Goal: Communication & Community: Answer question/provide support

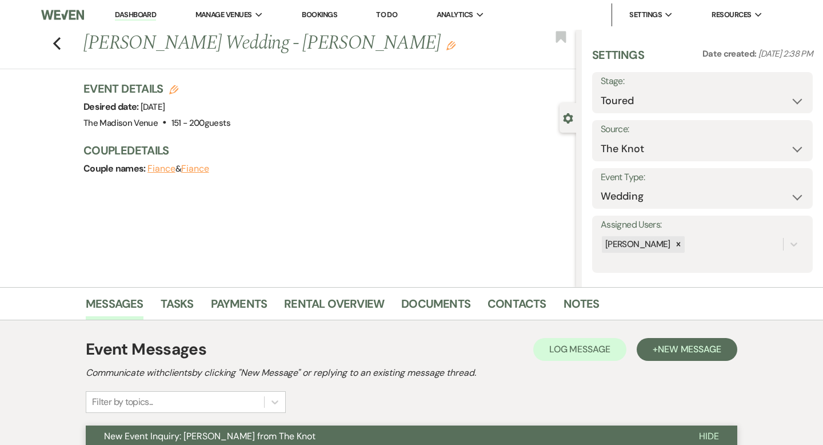
select select "5"
select select "2"
click at [125, 12] on link "Dashboard" at bounding box center [135, 15] width 41 height 11
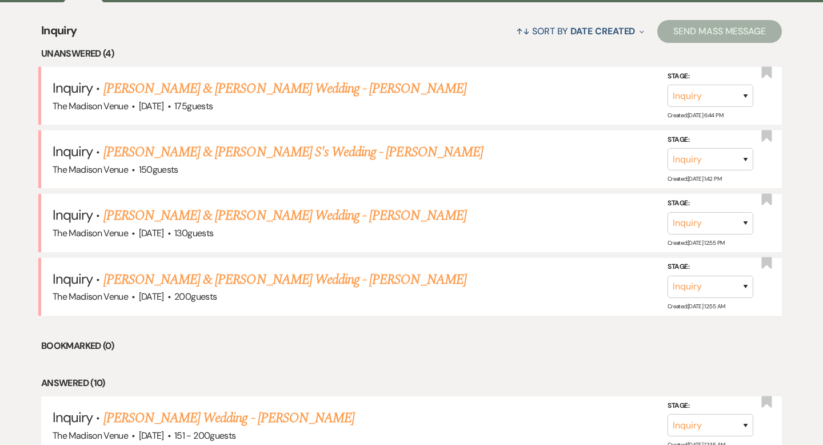
scroll to position [435, 0]
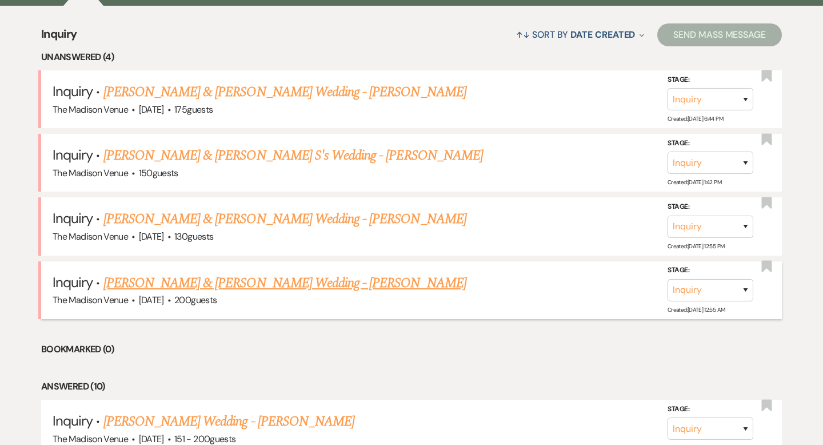
click at [181, 279] on link "[PERSON_NAME] & [PERSON_NAME] Wedding - [PERSON_NAME]" at bounding box center [284, 283] width 363 height 21
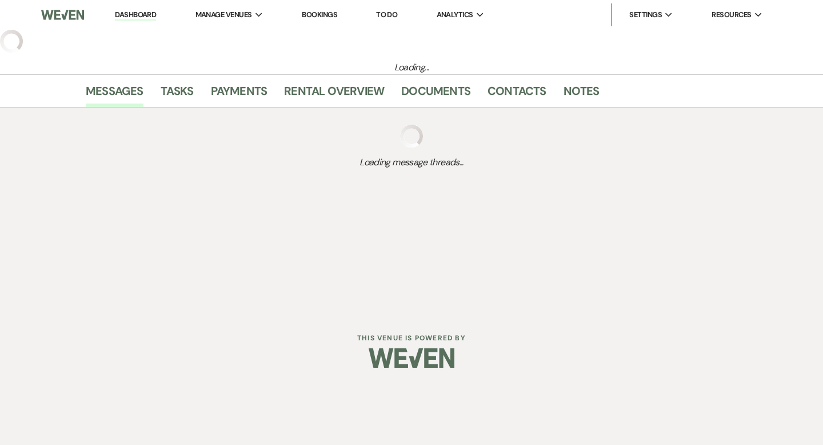
select select "5"
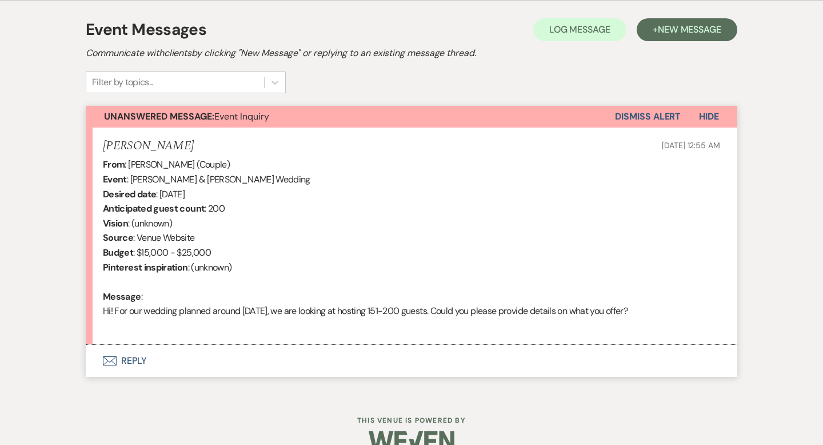
scroll to position [342, 0]
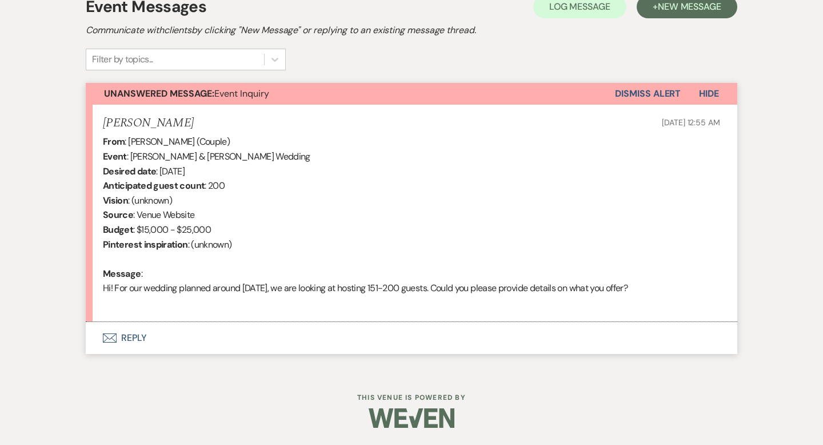
click at [132, 333] on button "Envelope Reply" at bounding box center [412, 338] width 652 height 32
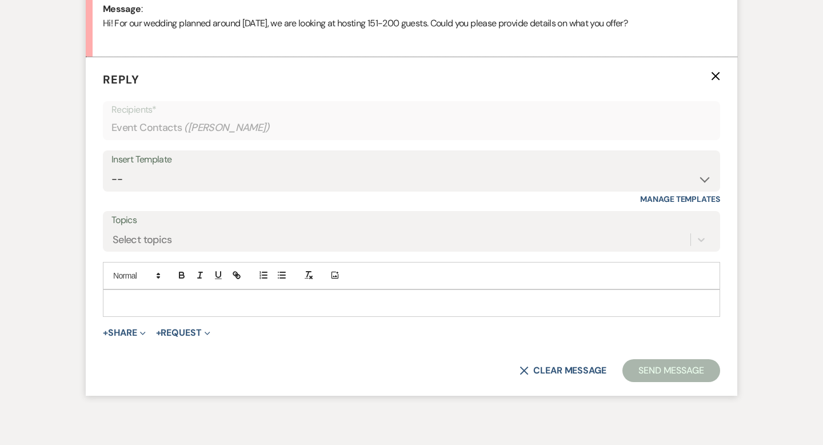
scroll to position [611, 0]
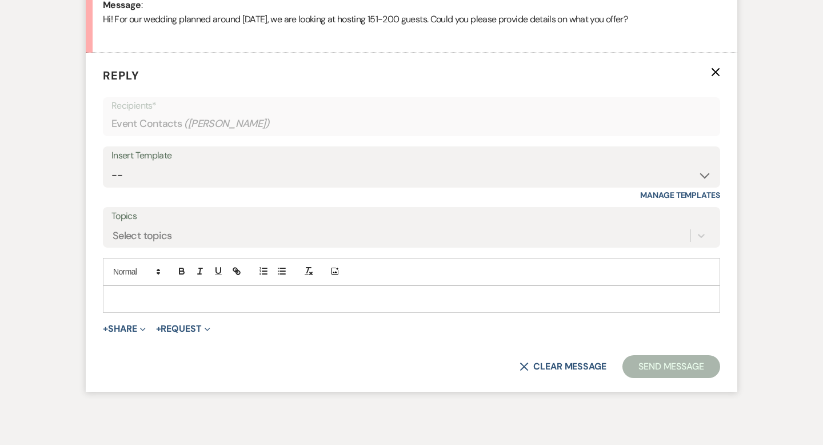
click at [137, 298] on p at bounding box center [411, 299] width 599 height 13
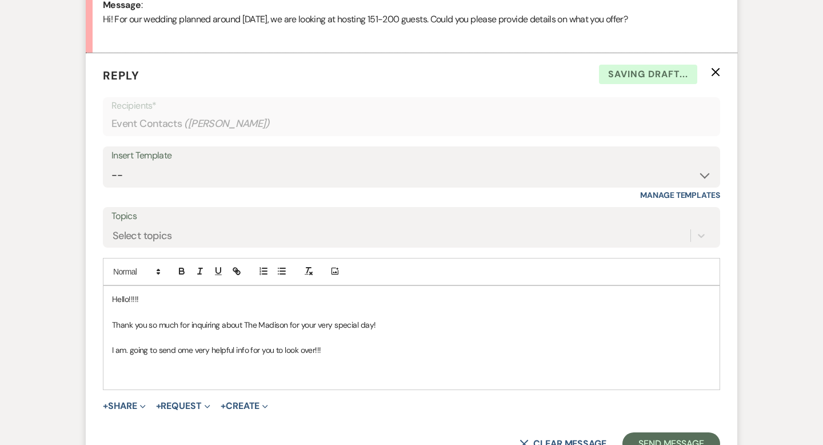
click at [127, 350] on p "I am. going to send ome very helpful info for you to look over!!!" at bounding box center [411, 349] width 599 height 13
click at [117, 372] on p at bounding box center [411, 375] width 599 height 13
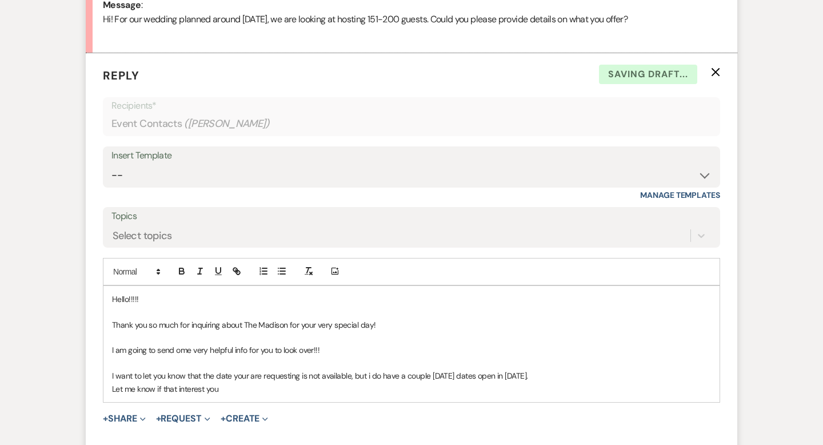
click at [221, 386] on p "Let me know if that interest you" at bounding box center [411, 388] width 599 height 13
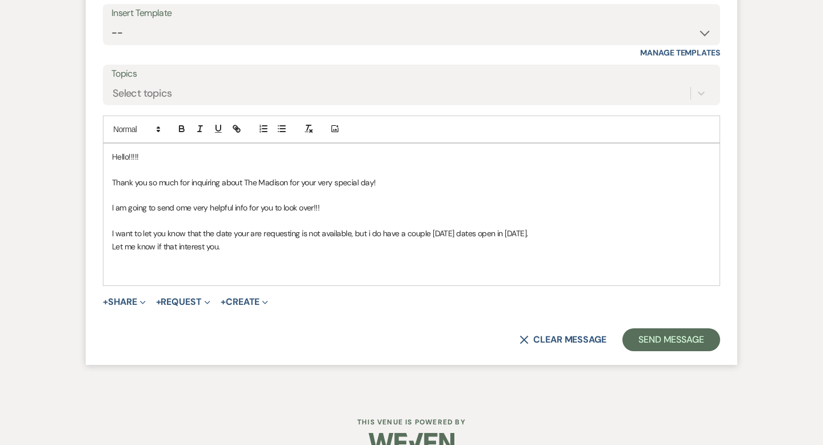
scroll to position [764, 0]
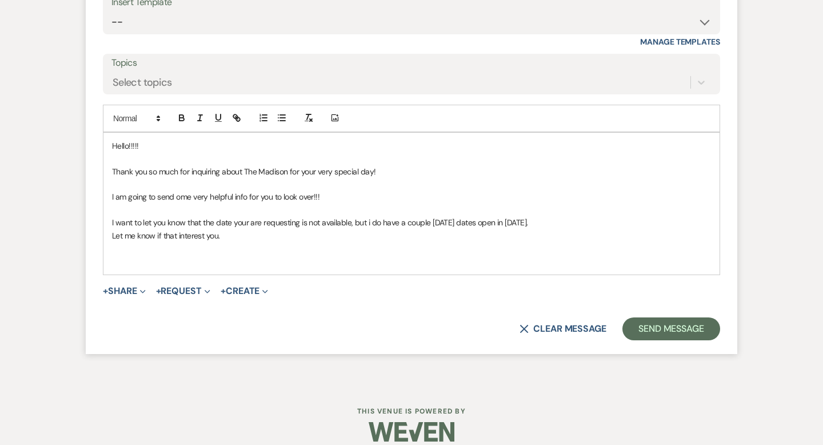
click at [129, 284] on span "+ Share Expand Doc Upload Documents Add Photo Images Pref Vendors Preferred ven…" at bounding box center [124, 291] width 43 height 14
click at [129, 289] on button "+ Share Expand" at bounding box center [124, 290] width 43 height 9
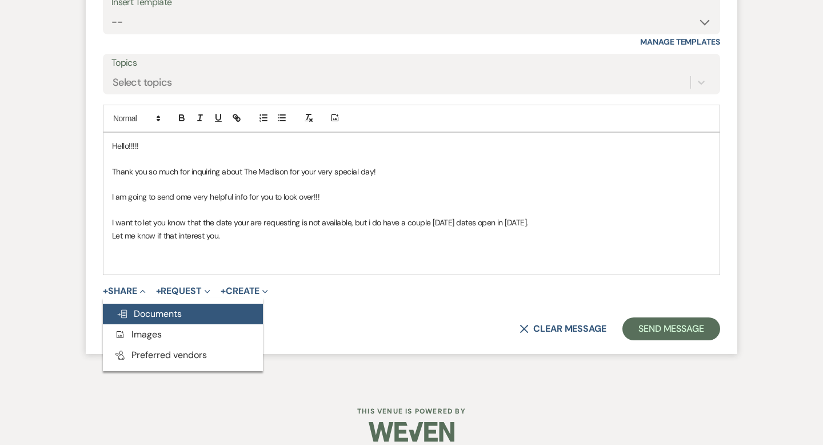
click at [157, 317] on span "Doc Upload Documents" at bounding box center [149, 313] width 65 height 12
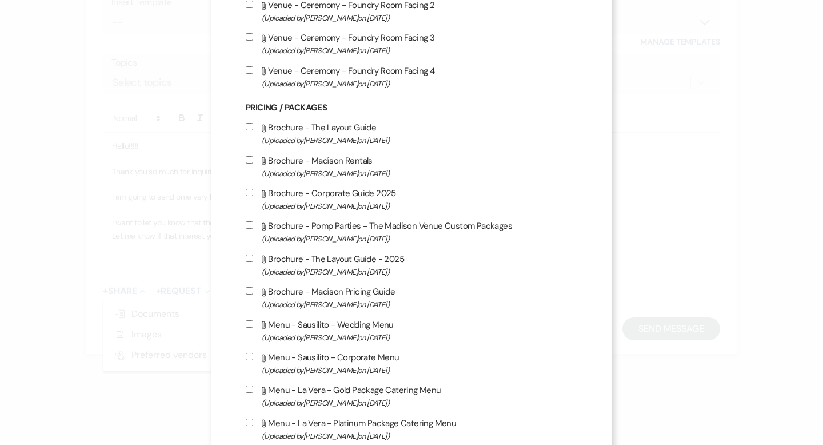
scroll to position [1629, 0]
click at [251, 293] on input "Attach File Brochure - Madison Pricing Guide (Uploaded by [PERSON_NAME] on [DAT…" at bounding box center [249, 289] width 7 height 7
checkbox input "true"
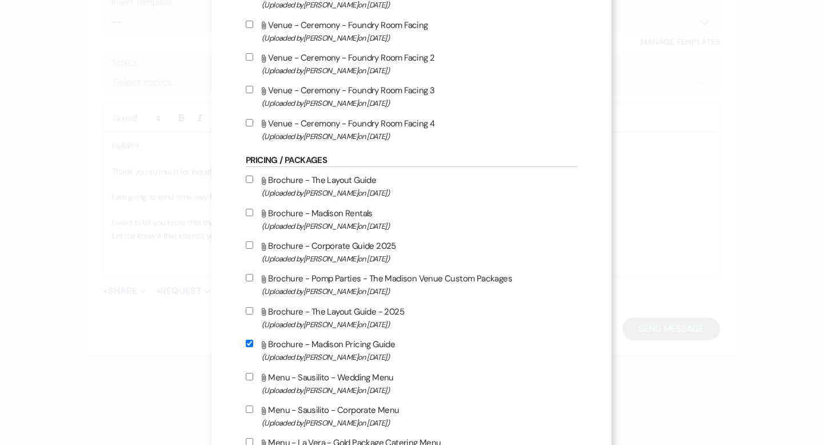
scroll to position [1571, 0]
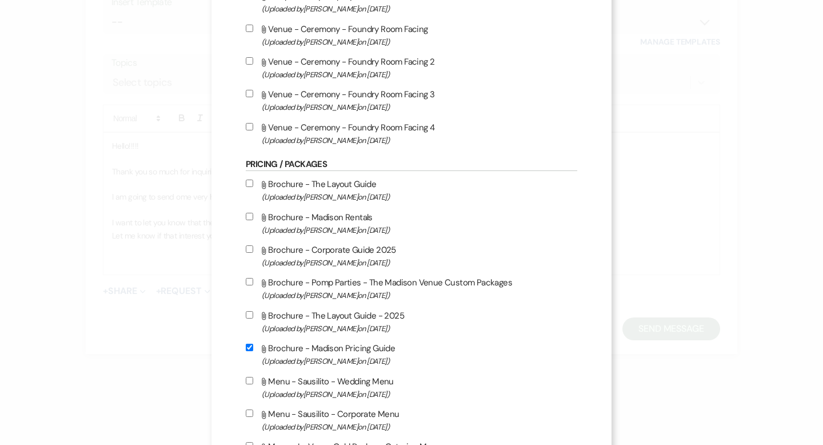
click at [248, 187] on input "Attach File Brochure - The Layout Guide (Uploaded by [PERSON_NAME] on [DATE] )" at bounding box center [249, 182] width 7 height 7
checkbox input "true"
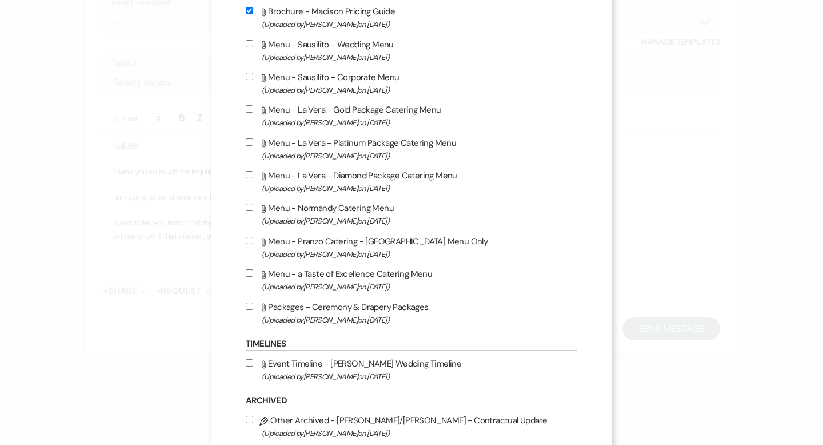
scroll to position [2023, 0]
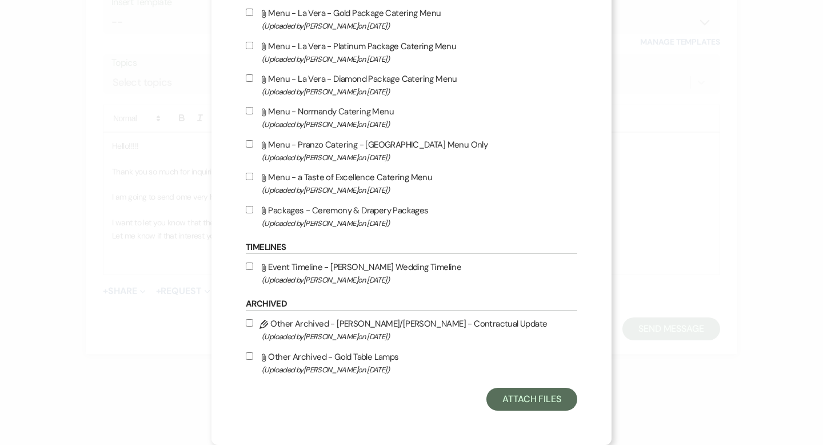
click at [250, 266] on input "Attach File Event Timeline - Madison Wedding Timeline (Uploaded by [PERSON_NAME…" at bounding box center [249, 265] width 7 height 7
checkbox input "true"
click at [522, 395] on button "Attach Files" at bounding box center [531, 398] width 91 height 23
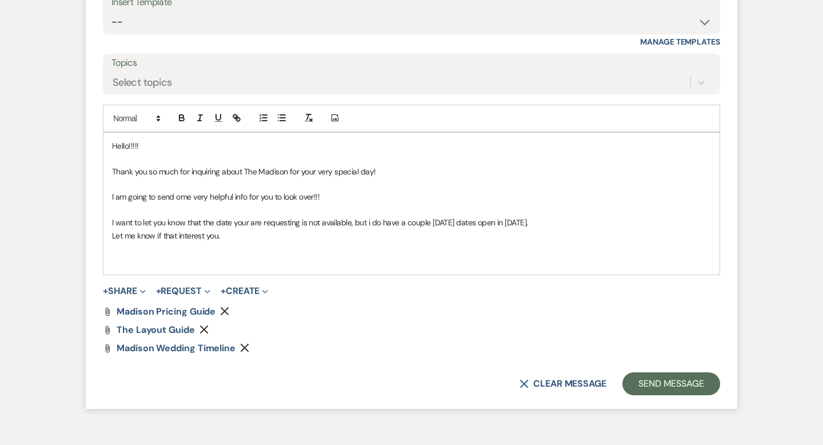
click at [129, 252] on p at bounding box center [411, 248] width 599 height 13
click at [127, 263] on p at bounding box center [411, 260] width 599 height 13
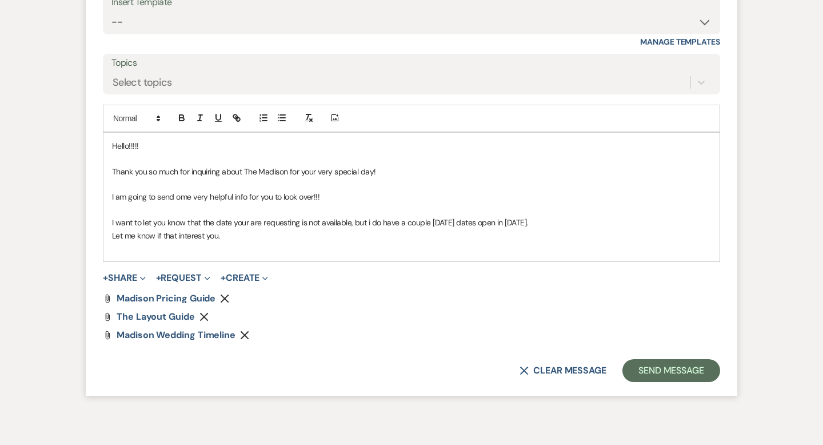
click at [131, 253] on p at bounding box center [411, 248] width 599 height 13
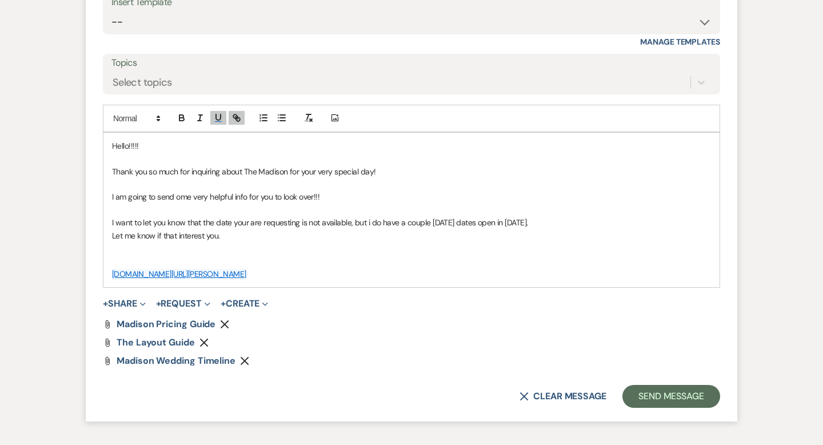
click at [187, 241] on p "Let me know if that interest you." at bounding box center [411, 235] width 599 height 13
click at [174, 251] on p at bounding box center [411, 248] width 599 height 13
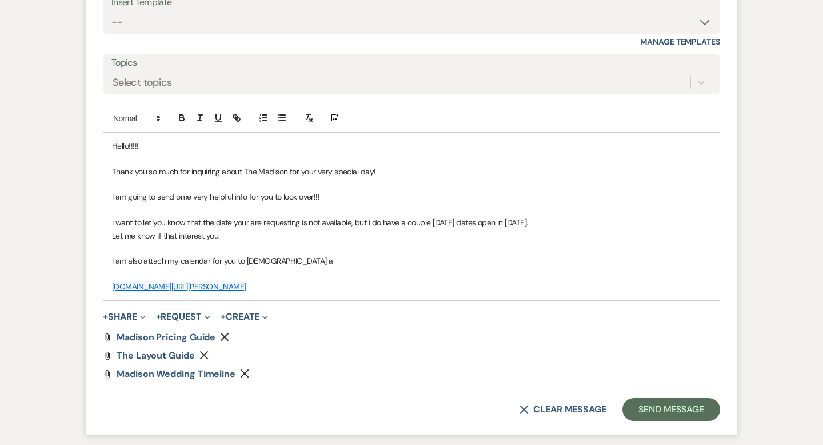
click at [262, 260] on p "I am also attach my calendar for you to [DEMOGRAPHIC_DATA] a" at bounding box center [411, 260] width 599 height 13
click at [301, 259] on p "I am also attach my calendar for you to schedule a" at bounding box center [411, 260] width 599 height 13
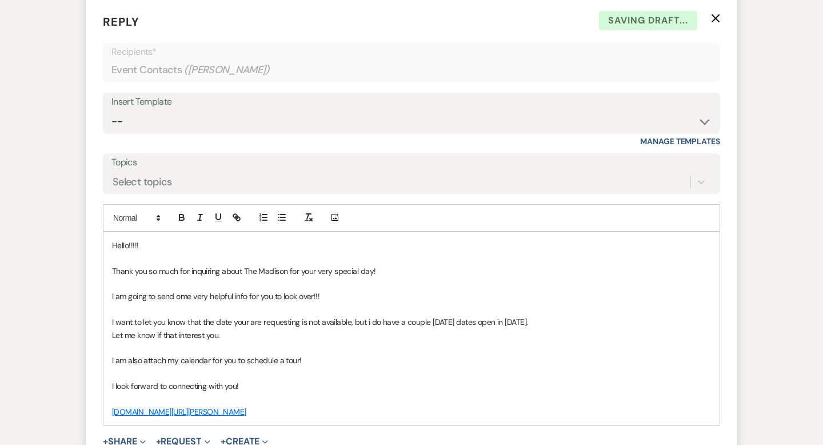
scroll to position [661, 0]
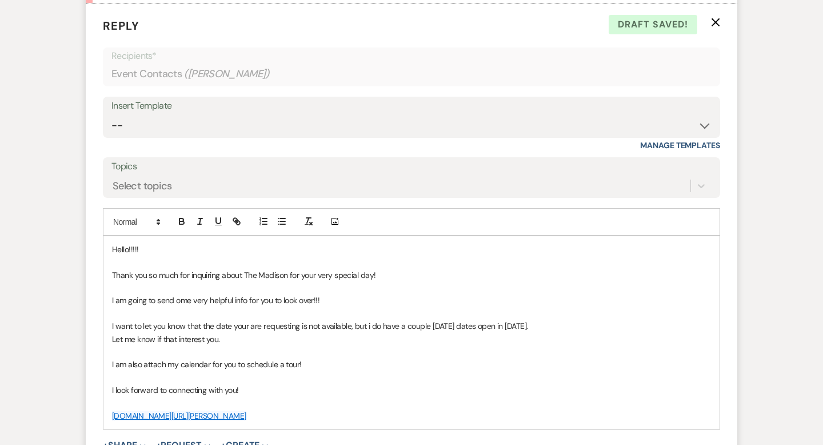
click at [129, 249] on p "Hello!!!!!" at bounding box center [411, 249] width 599 height 13
click at [211, 257] on p at bounding box center [411, 261] width 599 height 13
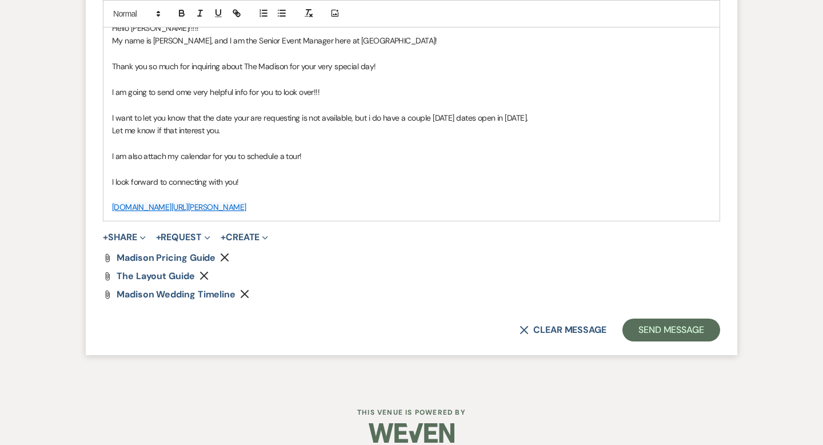
scroll to position [896, 0]
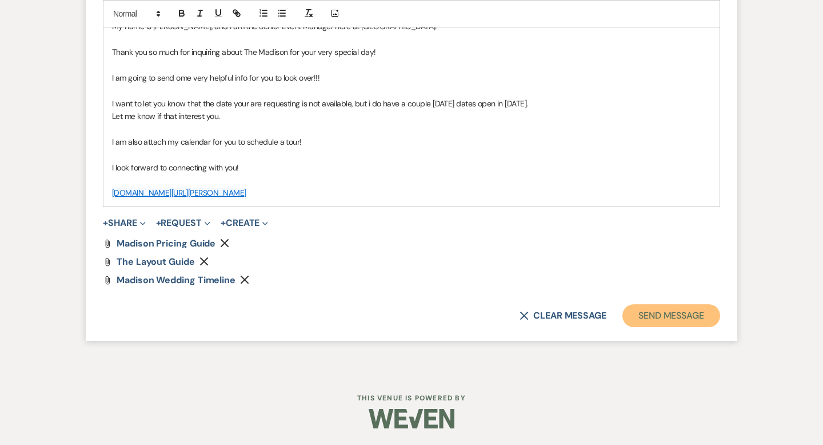
click at [672, 312] on button "Send Message" at bounding box center [671, 315] width 98 height 23
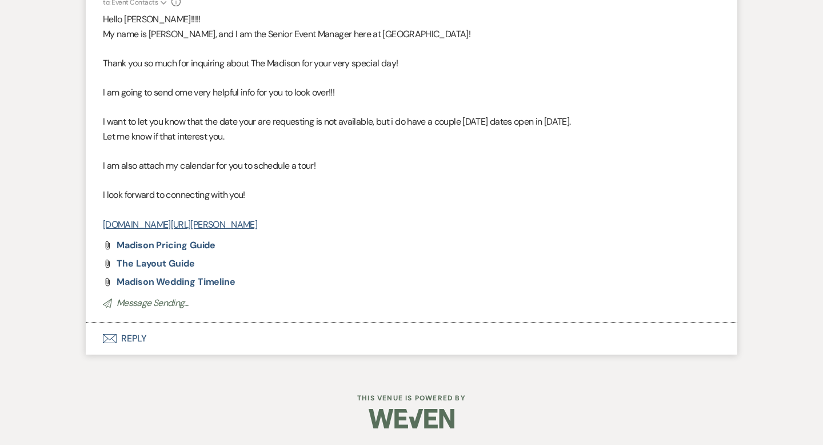
scroll to position [0, 0]
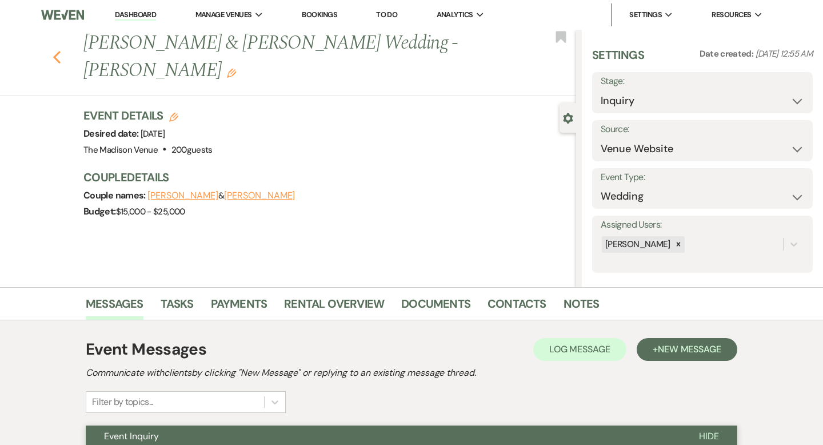
click at [58, 50] on icon "Previous" at bounding box center [57, 57] width 9 height 14
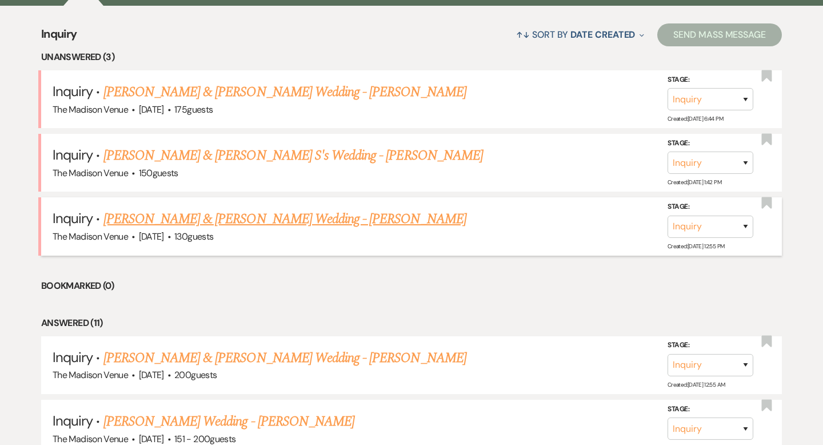
click at [162, 211] on link "[PERSON_NAME] & [PERSON_NAME] Wedding - [PERSON_NAME]" at bounding box center [284, 219] width 363 height 21
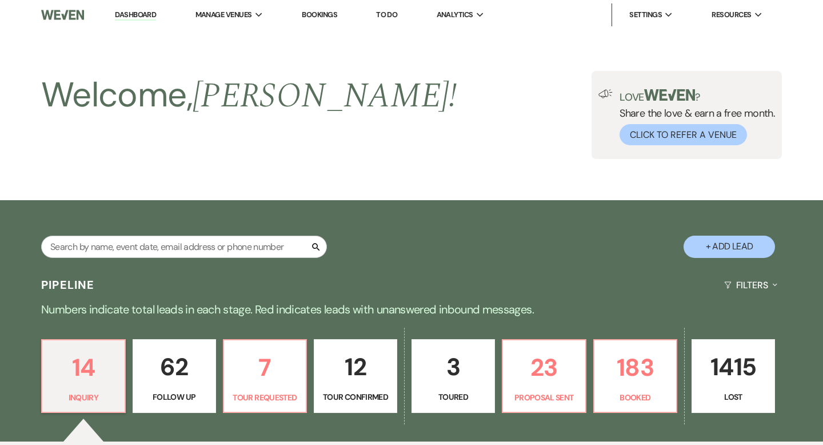
select select "5"
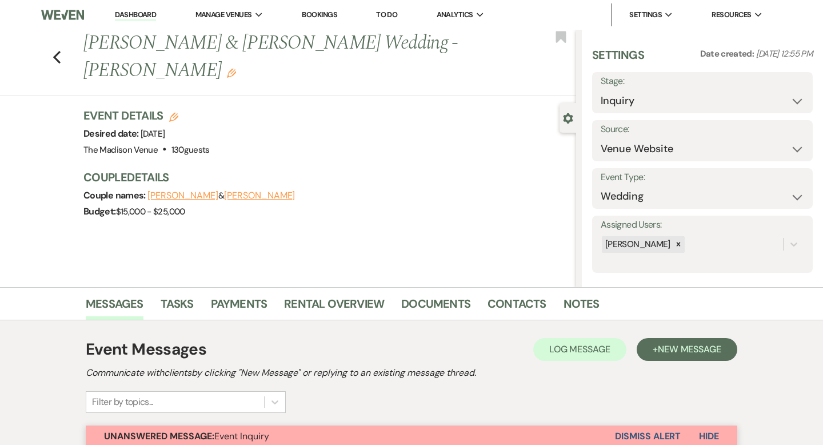
scroll to position [342, 0]
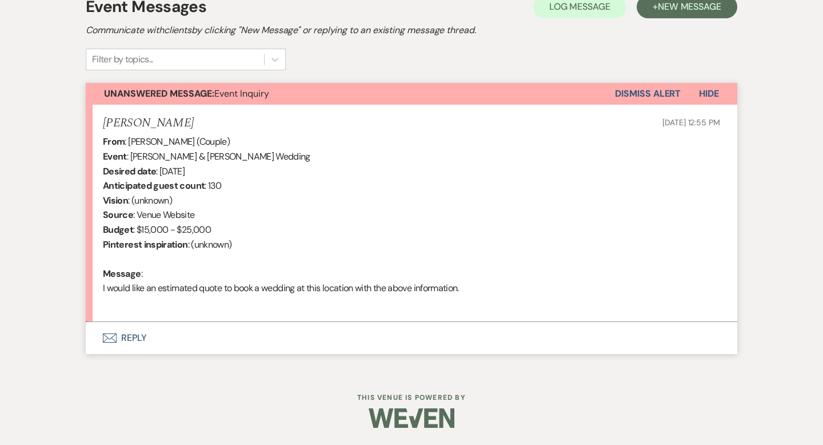
click at [133, 334] on button "Envelope Reply" at bounding box center [412, 338] width 652 height 32
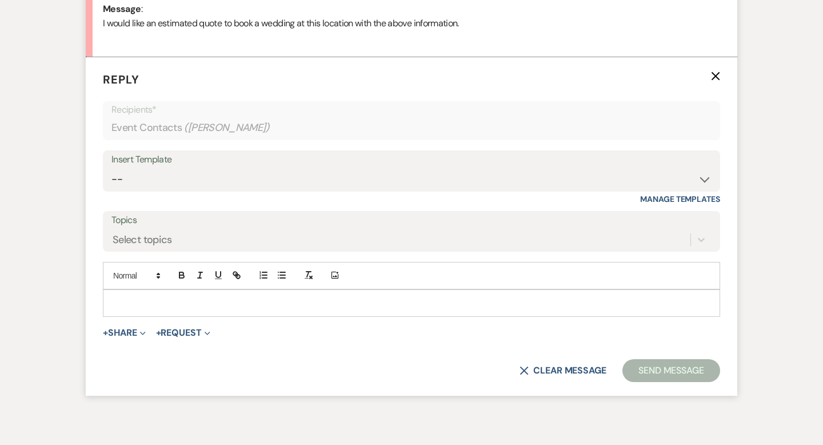
scroll to position [611, 0]
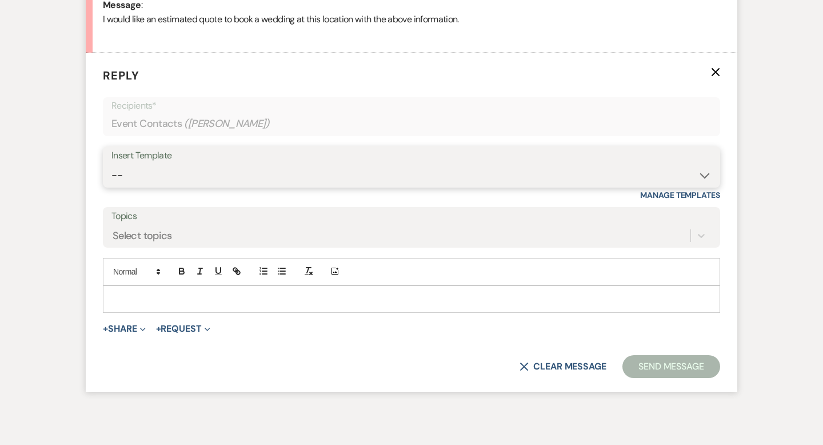
click at [190, 181] on select "-- Weven Planning Portal Introduction (Booked Events) Corporate Lead Follow Up …" at bounding box center [411, 175] width 600 height 22
select select "4631"
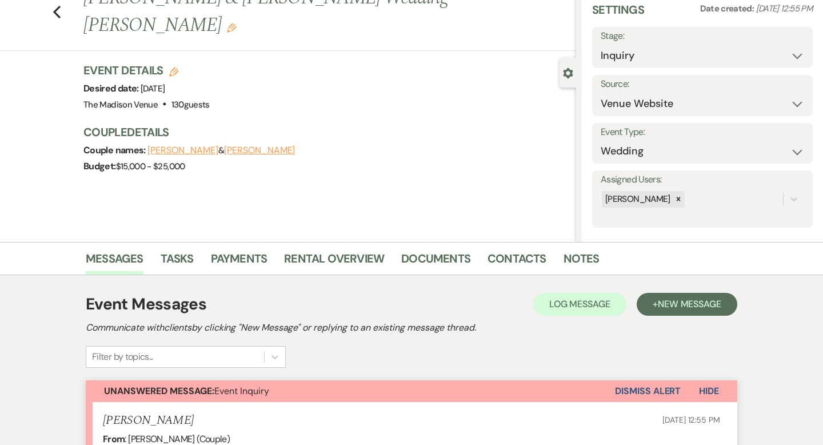
scroll to position [0, 0]
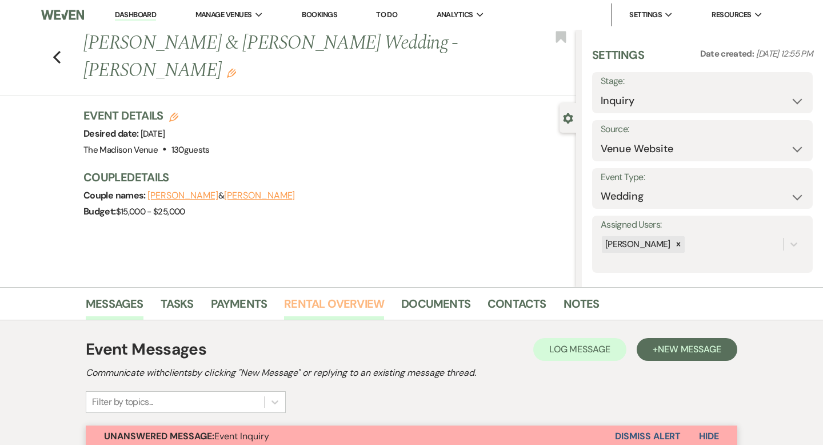
click at [323, 305] on link "Rental Overview" at bounding box center [334, 306] width 100 height 25
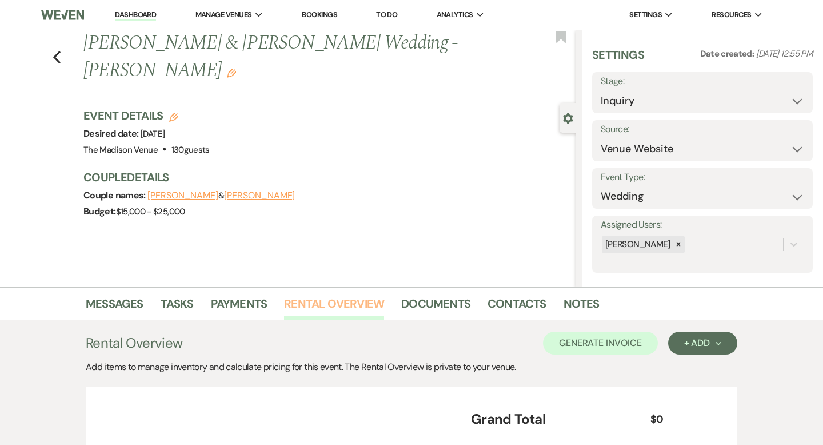
scroll to position [86, 0]
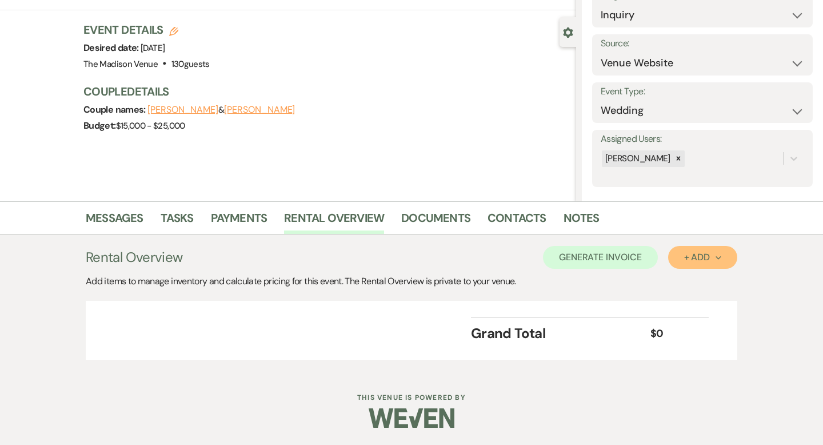
click at [699, 253] on div "+ Add Next" at bounding box center [702, 257] width 37 height 9
click at [688, 300] on button "Category" at bounding box center [698, 301] width 60 height 18
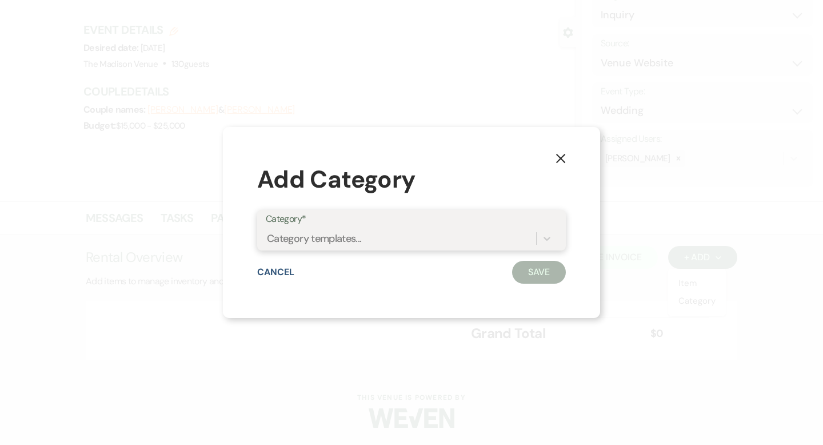
click at [364, 233] on div "Category templates..." at bounding box center [401, 238] width 270 height 20
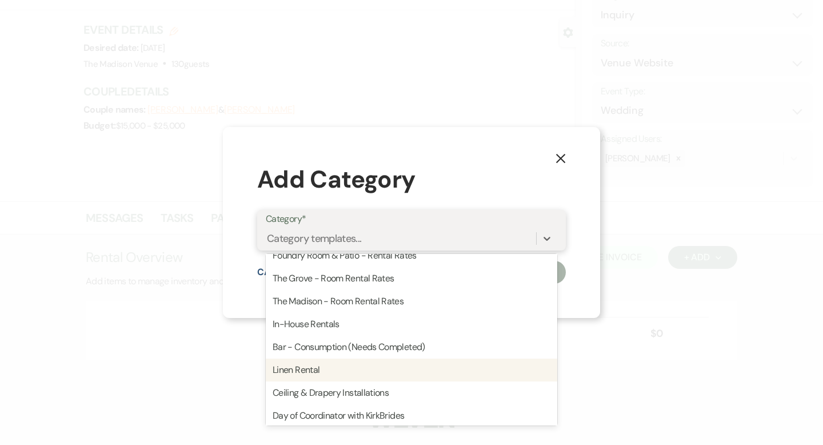
scroll to position [0, 0]
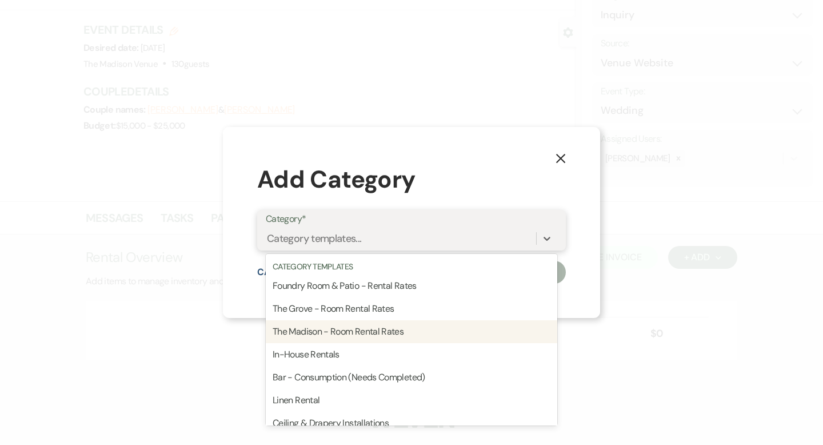
click at [368, 329] on div "The Madison - Room Rental Rates" at bounding box center [411, 331] width 291 height 23
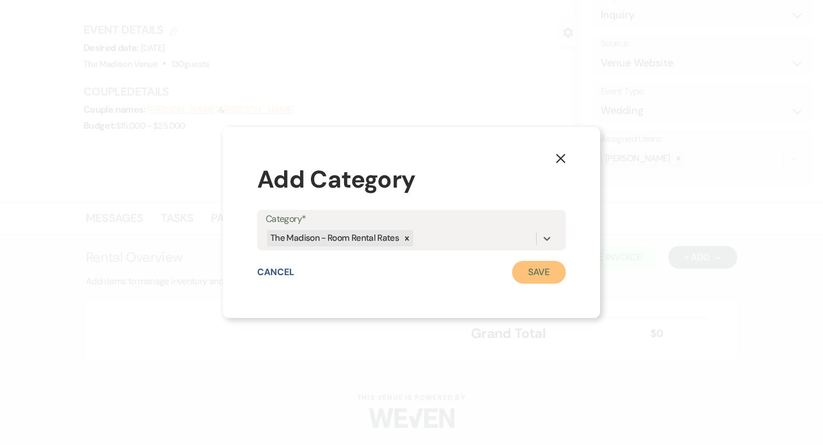
click at [534, 274] on button "Save" at bounding box center [539, 272] width 54 height 23
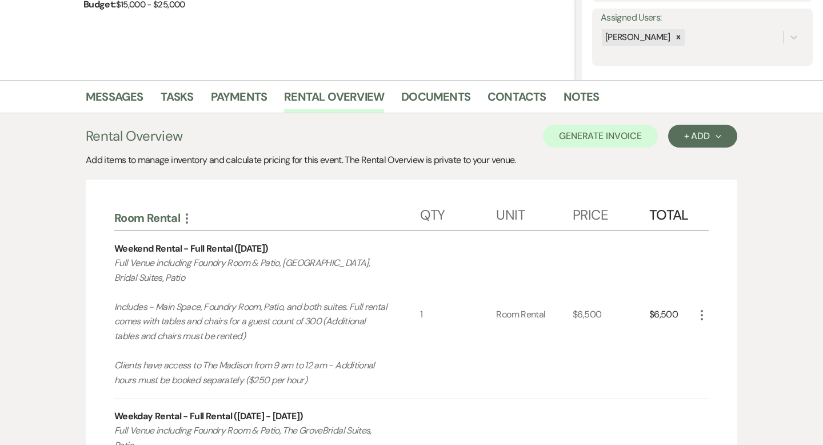
scroll to position [210, 0]
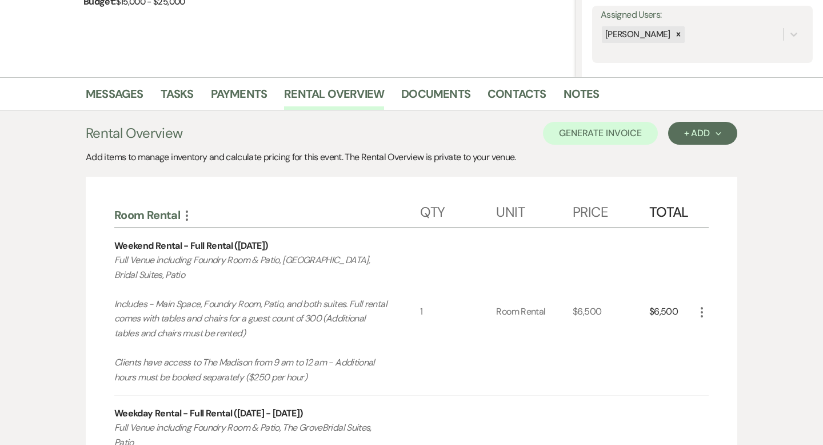
click at [708, 311] on icon "More" at bounding box center [702, 312] width 14 height 14
click at [710, 358] on button "X Delete" at bounding box center [726, 352] width 62 height 18
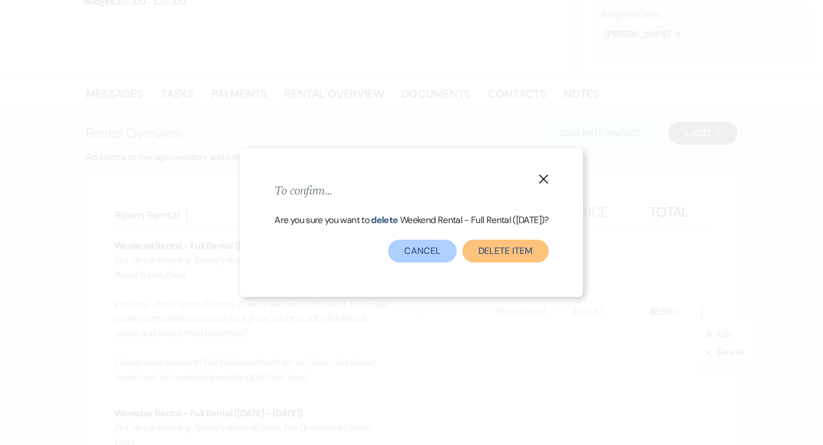
click at [524, 259] on button "Delete Item" at bounding box center [505, 250] width 86 height 23
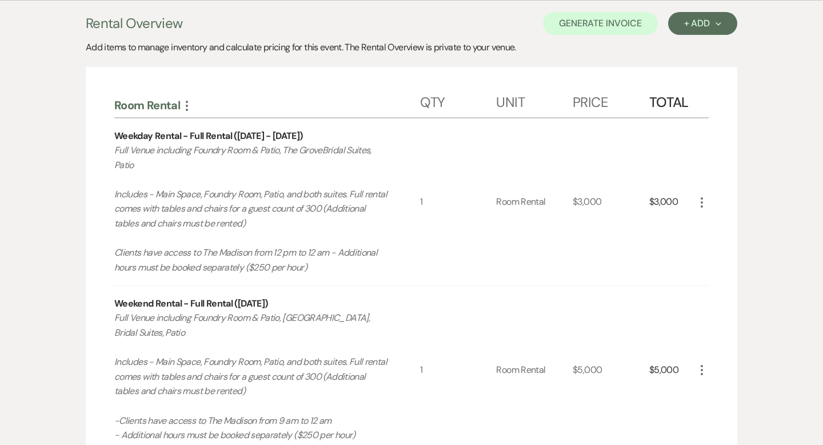
scroll to position [326, 0]
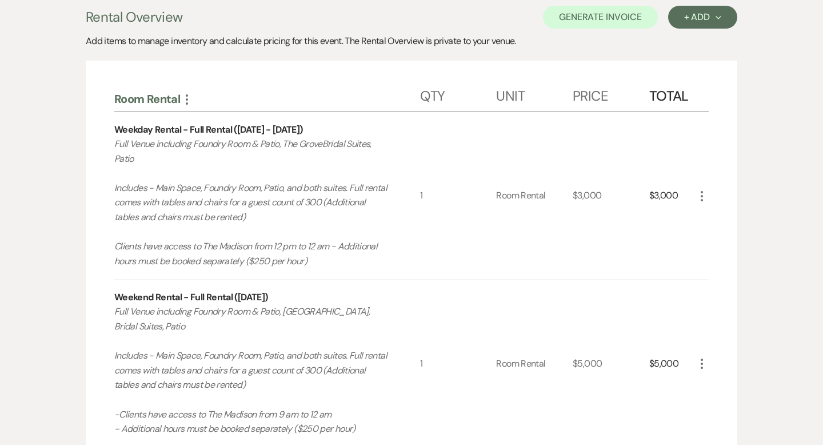
click at [702, 191] on use "button" at bounding box center [702, 196] width 2 height 10
click at [711, 239] on icon "X" at bounding box center [711, 236] width 7 height 9
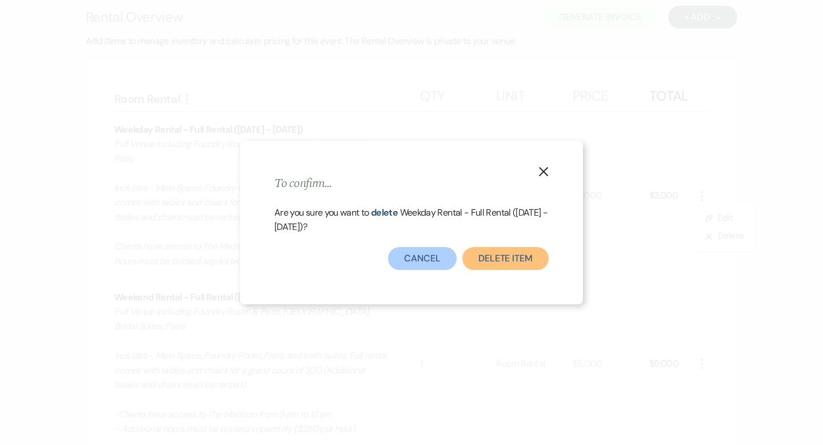
click at [488, 252] on button "Delete Item" at bounding box center [505, 258] width 86 height 23
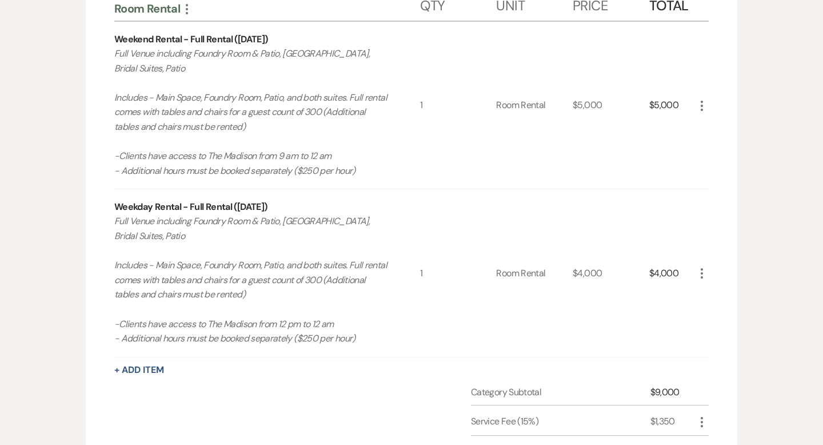
scroll to position [432, 0]
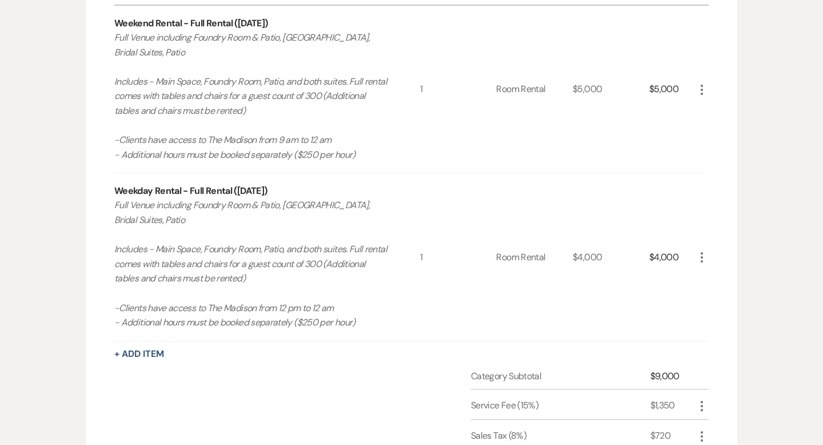
click at [702, 256] on use "button" at bounding box center [702, 257] width 2 height 10
click at [713, 298] on icon "X" at bounding box center [711, 297] width 7 height 9
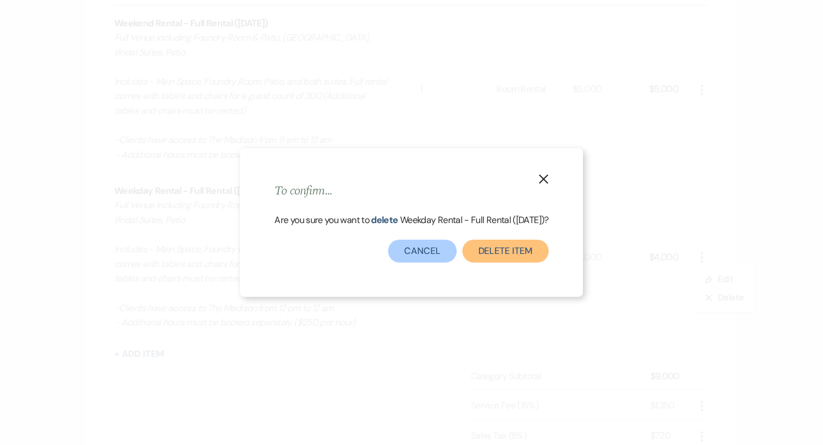
click at [505, 256] on button "Delete Item" at bounding box center [505, 250] width 86 height 23
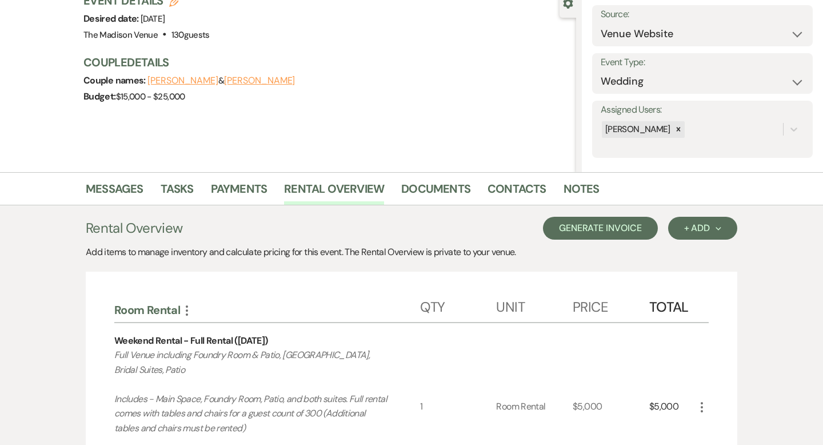
scroll to position [117, 0]
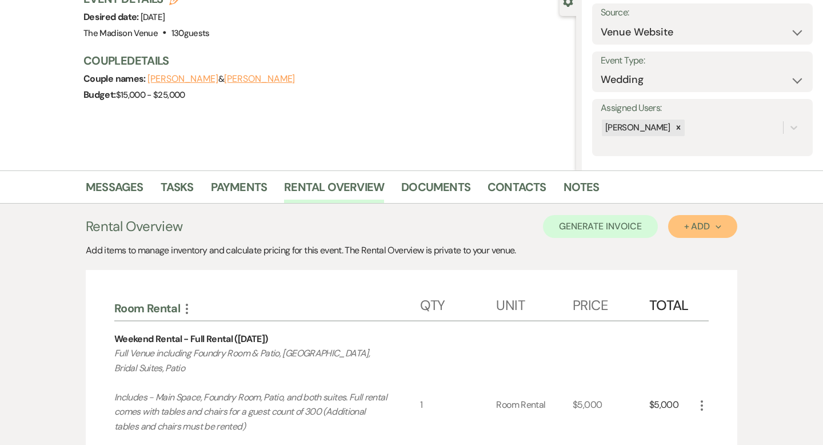
click at [685, 222] on div "+ Add Next" at bounding box center [702, 226] width 37 height 9
click at [683, 271] on button "Category" at bounding box center [698, 270] width 60 height 18
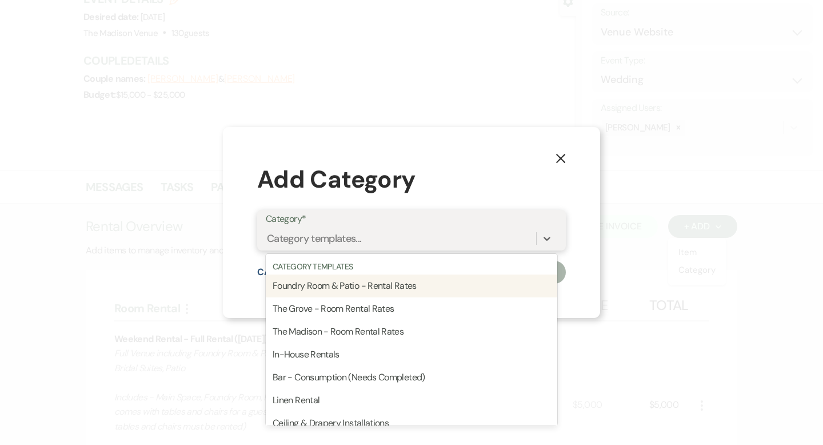
click at [475, 232] on div "Category templates..." at bounding box center [401, 238] width 270 height 20
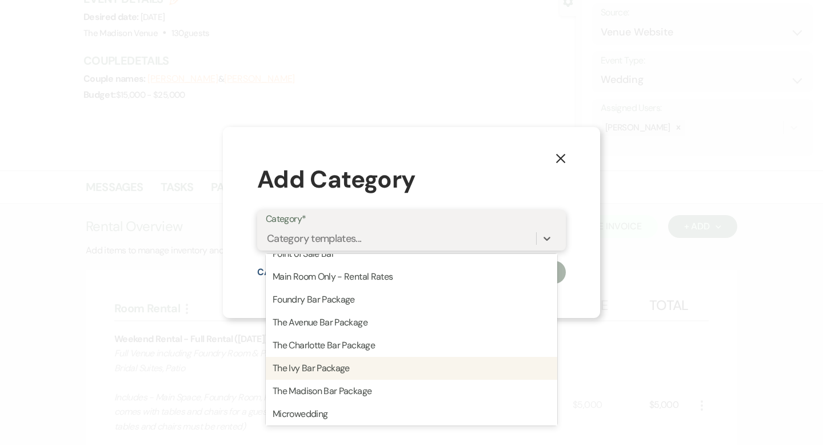
scroll to position [263, 0]
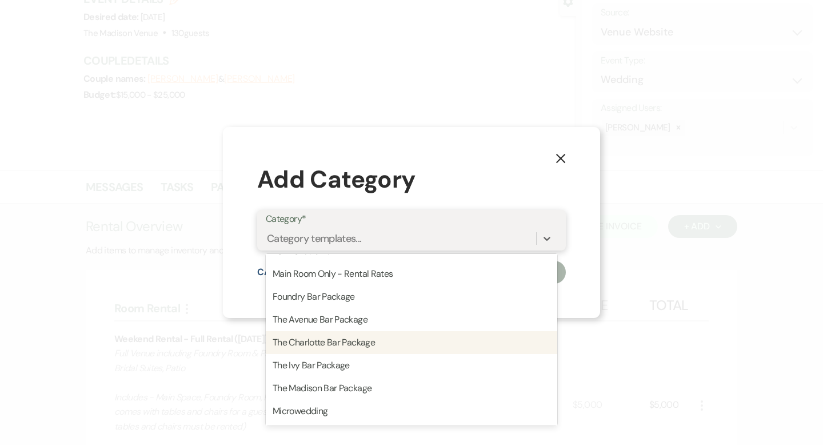
click at [391, 333] on div "The Charlotte Bar Package" at bounding box center [411, 342] width 291 height 23
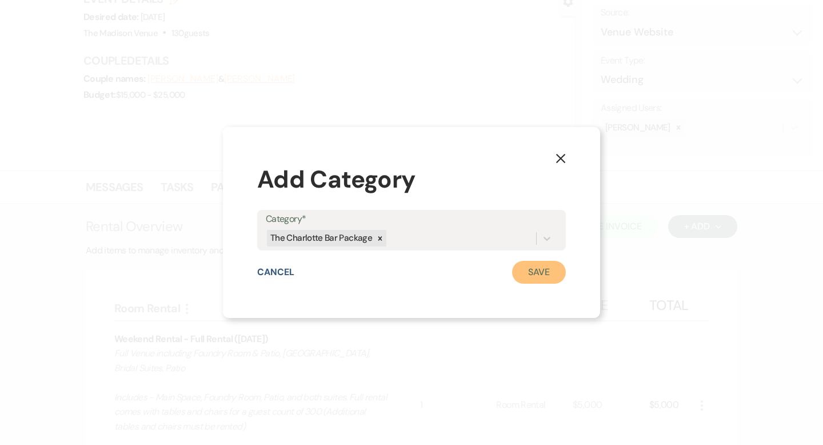
click at [534, 271] on button "Save" at bounding box center [539, 272] width 54 height 23
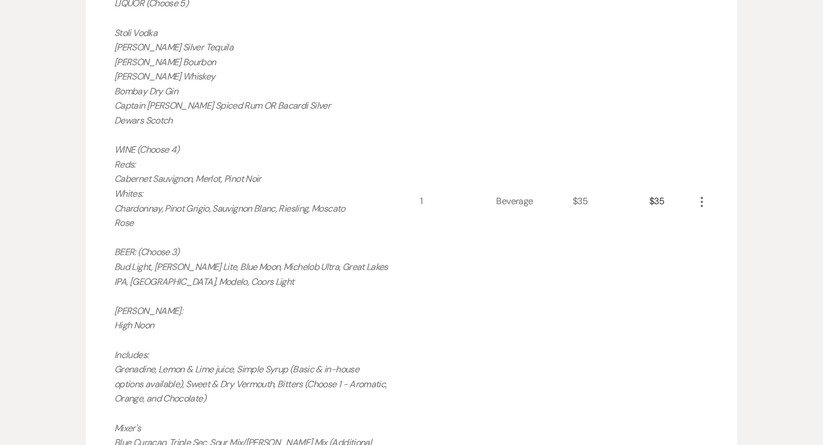
scroll to position [932, 0]
click at [700, 198] on icon "More" at bounding box center [702, 201] width 14 height 14
click at [712, 223] on use "button" at bounding box center [711, 222] width 7 height 7
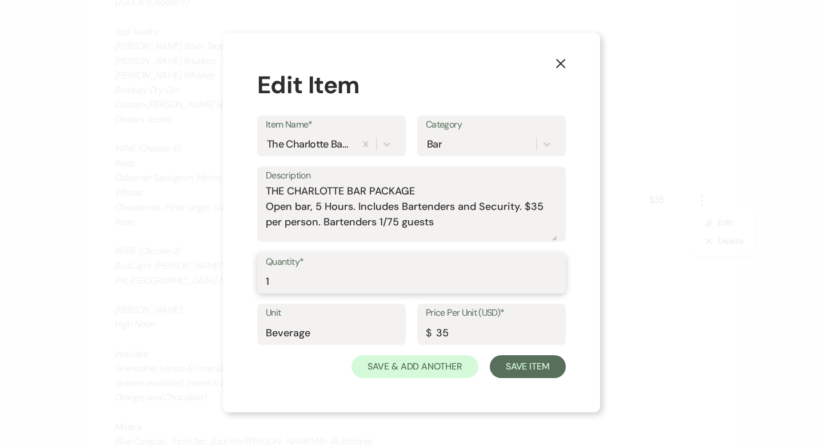
click at [365, 285] on input "1" at bounding box center [411, 281] width 291 height 22
type input "120"
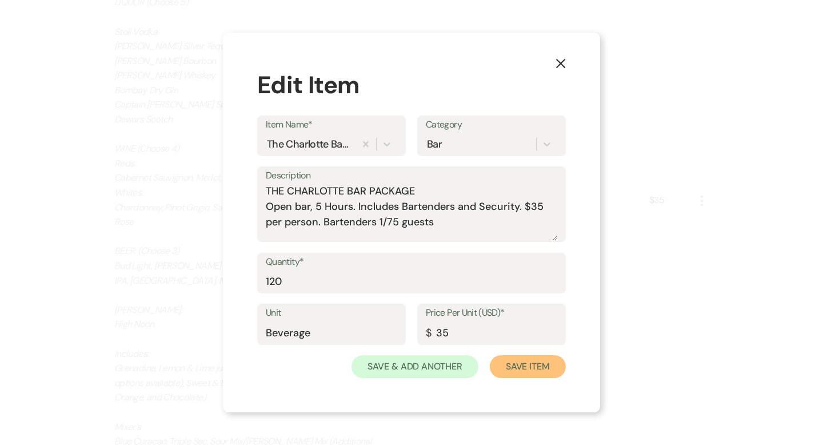
click at [521, 370] on button "Save Item" at bounding box center [528, 366] width 76 height 23
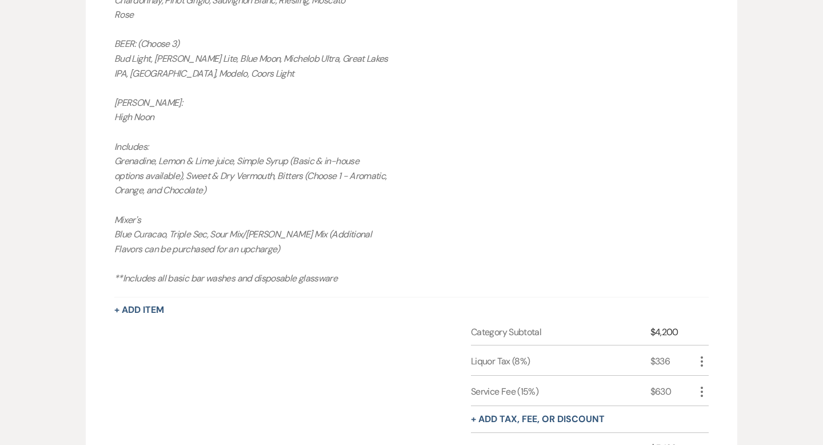
scroll to position [1144, 0]
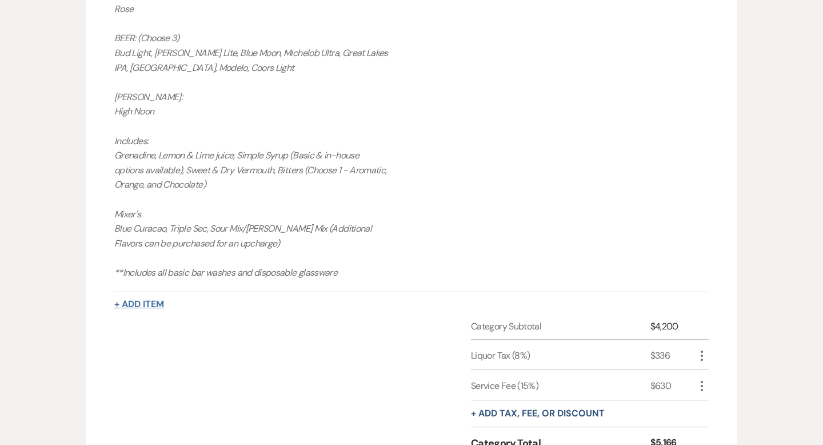
click at [162, 303] on button "+ Add Item" at bounding box center [139, 303] width 50 height 9
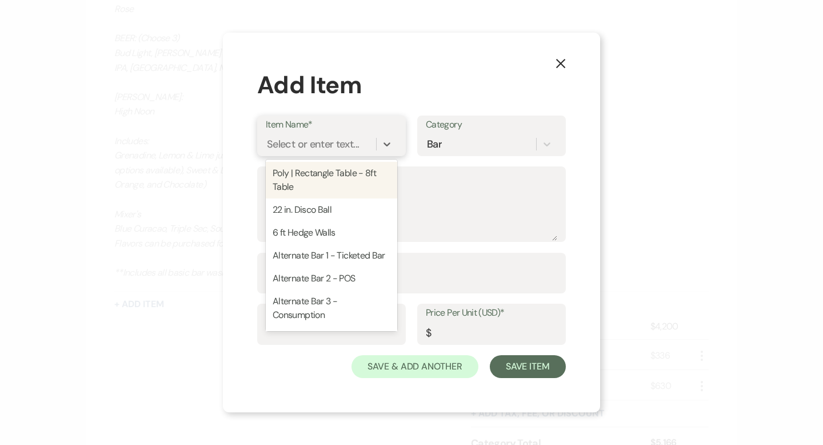
click at [363, 149] on div "Select or enter text..." at bounding box center [321, 144] width 110 height 20
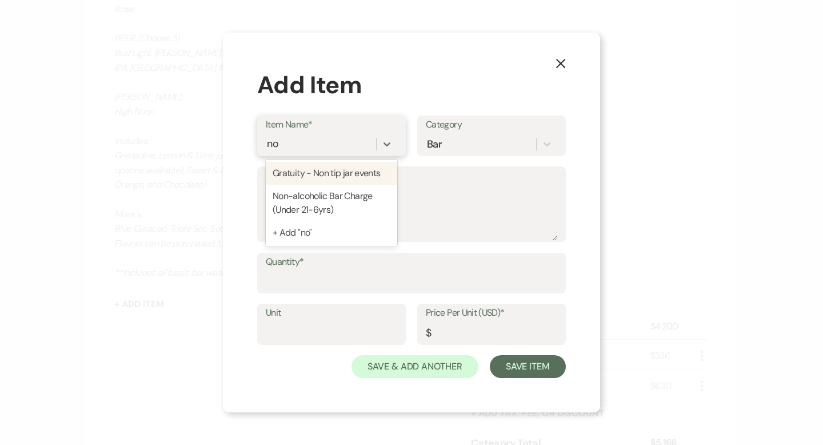
type input "non"
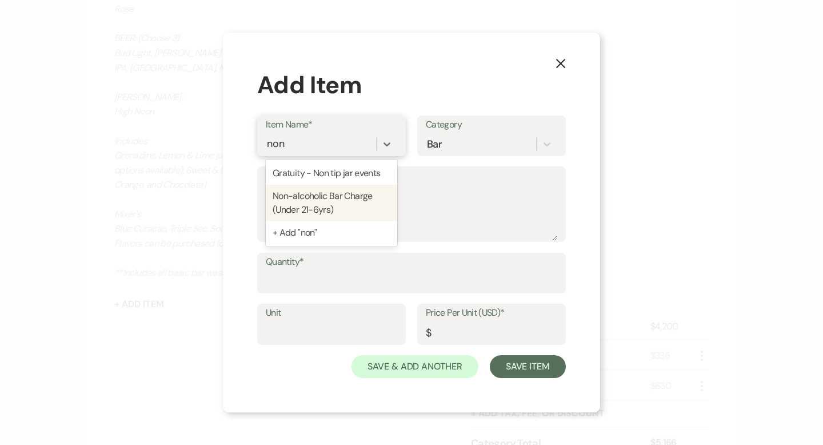
click at [347, 200] on div "Non-alcoholic Bar Charge (Under 21-6yrs)" at bounding box center [331, 203] width 131 height 37
type textarea "Pop's & [PERSON_NAME]'s Coke, Diet Coke, Sprite, Ginger Ale, Ginger Beer Club S…"
type input "Beverage"
type input "9"
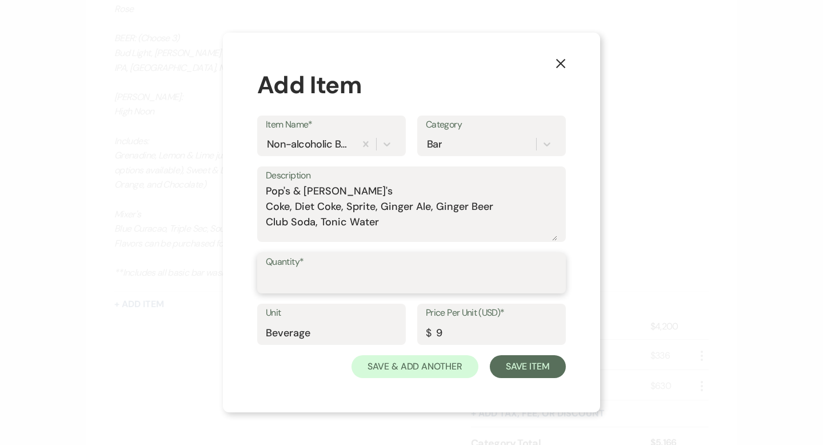
click at [323, 287] on input "Quantity*" at bounding box center [411, 281] width 291 height 22
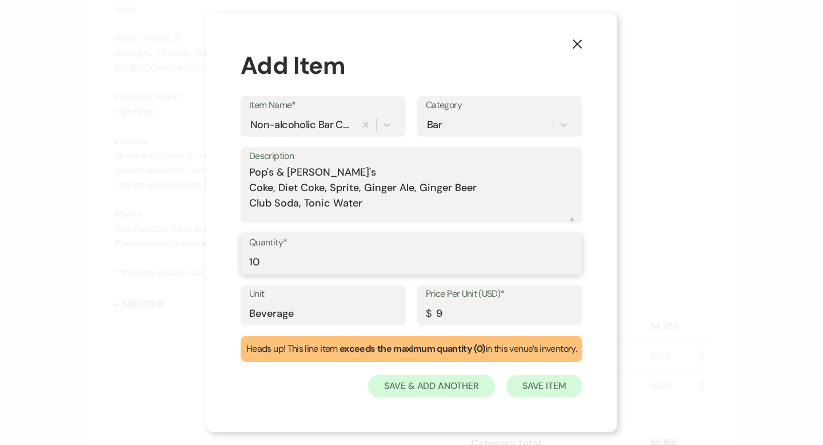
type input "10"
click at [547, 389] on button "Save Item" at bounding box center [544, 385] width 76 height 23
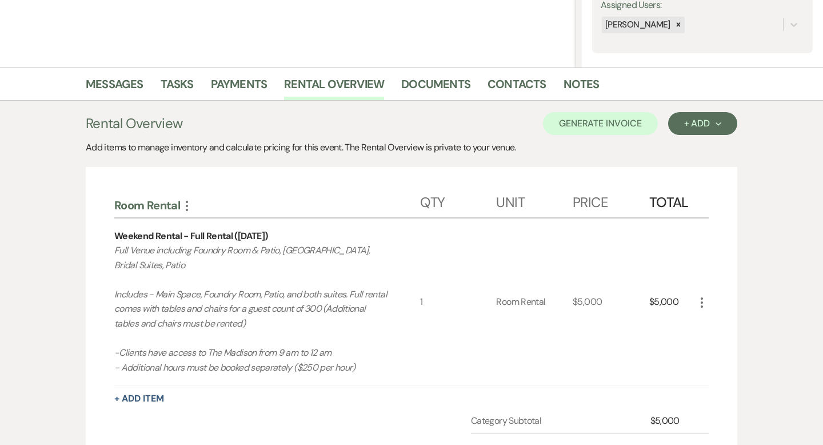
scroll to position [248, 0]
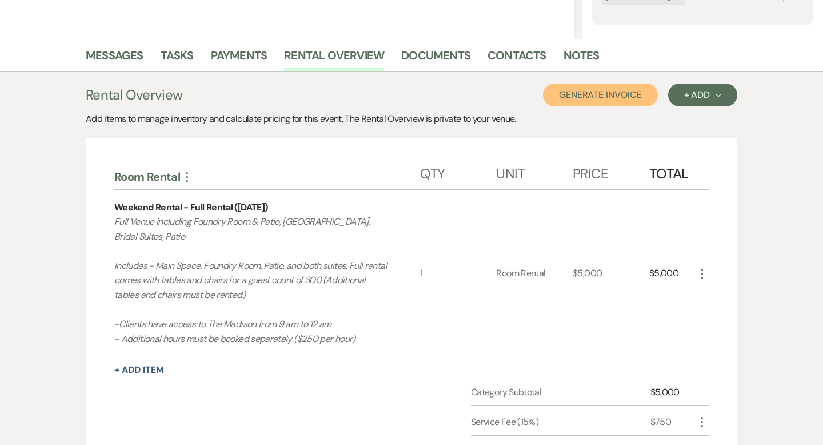
click at [593, 91] on button "Generate Invoice" at bounding box center [600, 94] width 115 height 23
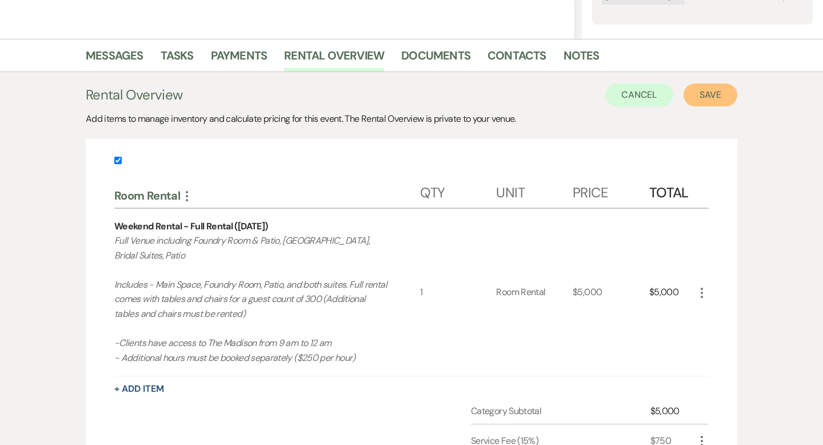
click at [718, 94] on button "Save" at bounding box center [711, 94] width 54 height 23
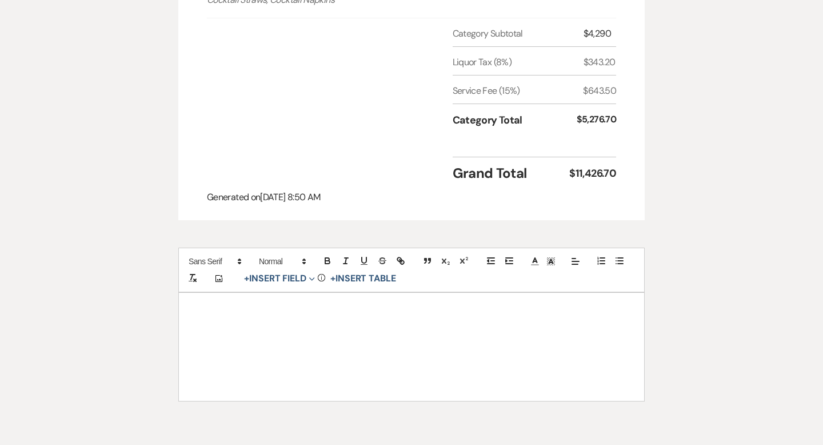
scroll to position [1667, 0]
click at [479, 292] on div at bounding box center [411, 345] width 465 height 107
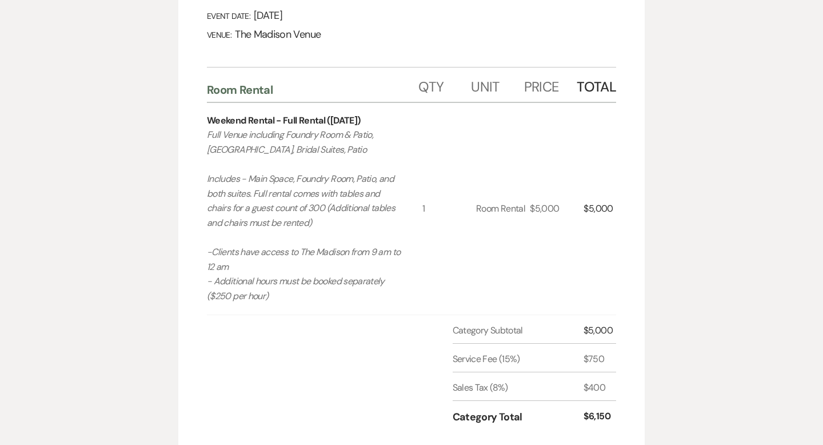
scroll to position [0, 0]
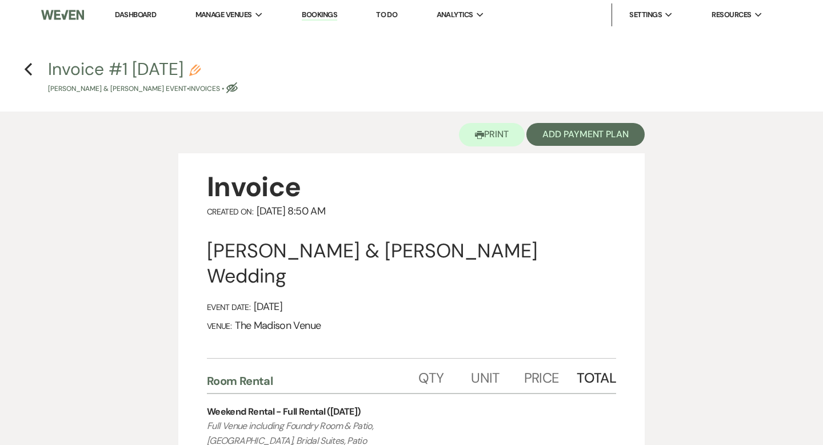
click at [201, 69] on icon "Pencil" at bounding box center [194, 70] width 11 height 11
select select "22"
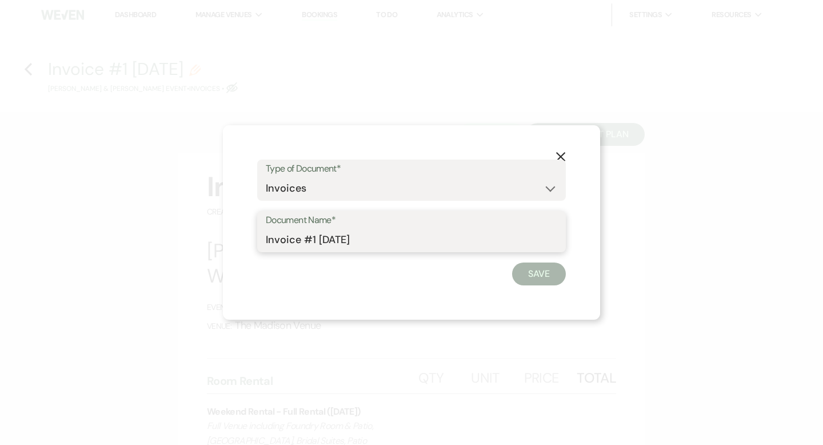
drag, startPoint x: 299, startPoint y: 241, endPoint x: 251, endPoint y: 241, distance: 47.4
click at [251, 241] on div "X Type of Document* Special Event Insurance Vendor Certificate of Insurance Con…" at bounding box center [411, 222] width 377 height 194
click at [287, 241] on input "Char Bar Package #1 [DATE]" at bounding box center [411, 240] width 291 height 22
type input "Charlotte Bar Package #1 [DATE]"
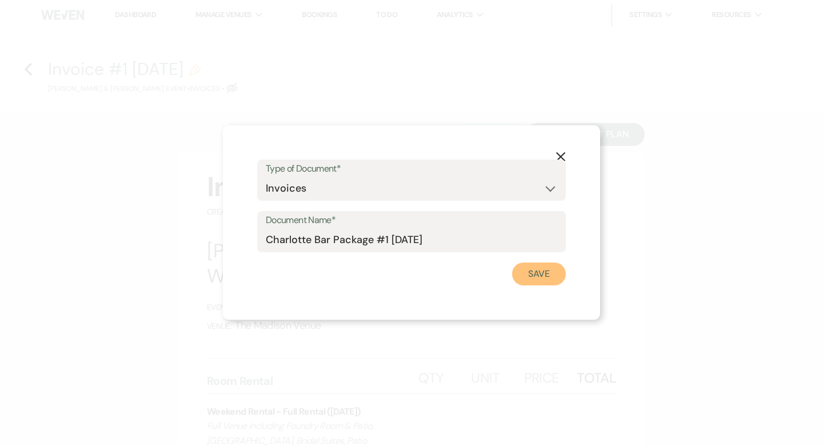
click at [547, 270] on button "Save" at bounding box center [539, 273] width 54 height 23
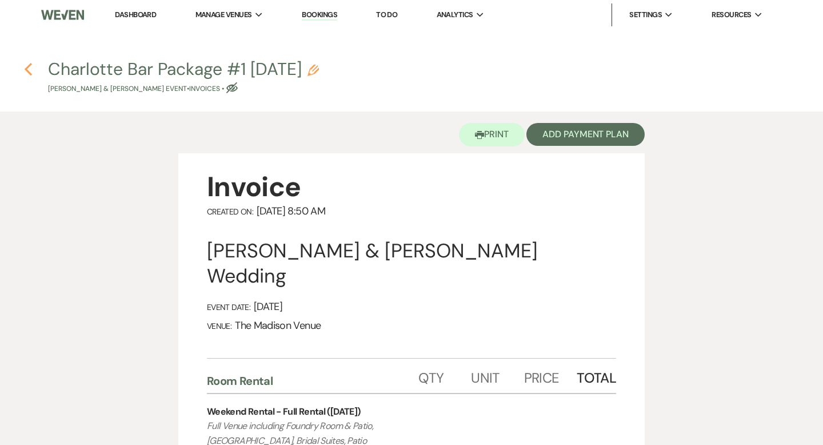
click at [28, 67] on icon "Previous" at bounding box center [28, 69] width 9 height 14
select select "5"
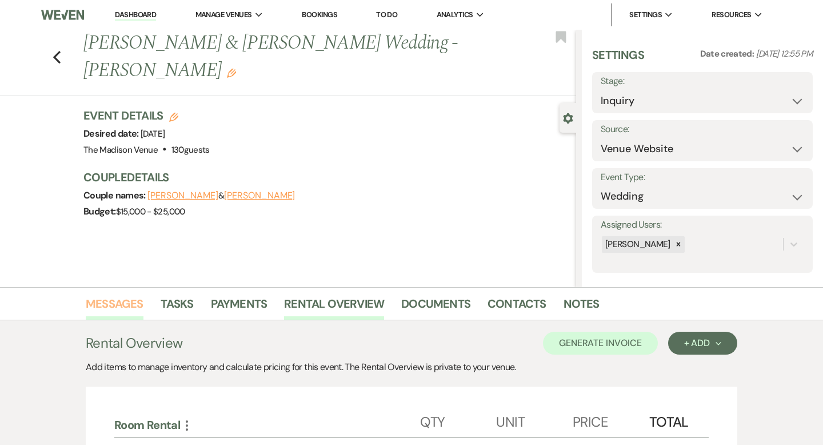
click at [107, 309] on link "Messages" at bounding box center [115, 306] width 58 height 25
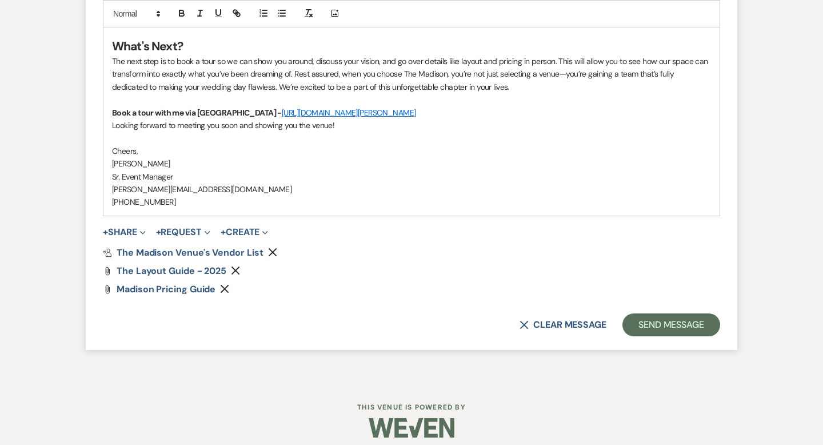
scroll to position [1429, 0]
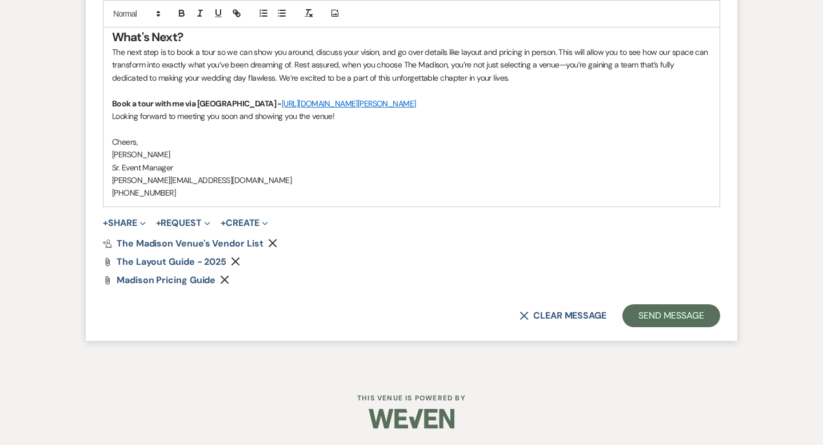
click at [366, 117] on p "Looking forward to meeting you soon and showing you the venue!" at bounding box center [411, 116] width 599 height 13
click at [486, 78] on p "The next step is to book a tour so we can show you around, discuss your vision,…" at bounding box center [411, 65] width 599 height 38
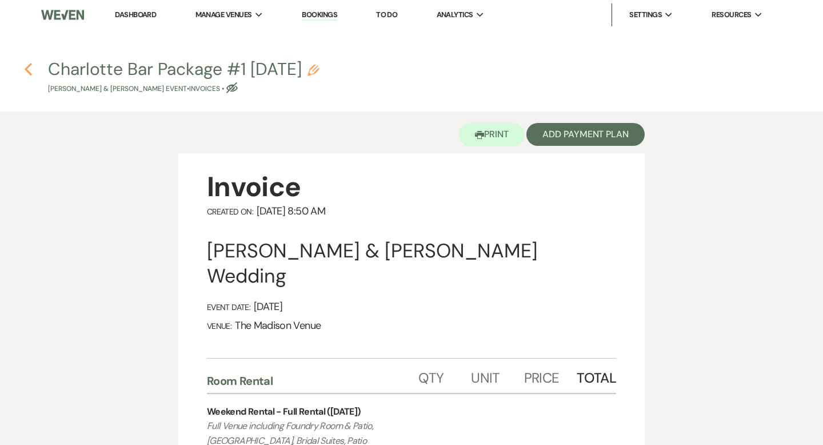
click at [30, 70] on icon "Previous" at bounding box center [28, 69] width 9 height 14
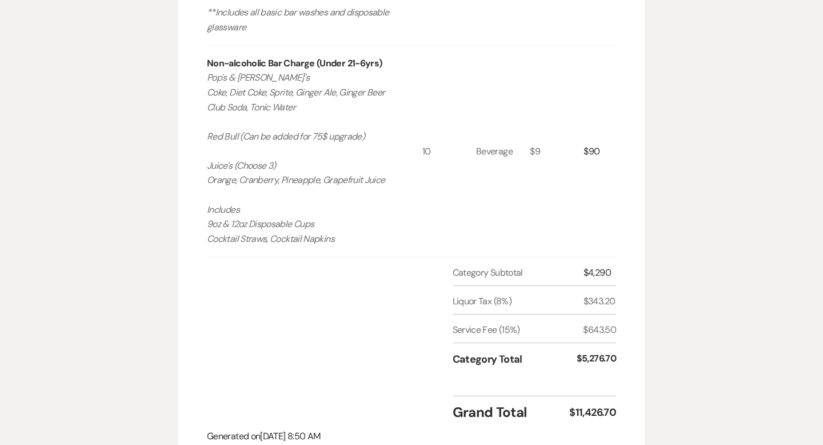
select select "5"
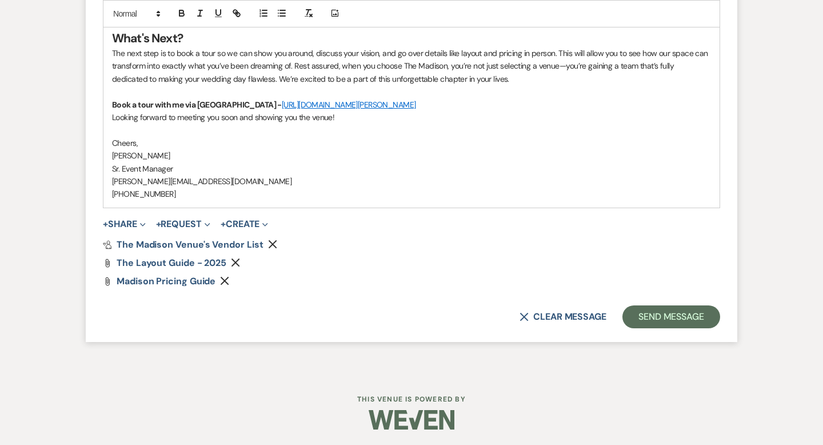
scroll to position [1405, 0]
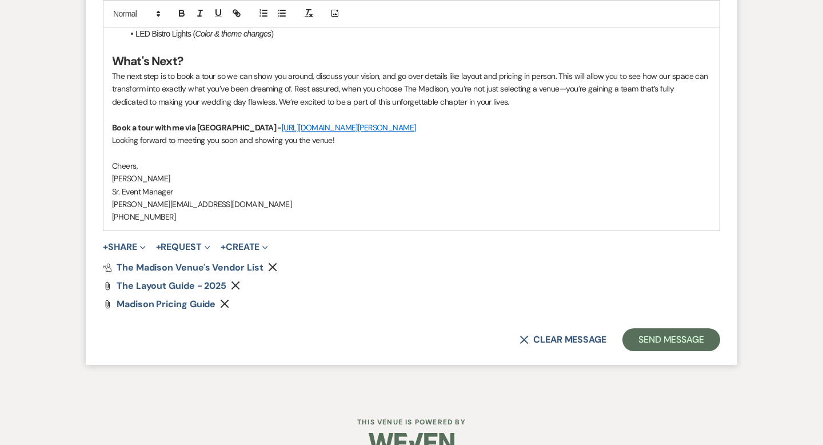
click at [509, 105] on p "The next step is to book a tour so we can show you around, discuss your vision,…" at bounding box center [411, 89] width 599 height 38
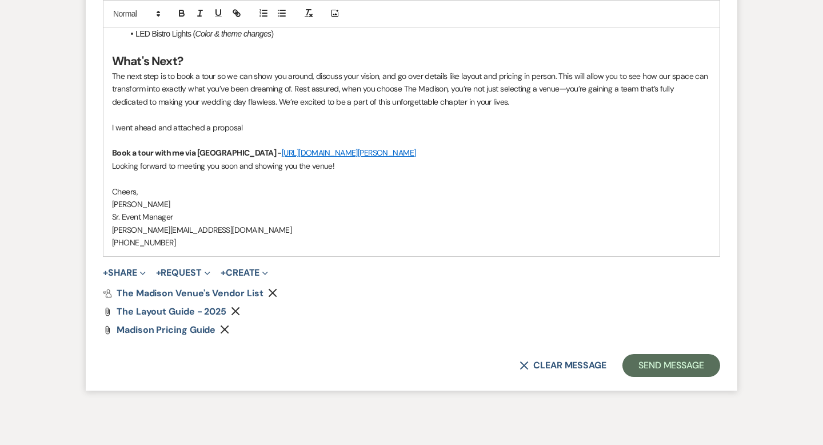
click at [260, 127] on p "I went ahead and attached a proposal" at bounding box center [411, 127] width 599 height 13
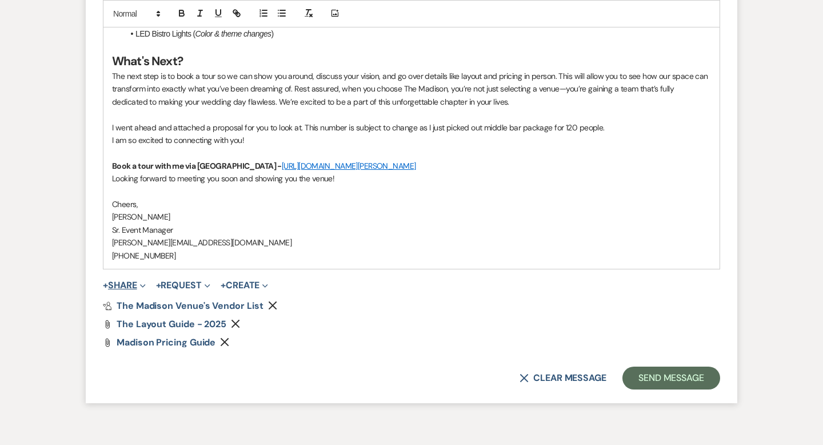
click at [121, 283] on button "+ Share Expand" at bounding box center [124, 285] width 43 height 9
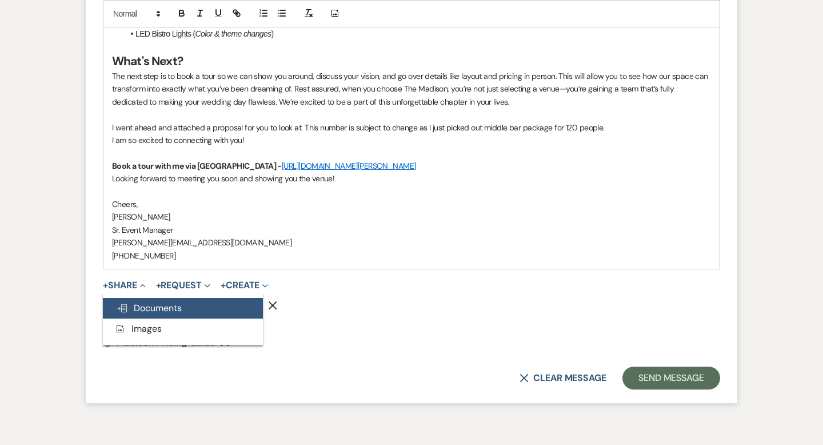
click at [142, 305] on span "Doc Upload Documents" at bounding box center [149, 308] width 65 height 12
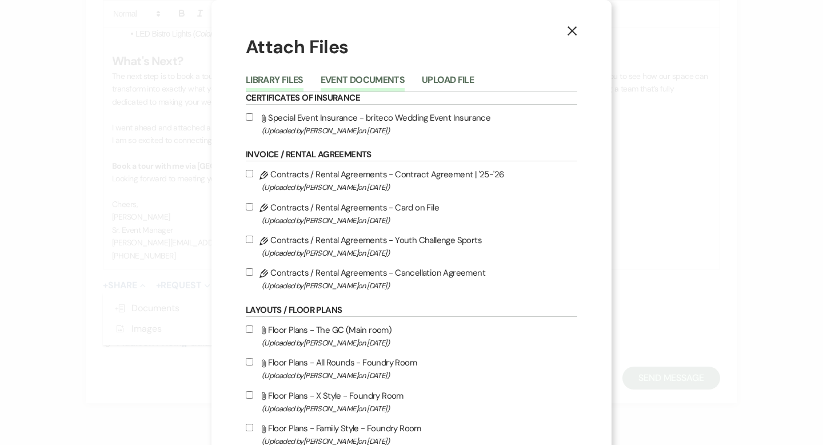
click at [341, 75] on button "Event Documents" at bounding box center [363, 83] width 84 height 16
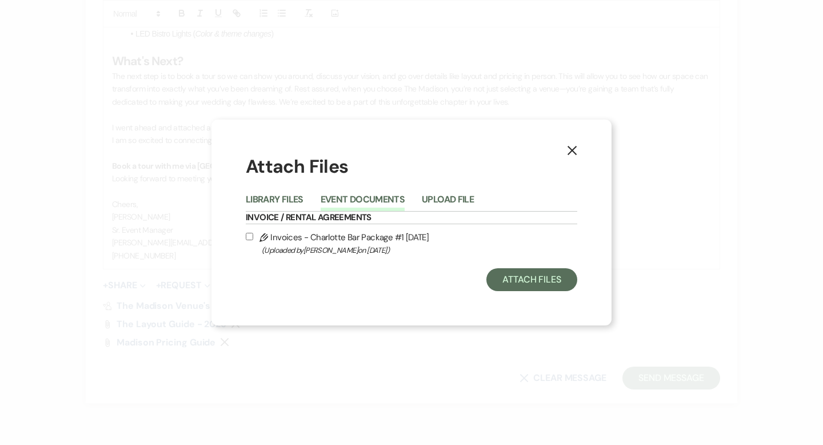
click at [251, 240] on label "Pencil Invoices - Charlotte Bar Package #1 [DATE] (Uploaded by [PERSON_NAME] on…" at bounding box center [411, 243] width 331 height 27
click at [251, 240] on input "Pencil Invoices - Charlotte Bar Package #1 [DATE] (Uploaded by [PERSON_NAME] on…" at bounding box center [249, 236] width 7 height 7
checkbox input "true"
click at [520, 279] on button "Attach Files" at bounding box center [531, 279] width 91 height 23
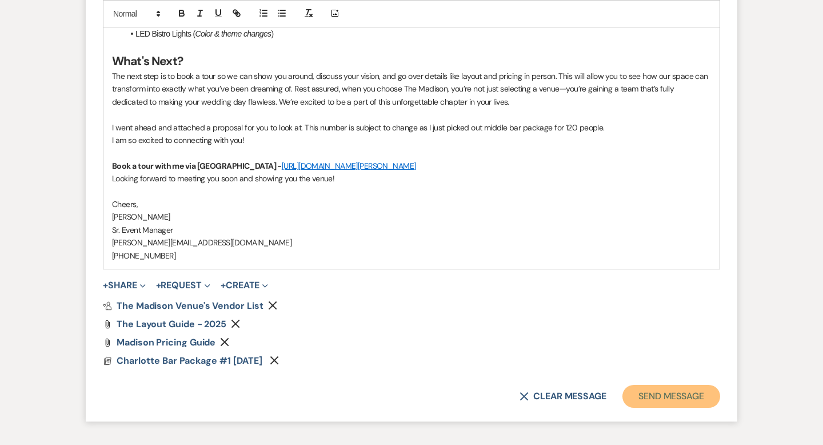
click at [658, 397] on button "Send Message" at bounding box center [671, 396] width 98 height 23
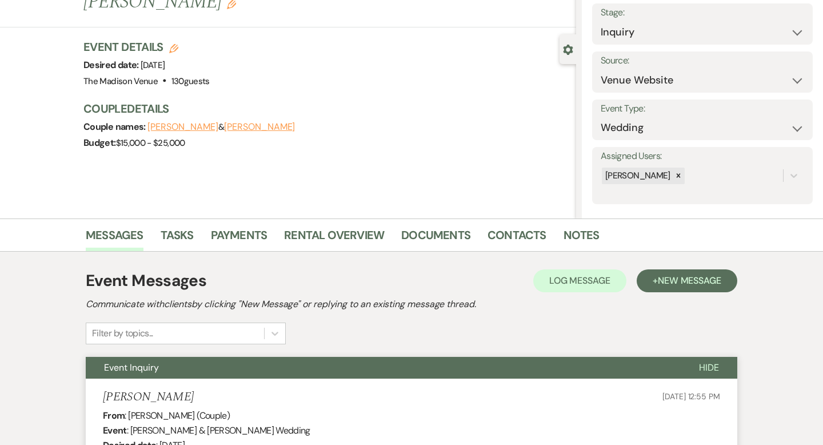
scroll to position [0, 0]
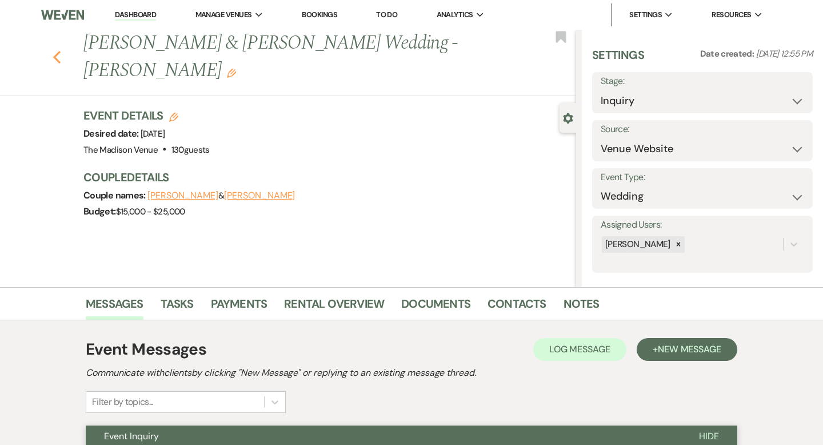
click at [56, 50] on icon "Previous" at bounding box center [57, 57] width 9 height 14
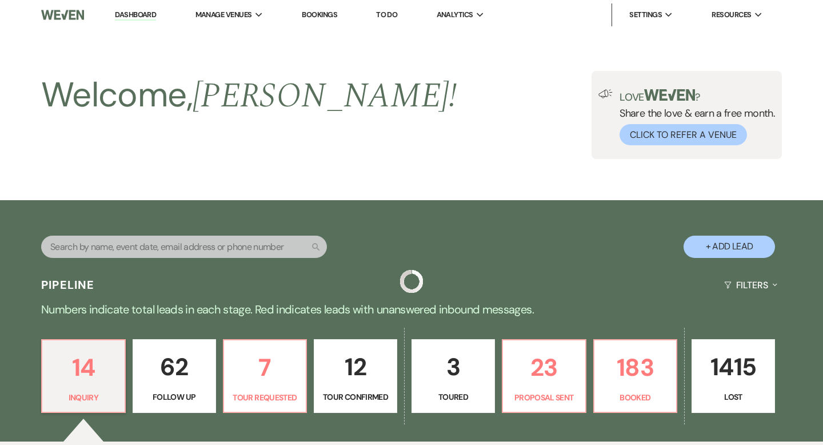
scroll to position [435, 0]
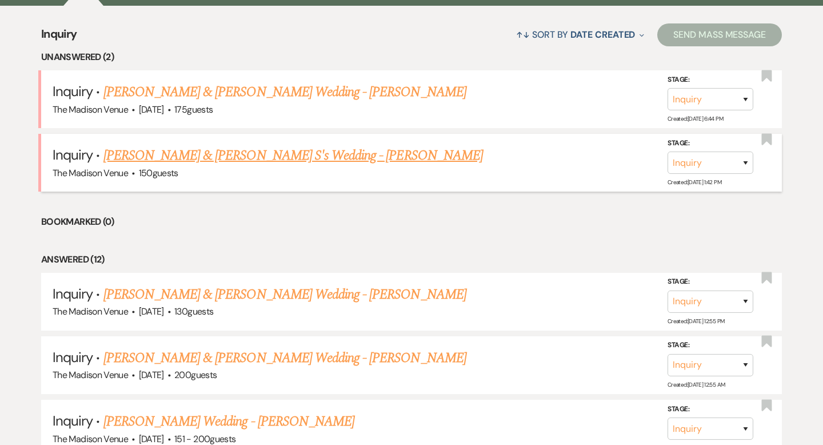
click at [143, 158] on link "[PERSON_NAME] & [PERSON_NAME] S's Wedding - [PERSON_NAME]" at bounding box center [292, 155] width 379 height 21
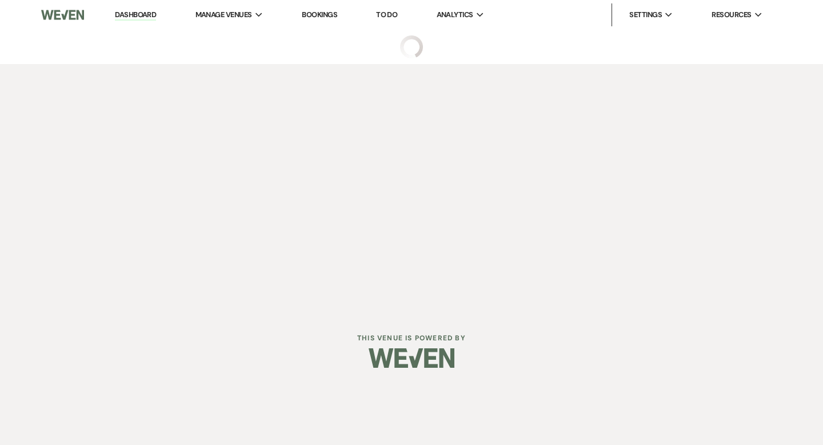
select select "17"
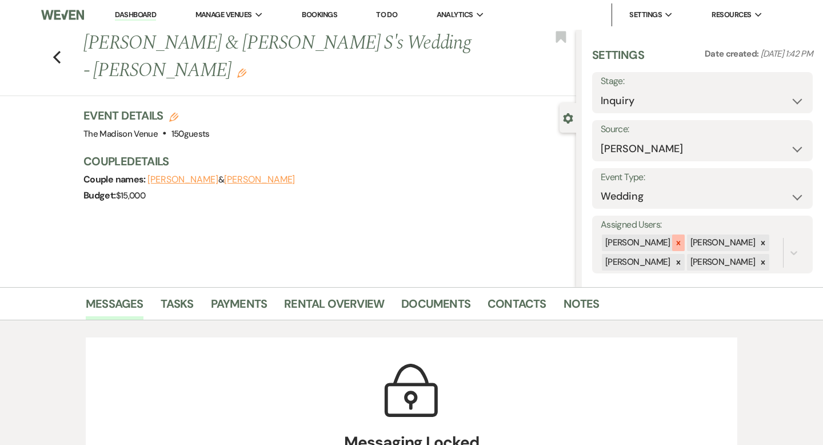
click at [674, 243] on icon at bounding box center [678, 243] width 8 height 8
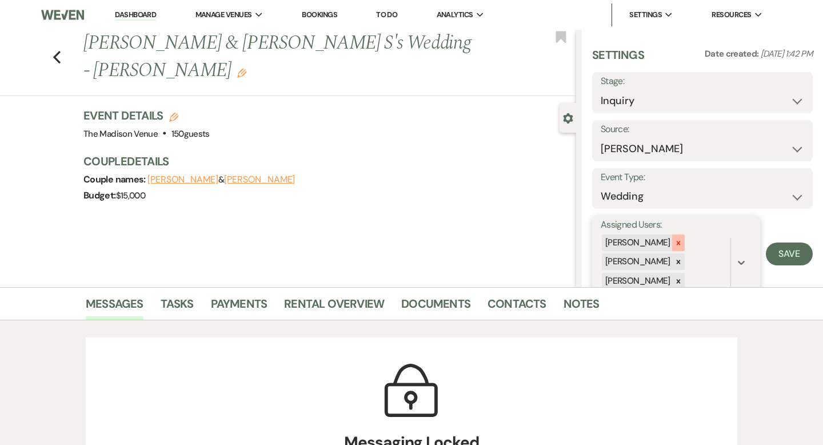
click at [674, 239] on icon at bounding box center [678, 243] width 8 height 8
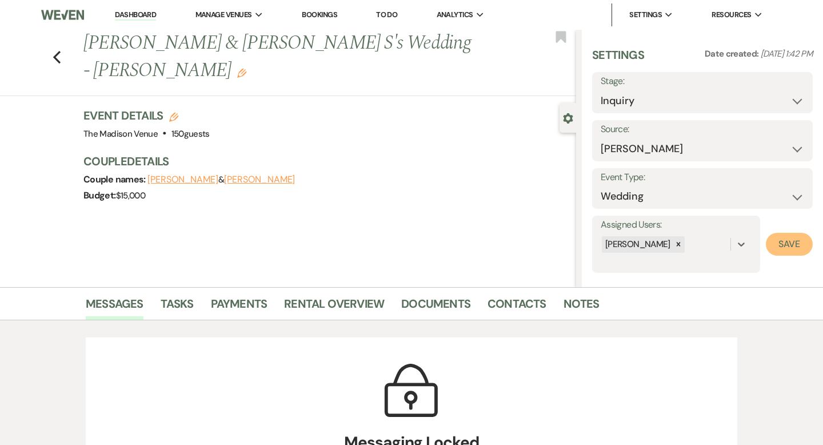
click at [789, 238] on button "Save" at bounding box center [789, 244] width 47 height 23
click at [512, 302] on link "Contacts" at bounding box center [516, 306] width 59 height 25
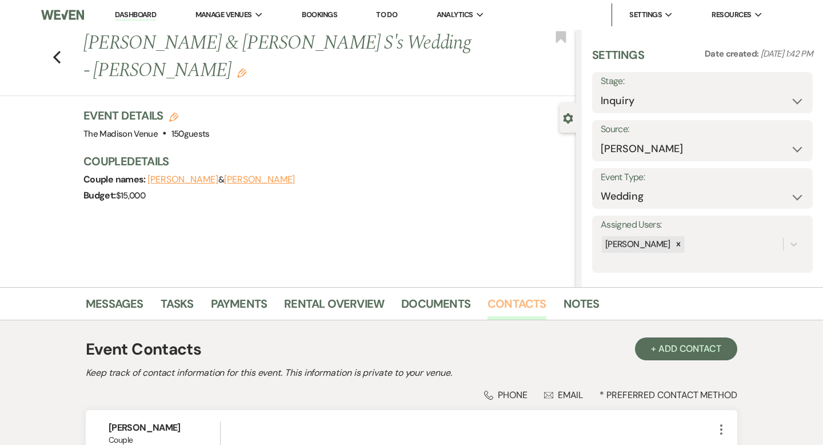
scroll to position [171, 0]
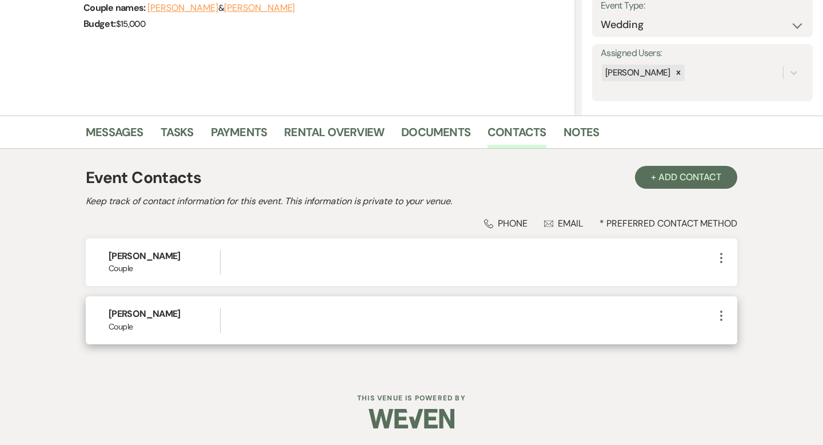
click at [723, 313] on icon "More" at bounding box center [721, 316] width 14 height 14
click at [728, 339] on icon "Pencil" at bounding box center [732, 337] width 9 height 9
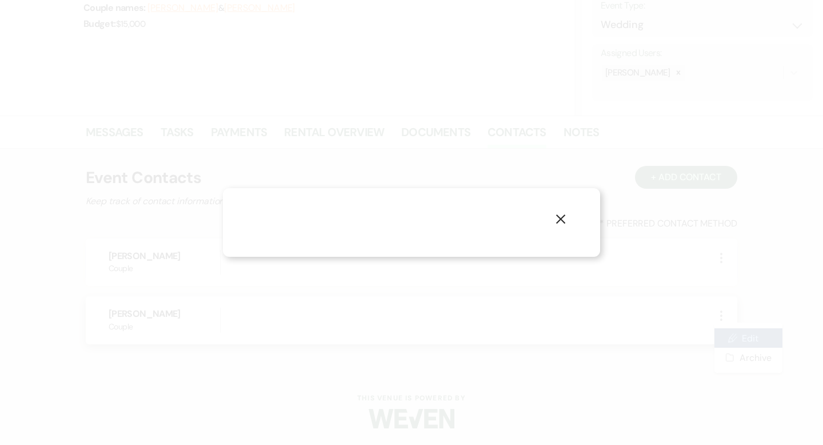
select select "1"
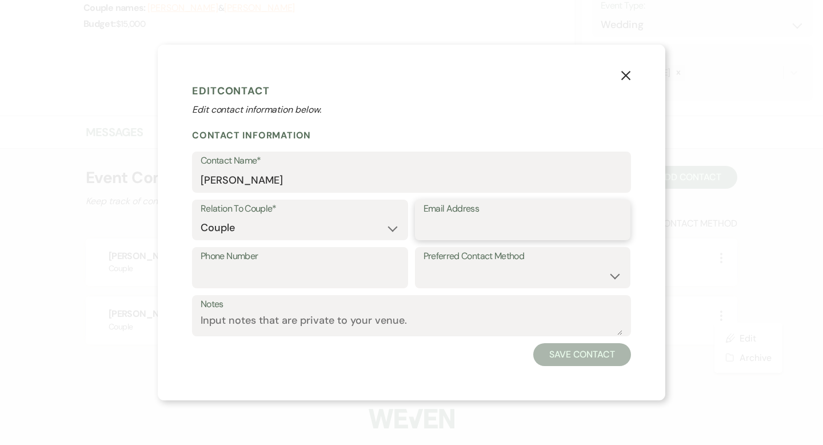
click at [478, 227] on input "Email Address" at bounding box center [522, 228] width 199 height 22
paste input "[EMAIL_ADDRESS][DOMAIN_NAME]"
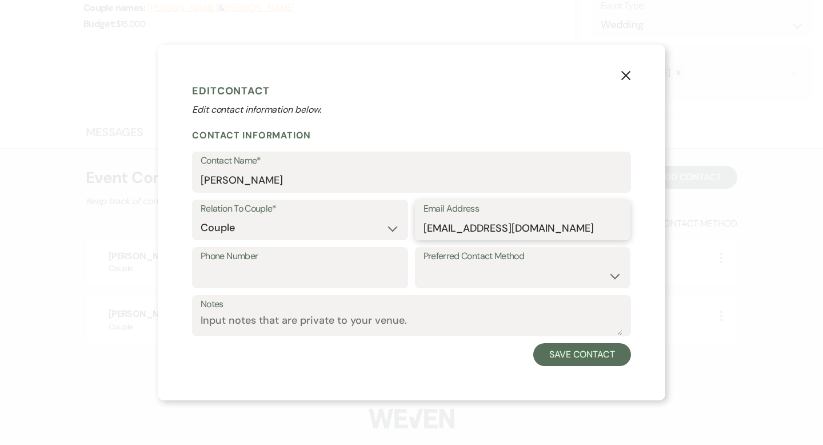
type input "[EMAIL_ADDRESS][DOMAIN_NAME]"
click at [281, 273] on input "Phone Number" at bounding box center [300, 276] width 199 height 22
paste input "[PHONE_NUMBER]"
type input "[PHONE_NUMBER]"
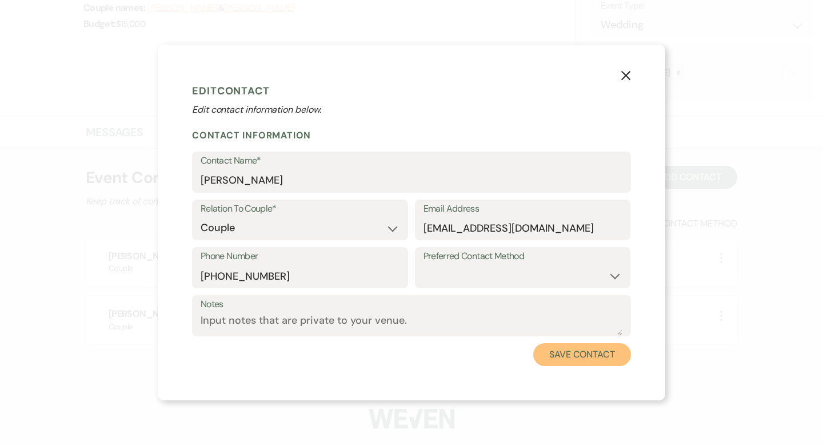
click at [585, 350] on button "Save Contact" at bounding box center [582, 354] width 98 height 23
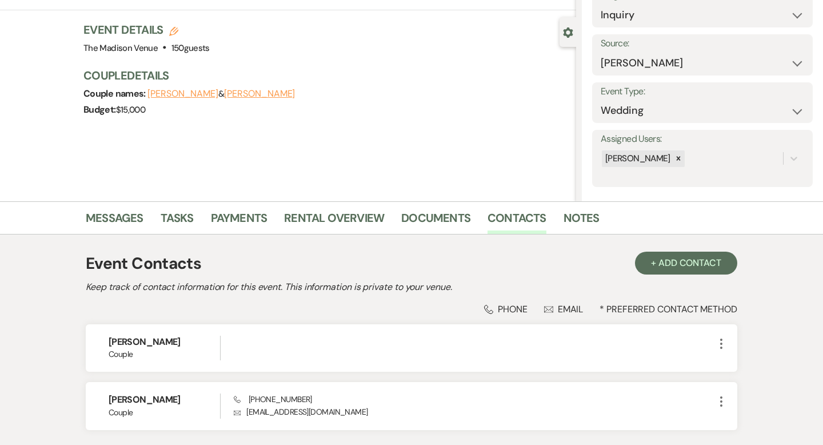
scroll to position [0, 0]
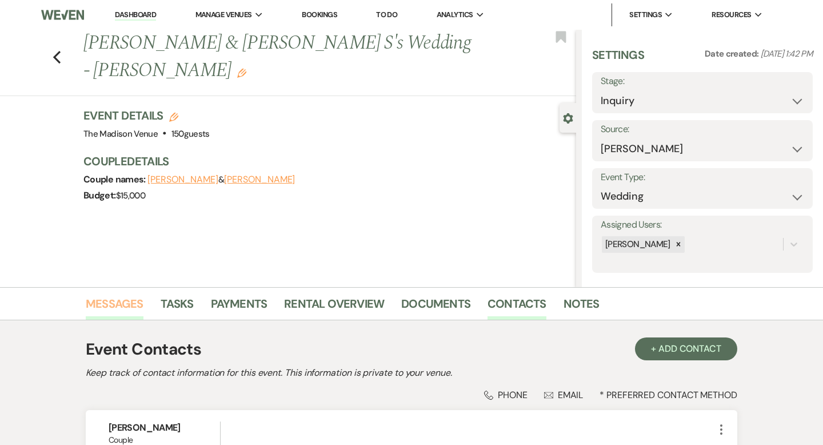
click at [119, 300] on link "Messages" at bounding box center [115, 306] width 58 height 25
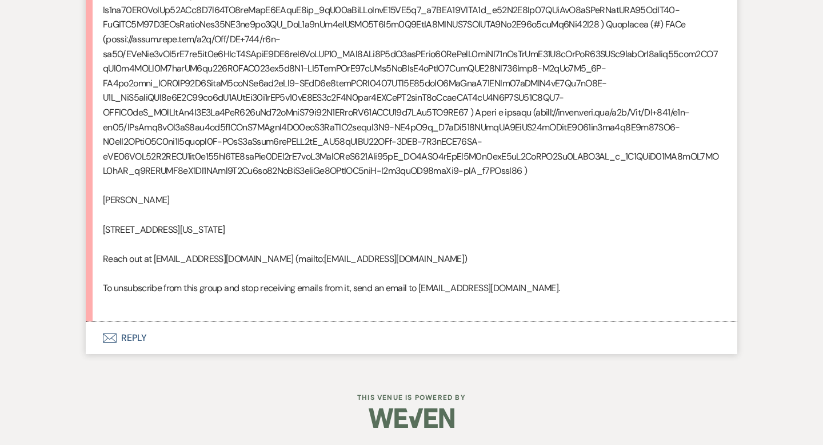
scroll to position [1629, 0]
click at [131, 338] on button "Envelope Reply" at bounding box center [412, 338] width 652 height 32
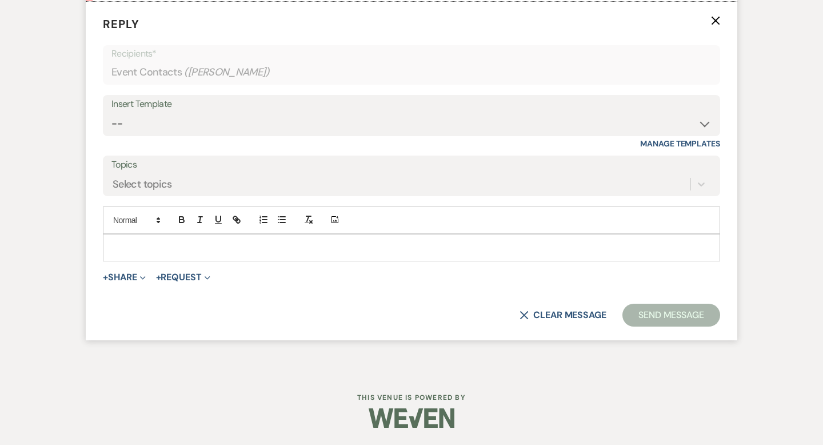
scroll to position [1899, 0]
click at [183, 135] on select "-- Weven Planning Portal Introduction (Booked Events) Corporate Lead Follow Up …" at bounding box center [411, 124] width 600 height 22
select select "4631"
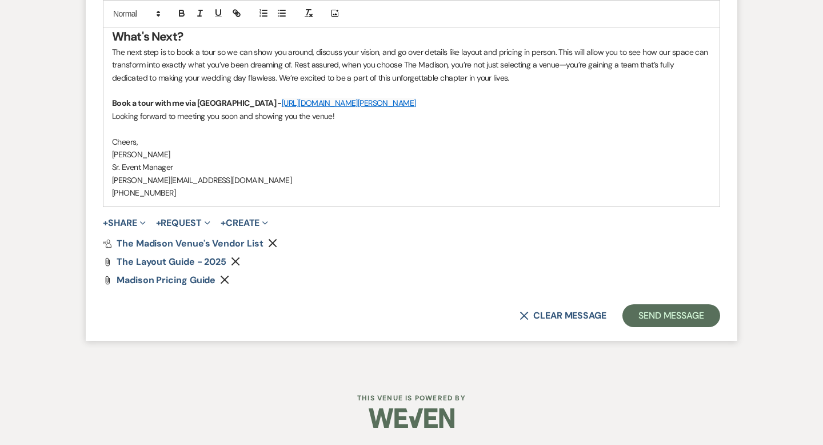
scroll to position [2716, 0]
click at [667, 311] on button "Send Message" at bounding box center [671, 315] width 98 height 23
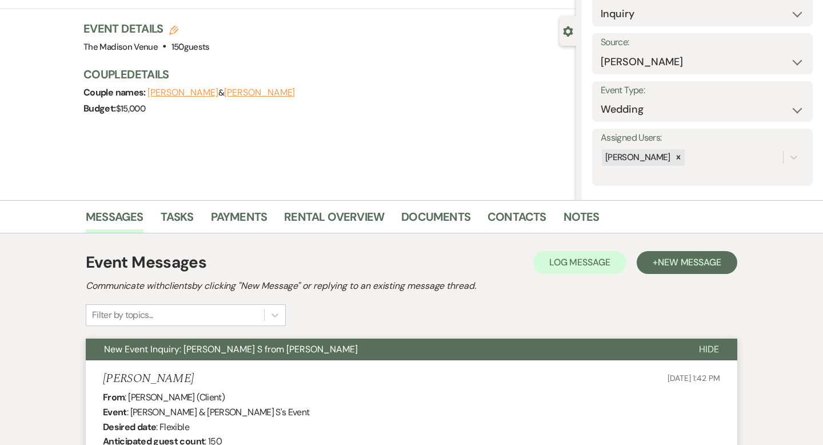
scroll to position [0, 0]
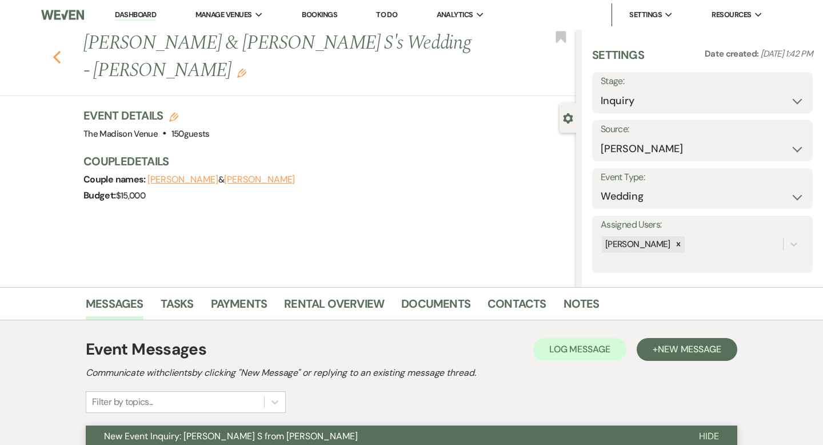
click at [54, 51] on use "button" at bounding box center [56, 57] width 7 height 13
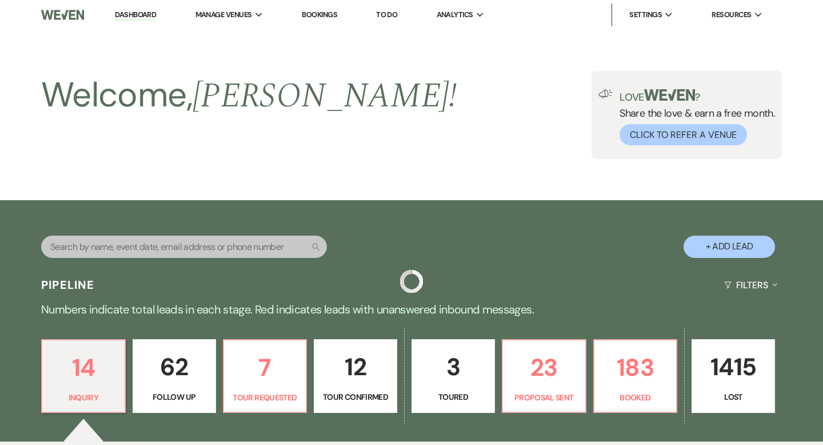
scroll to position [435, 0]
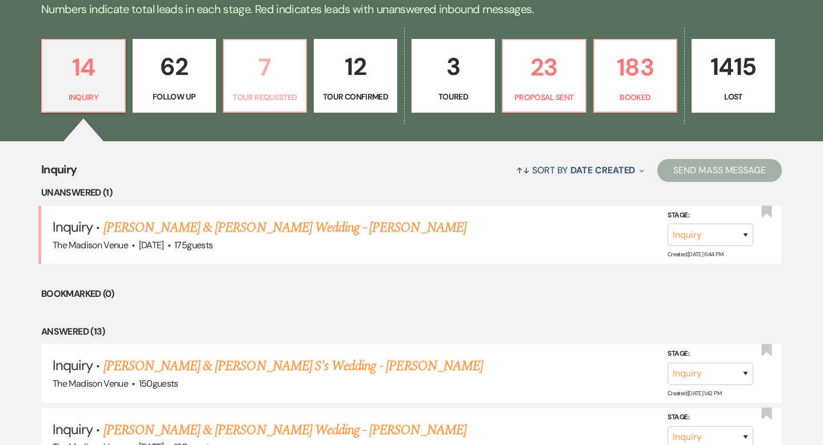
click at [237, 92] on p "Tour Requested" at bounding box center [265, 97] width 69 height 13
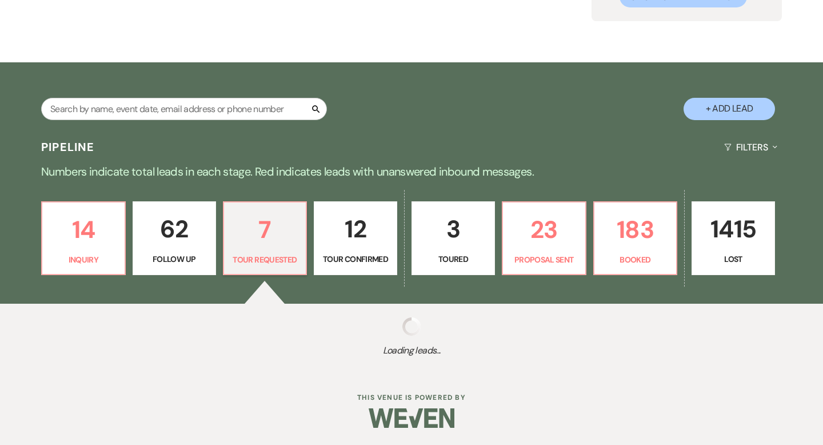
scroll to position [300, 0]
select select "2"
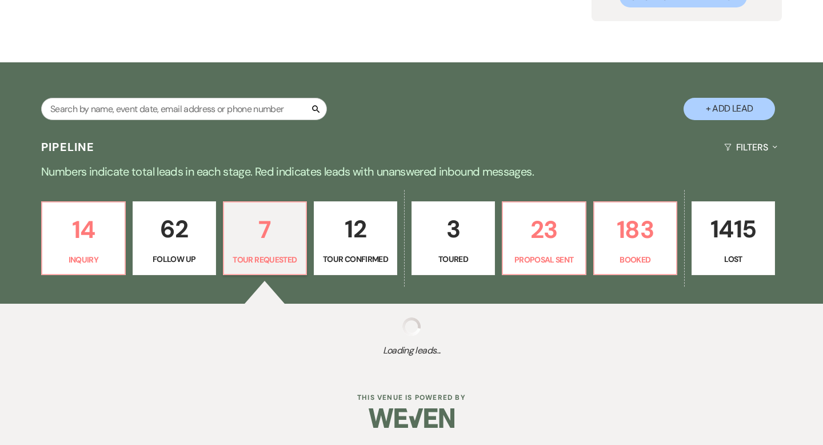
select select "2"
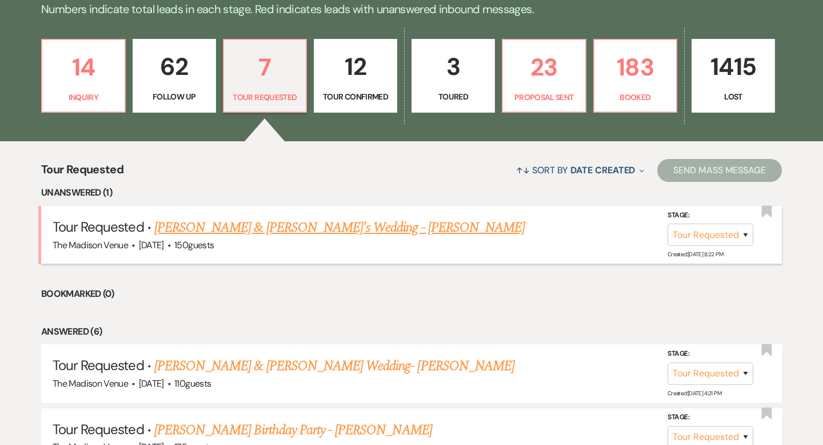
click at [302, 229] on link "[PERSON_NAME] & [PERSON_NAME]'s Wedding - [PERSON_NAME]" at bounding box center [339, 227] width 370 height 21
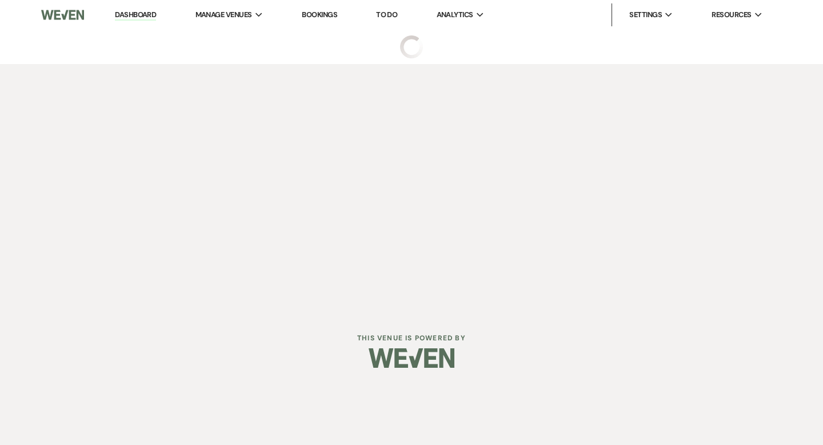
select select "2"
select select "5"
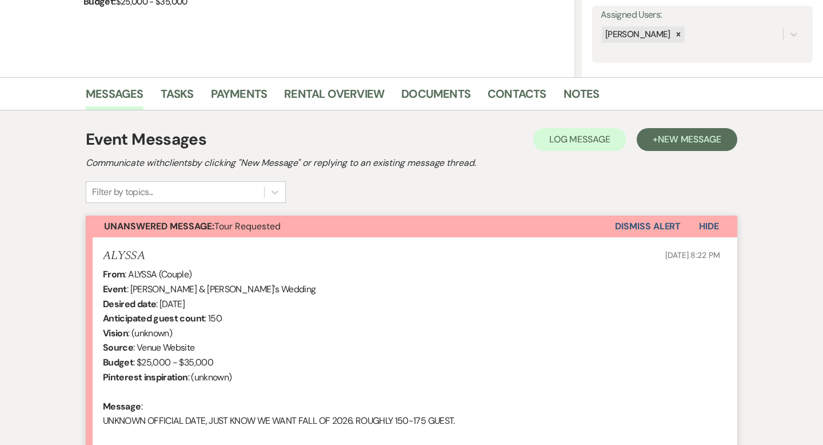
scroll to position [342, 0]
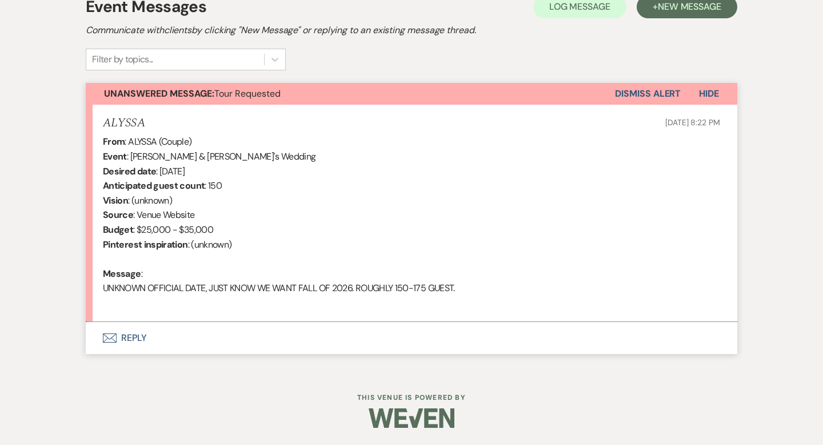
click at [132, 337] on button "Envelope Reply" at bounding box center [412, 338] width 652 height 32
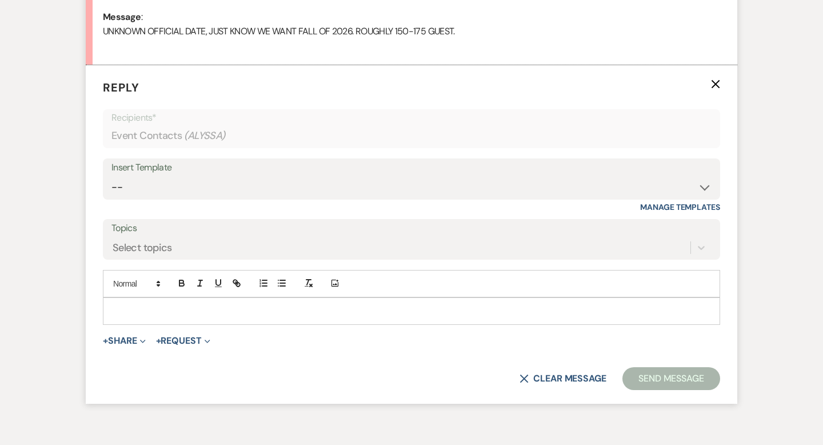
scroll to position [611, 0]
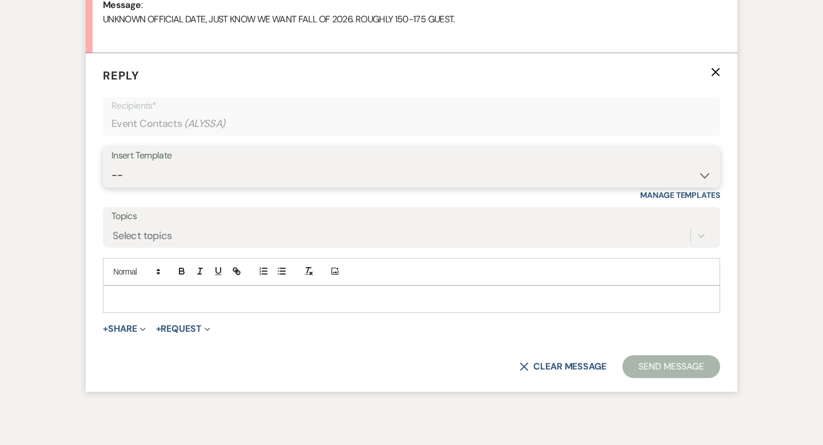
click at [178, 171] on select "-- Weven Planning Portal Introduction (Booked Events) Corporate Lead Follow Up …" at bounding box center [411, 175] width 600 height 22
select select "4631"
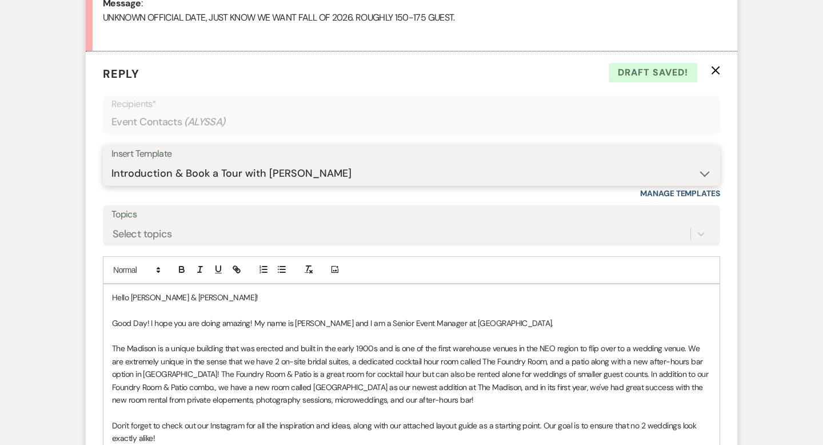
scroll to position [617, 0]
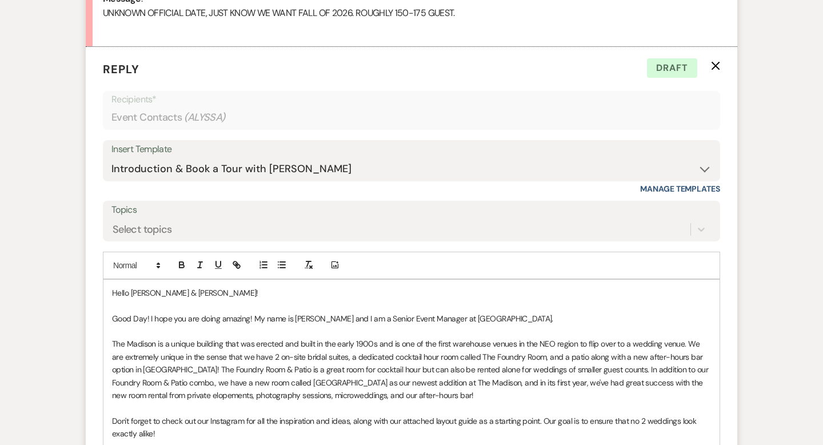
click at [154, 292] on p "Hello [PERSON_NAME] & [PERSON_NAME]!" at bounding box center [411, 292] width 599 height 13
click at [184, 291] on p "Hello [PERSON_NAME] & [PERSON_NAME]!" at bounding box center [411, 292] width 599 height 13
click at [178, 293] on p "Hello [PERSON_NAME] & [PERSON_NAME]!" at bounding box center [411, 292] width 599 height 13
click at [171, 293] on p "Hello [PERSON_NAME] & [PERSON_NAME]!" at bounding box center [411, 292] width 599 height 13
click at [165, 292] on p "Hello [PERSON_NAME] & [PERSON_NAME]!" at bounding box center [411, 292] width 599 height 13
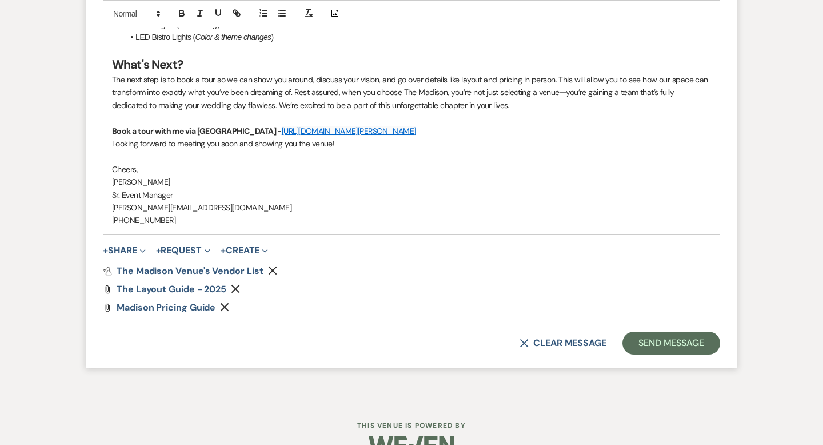
scroll to position [1429, 0]
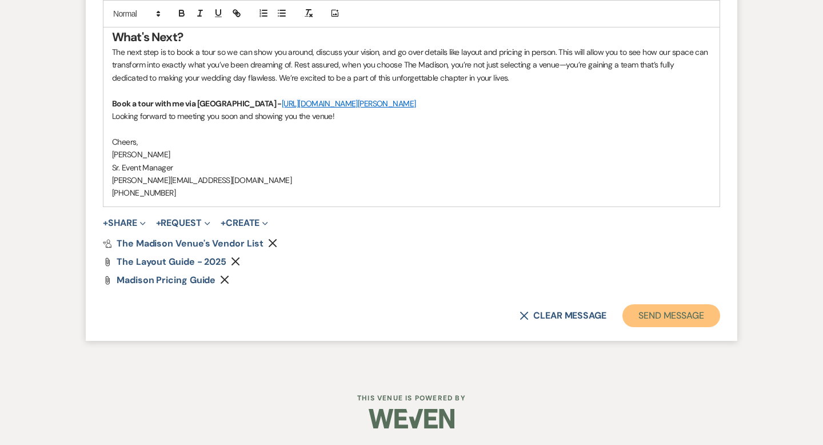
click at [669, 317] on button "Send Message" at bounding box center [671, 315] width 98 height 23
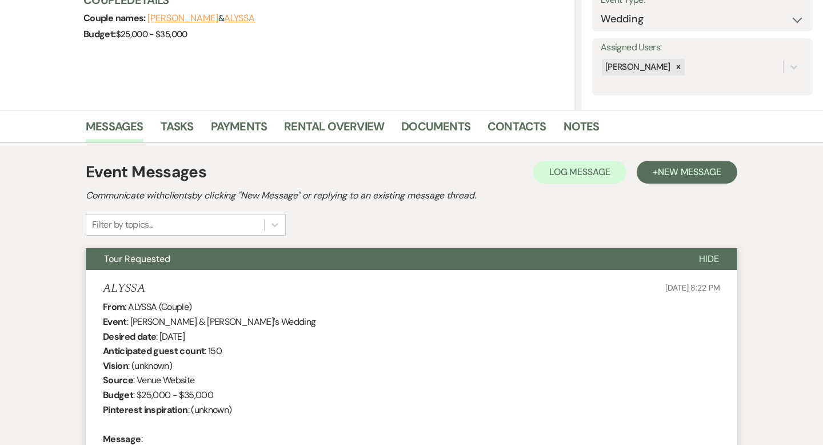
scroll to position [0, 0]
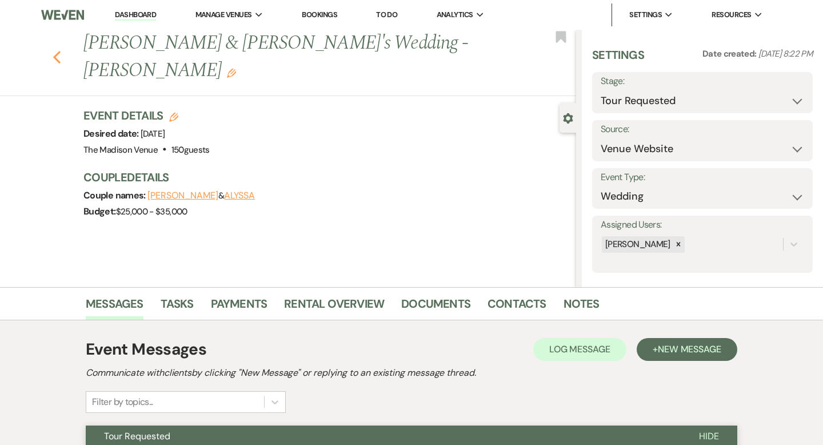
click at [55, 51] on use "button" at bounding box center [56, 57] width 7 height 13
select select "2"
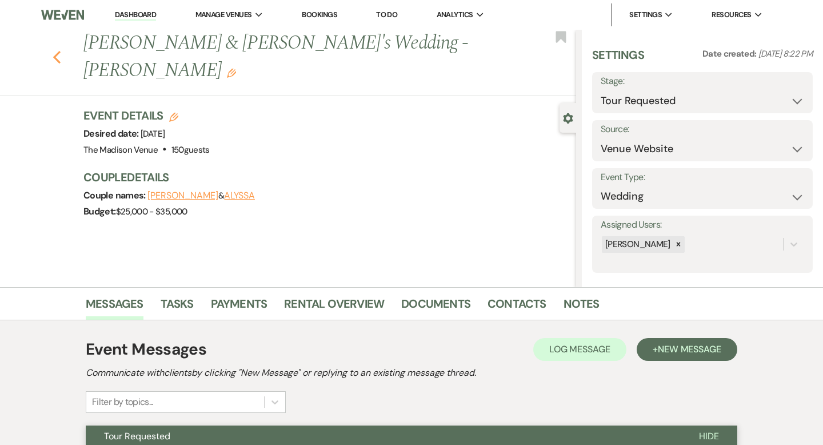
select select "2"
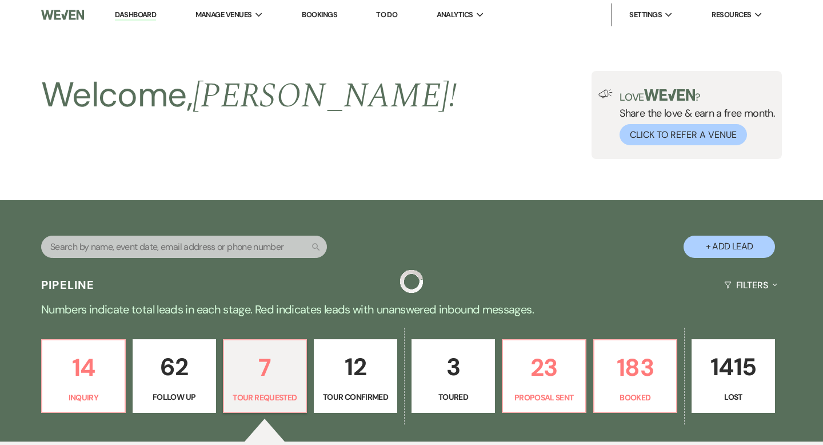
scroll to position [300, 0]
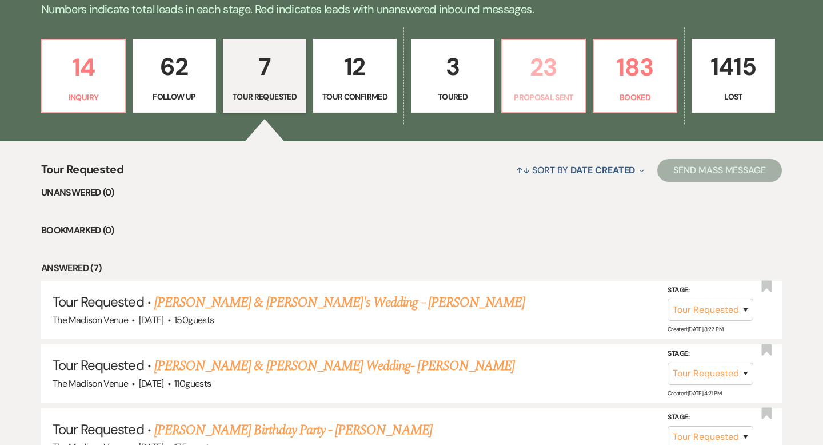
click at [544, 75] on p "23" at bounding box center [543, 67] width 69 height 38
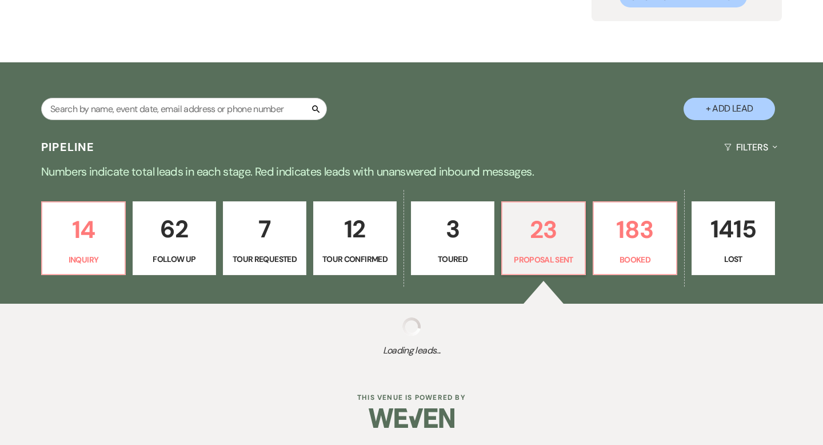
scroll to position [300, 0]
select select "6"
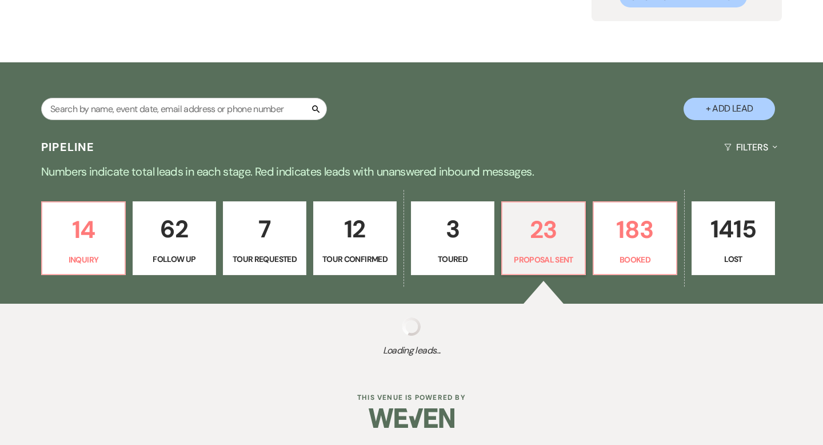
select select "6"
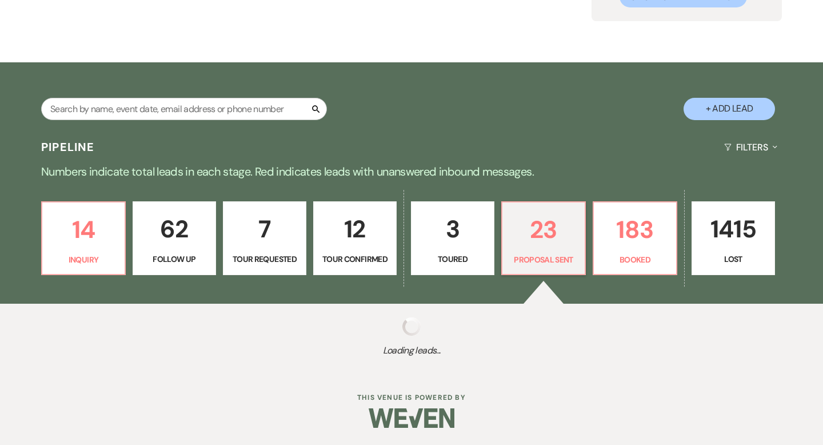
select select "6"
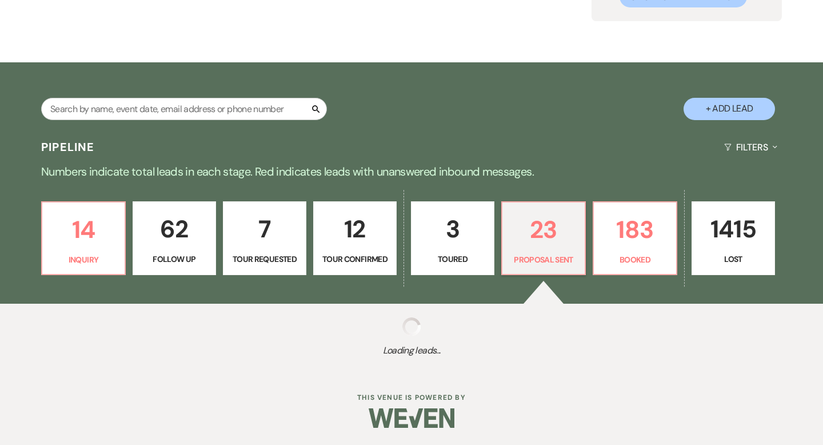
select select "6"
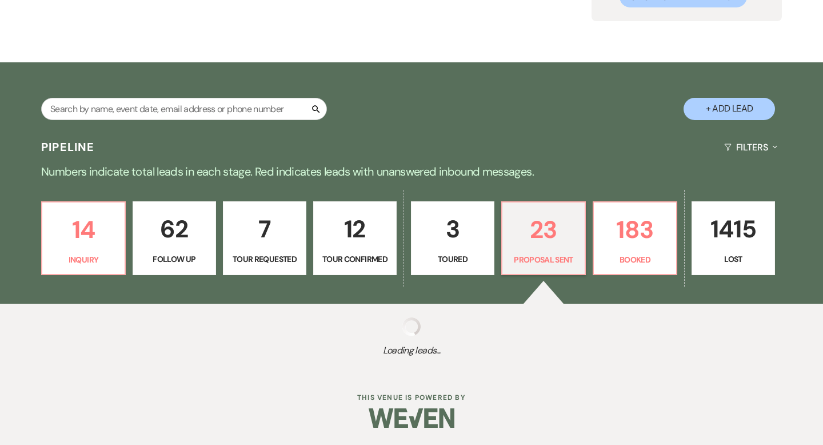
select select "6"
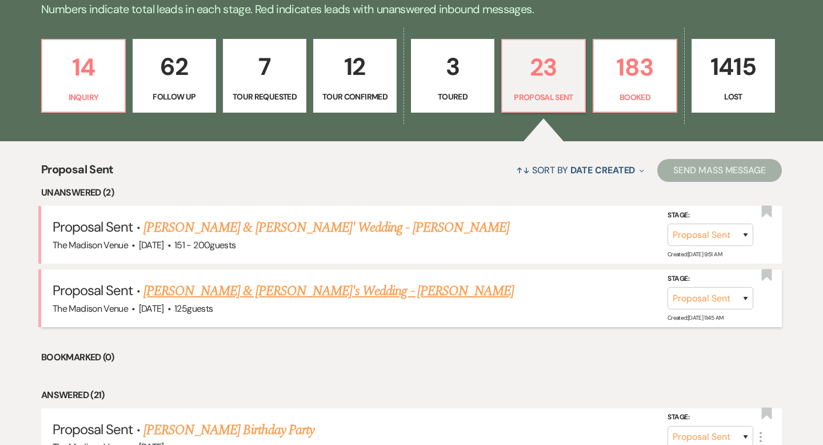
click at [210, 291] on link "[PERSON_NAME] & [PERSON_NAME]'s Wedding - [PERSON_NAME]" at bounding box center [328, 291] width 370 height 21
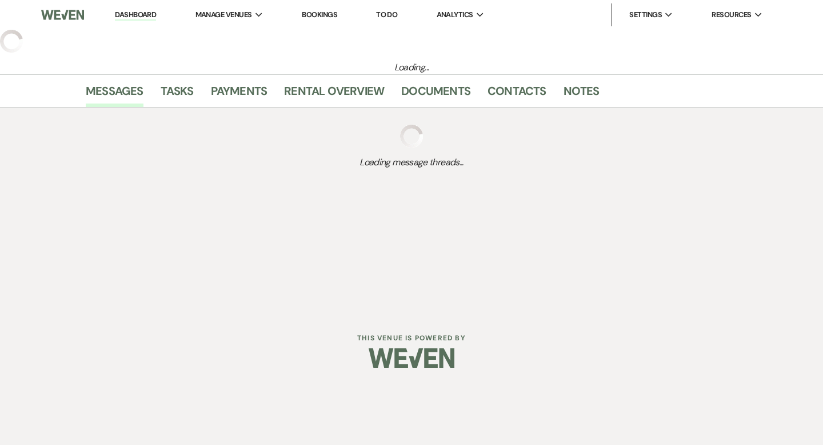
select select "6"
select select "5"
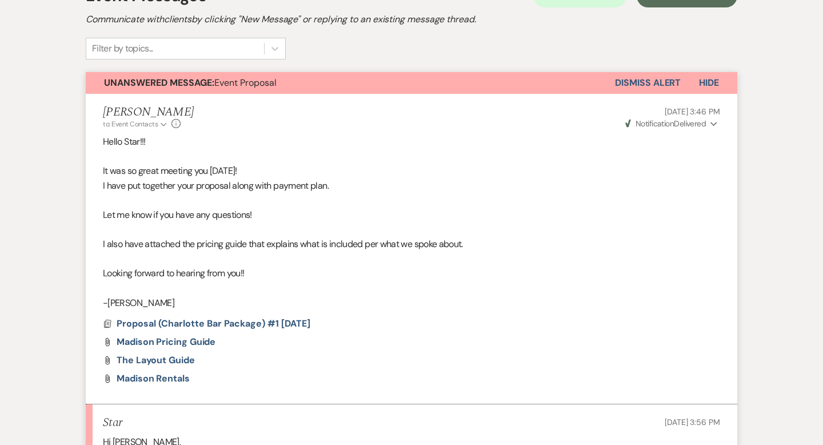
scroll to position [343, 0]
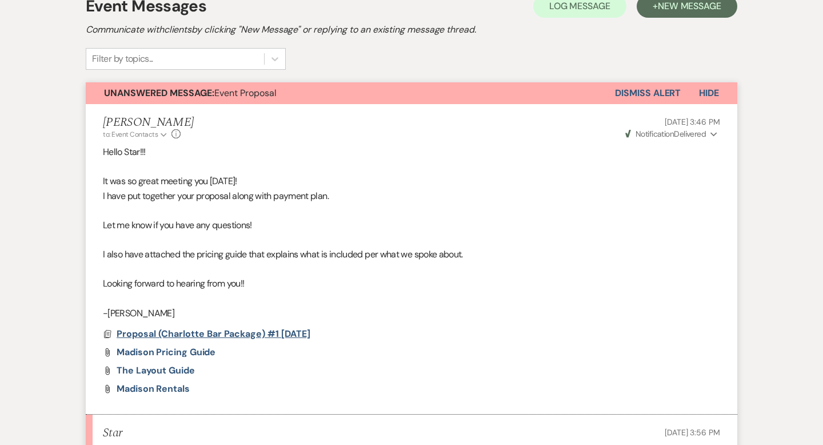
click at [207, 334] on span "Proposal (Charlotte Bar Package) #1 [DATE]" at bounding box center [214, 333] width 194 height 12
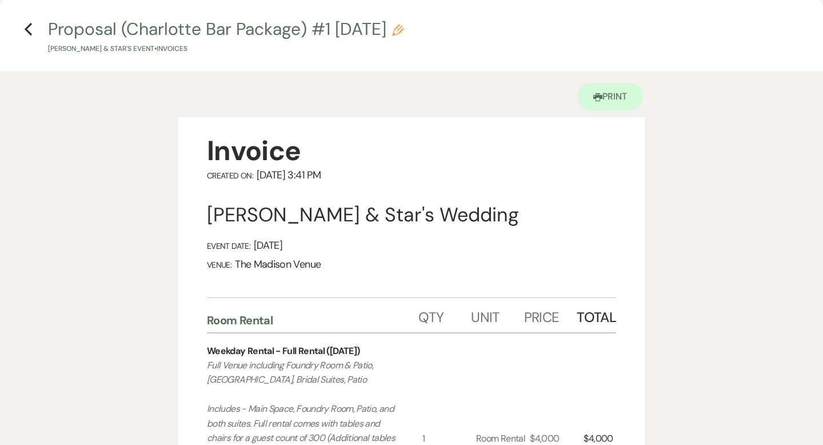
scroll to position [0, 0]
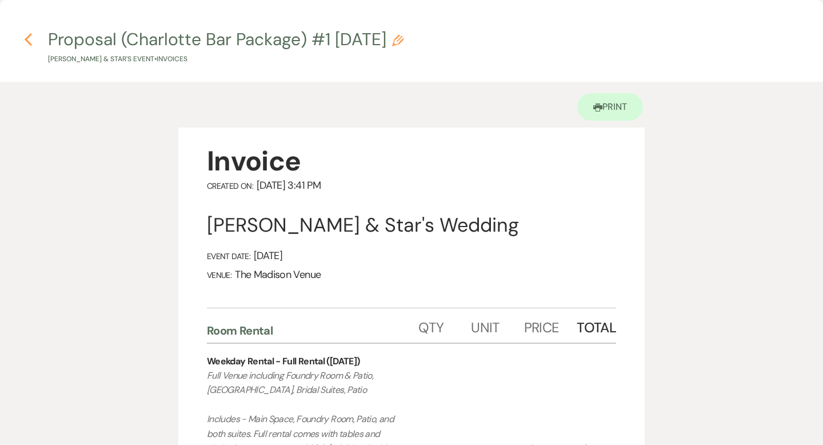
click at [27, 41] on use "button" at bounding box center [28, 39] width 7 height 13
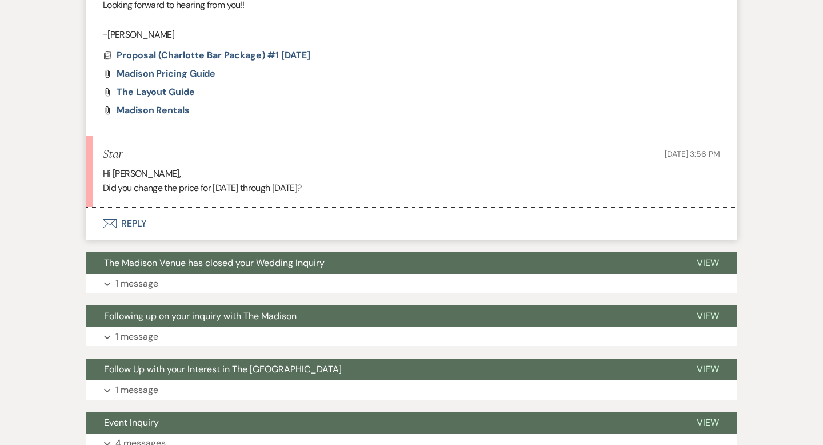
scroll to position [642, 0]
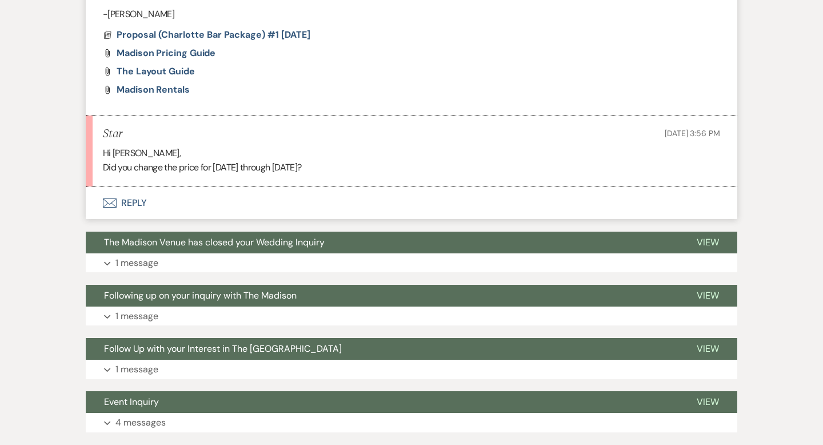
click at [130, 197] on button "Envelope Reply" at bounding box center [412, 203] width 652 height 32
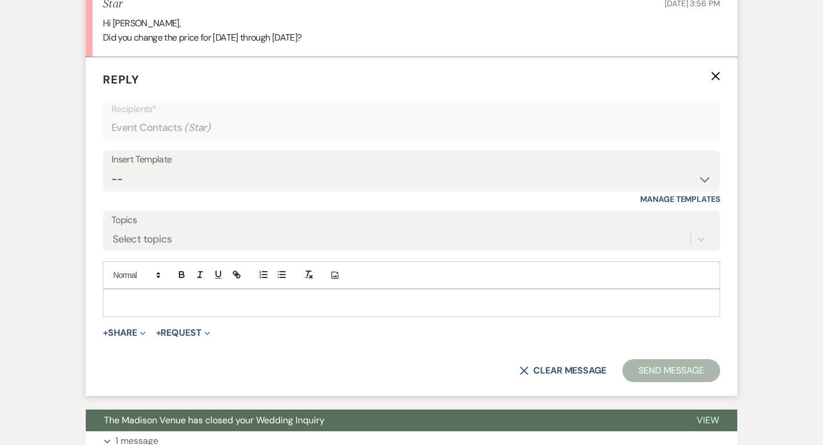
scroll to position [776, 0]
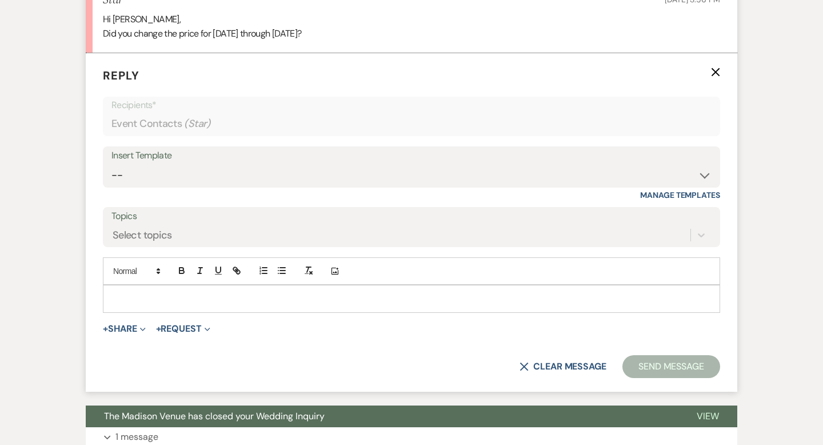
click at [175, 297] on p at bounding box center [411, 298] width 599 height 13
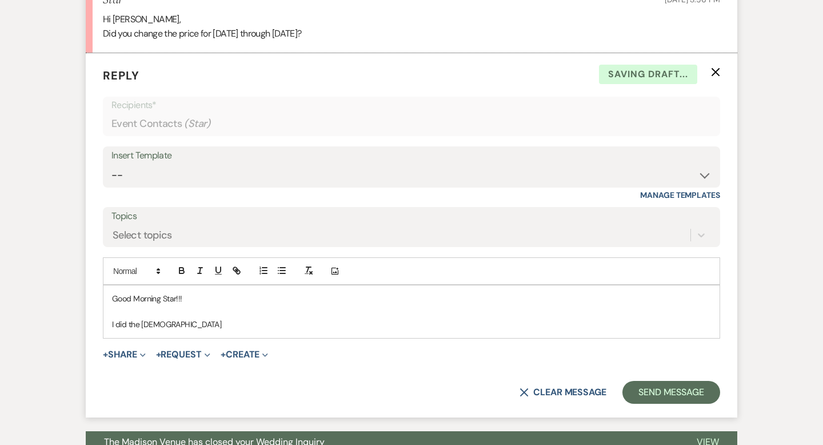
click at [161, 326] on p "I did the [DEMOGRAPHIC_DATA]" at bounding box center [411, 324] width 599 height 13
click at [210, 330] on div "Good Morning Star!!! I did the proposal" at bounding box center [411, 311] width 616 height 52
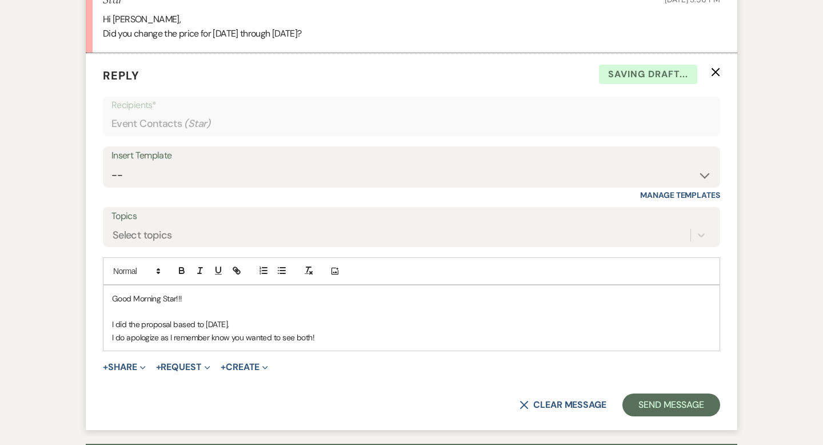
click at [213, 336] on p "I do apologize as I remember know you wanted to see both!" at bounding box center [411, 337] width 599 height 13
click at [329, 331] on p "I do apologize as I remember now you wanted to see both!" at bounding box center [411, 337] width 599 height 13
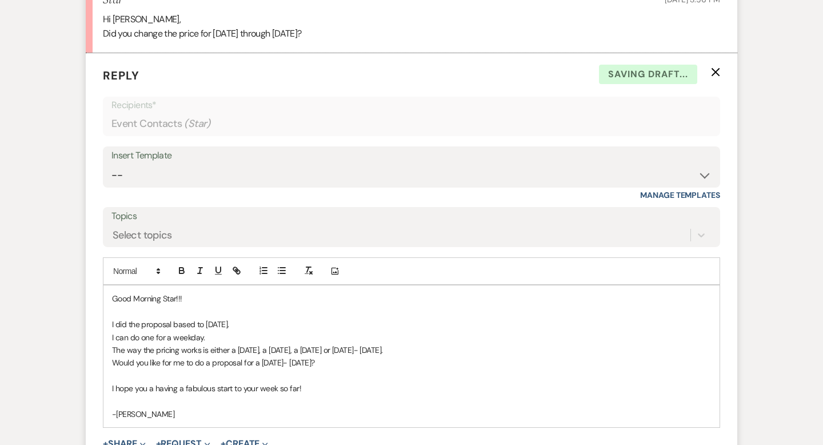
click at [255, 387] on p "I hope you a having a fabulous start to your week so far!" at bounding box center [411, 388] width 599 height 13
click at [256, 388] on p "I hope you a having a fabulous start to your week so far!" at bounding box center [411, 388] width 599 height 13
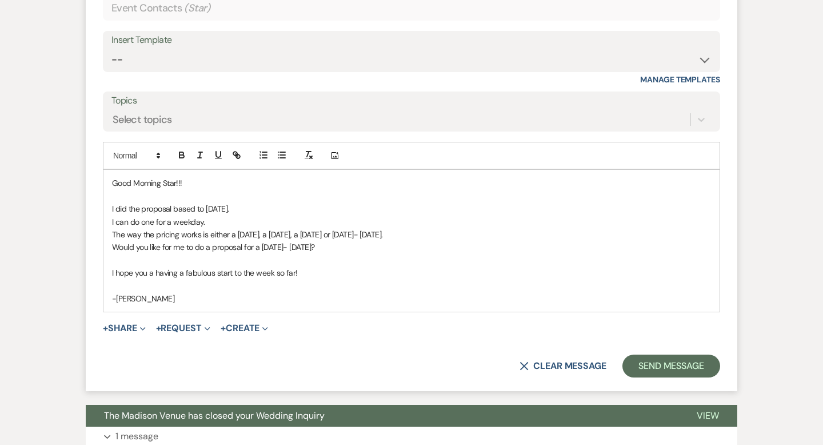
scroll to position [895, 0]
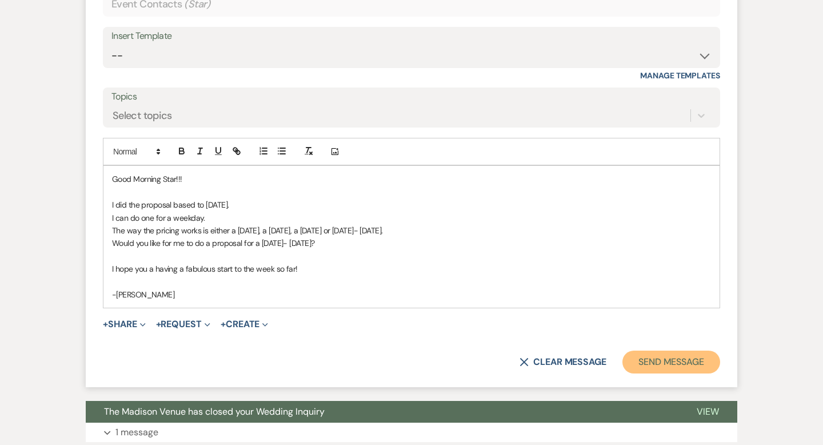
click at [664, 359] on button "Send Message" at bounding box center [671, 361] width 98 height 23
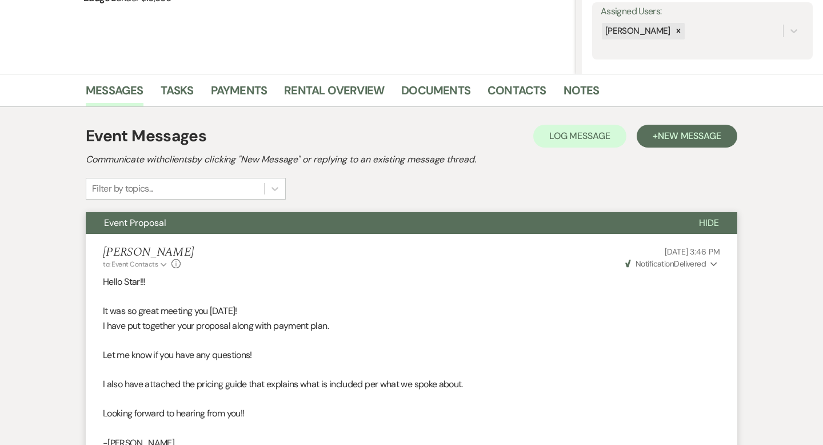
scroll to position [0, 0]
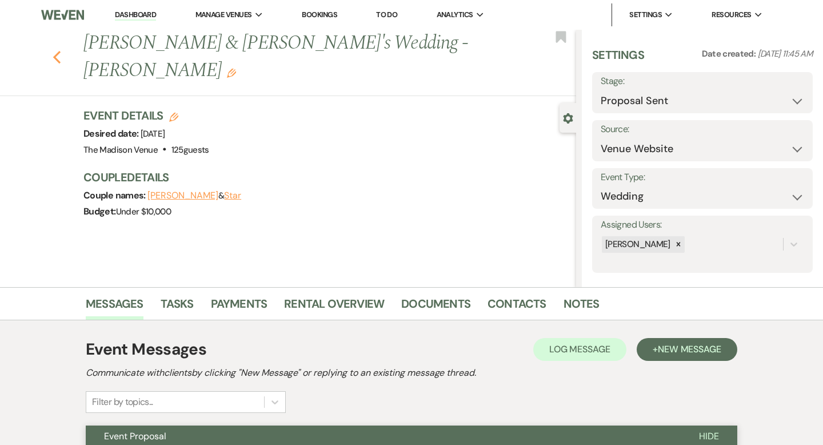
click at [56, 51] on use "button" at bounding box center [56, 57] width 7 height 13
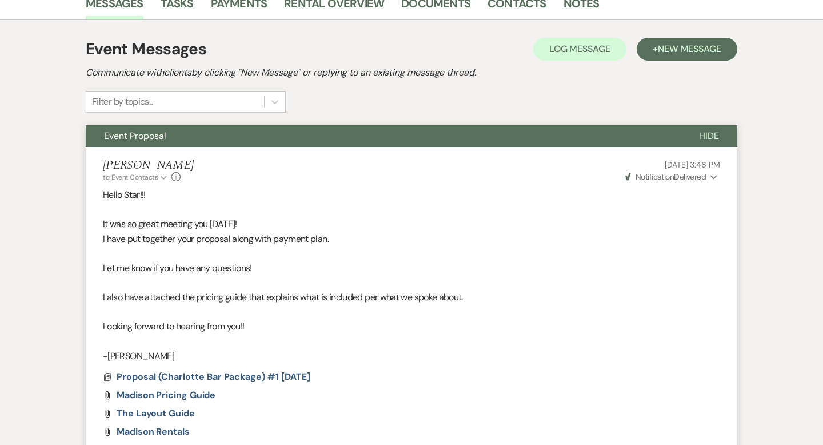
select select "6"
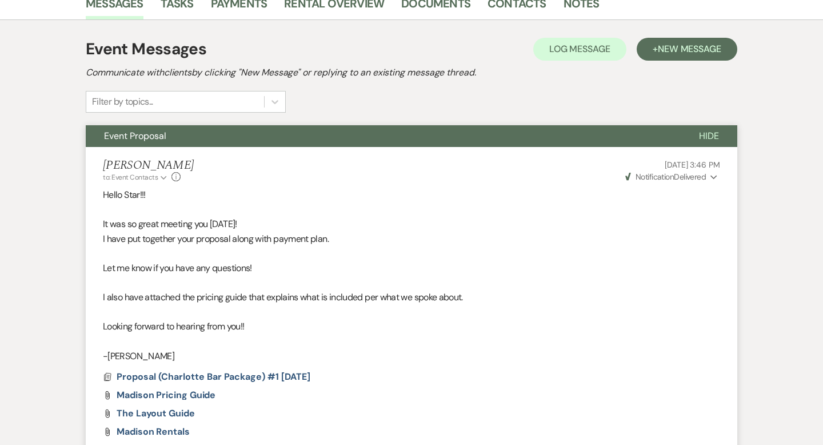
select select "6"
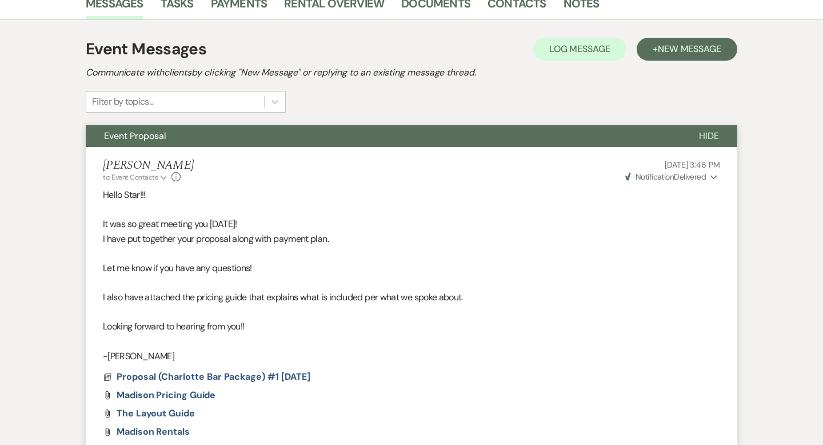
select select "6"
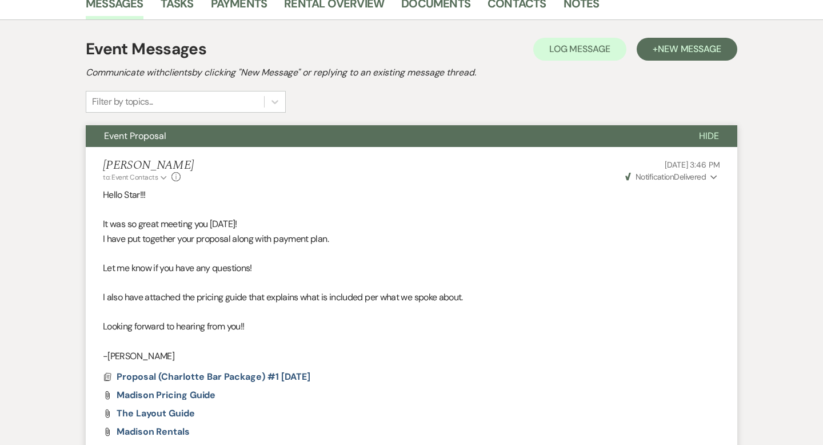
select select "6"
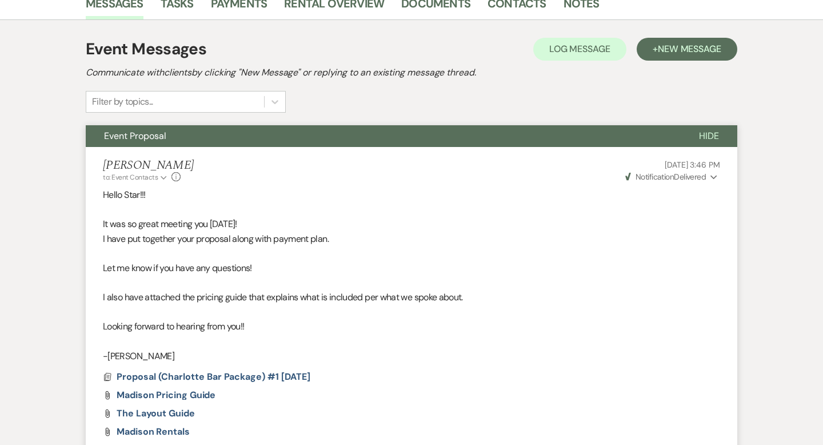
select select "6"
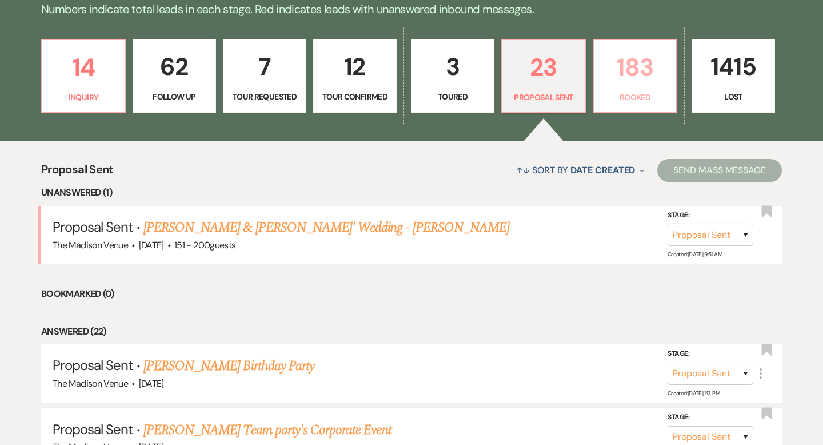
click at [609, 89] on link "183 Booked" at bounding box center [635, 76] width 85 height 74
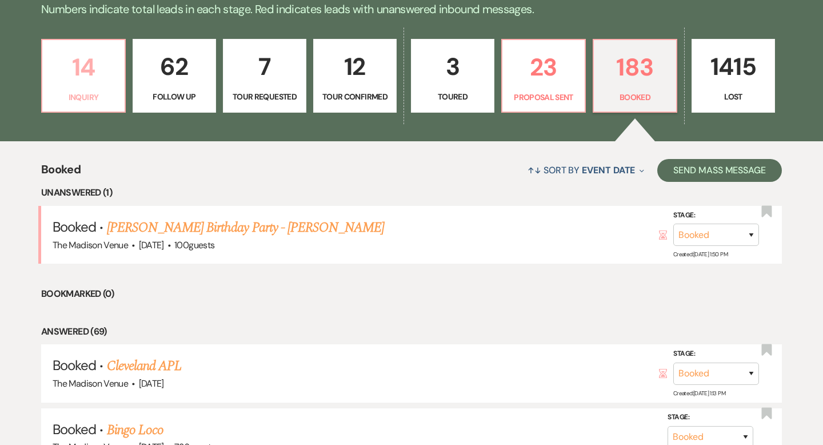
click at [98, 109] on link "14 Inquiry" at bounding box center [83, 76] width 85 height 74
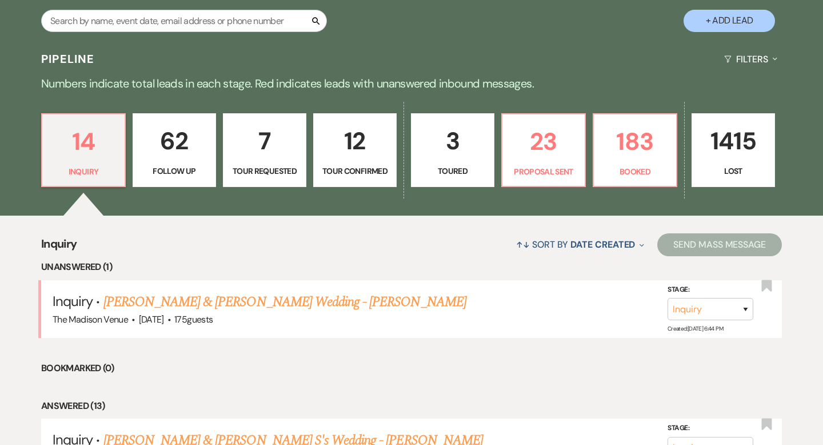
scroll to position [193, 0]
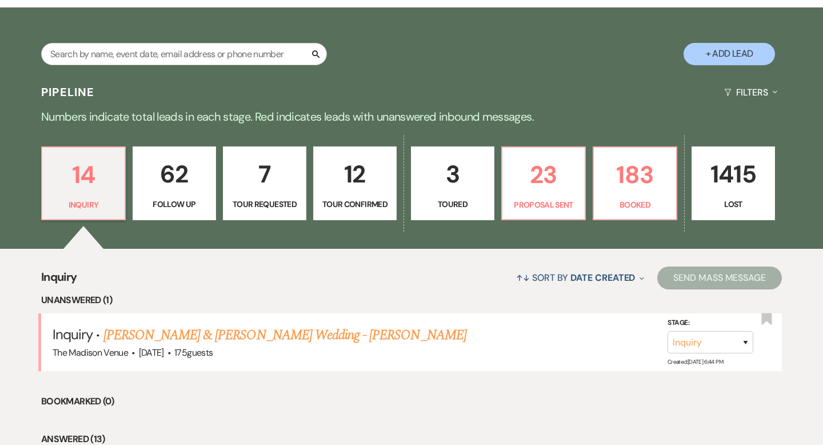
click at [204, 193] on p "62" at bounding box center [174, 174] width 69 height 38
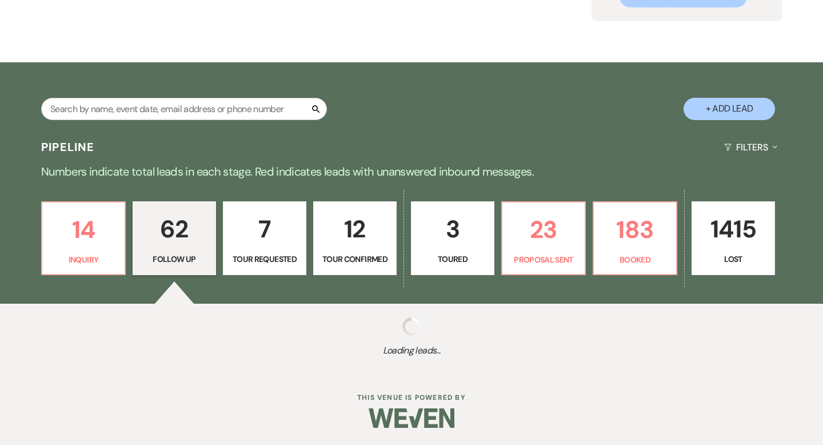
select select "9"
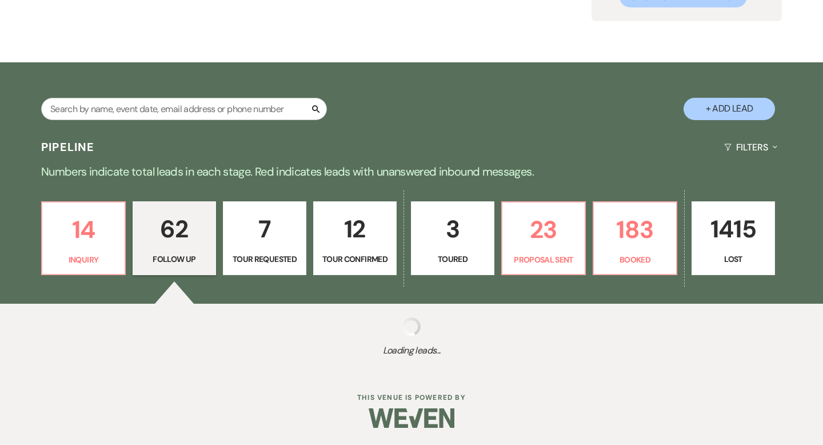
select select "9"
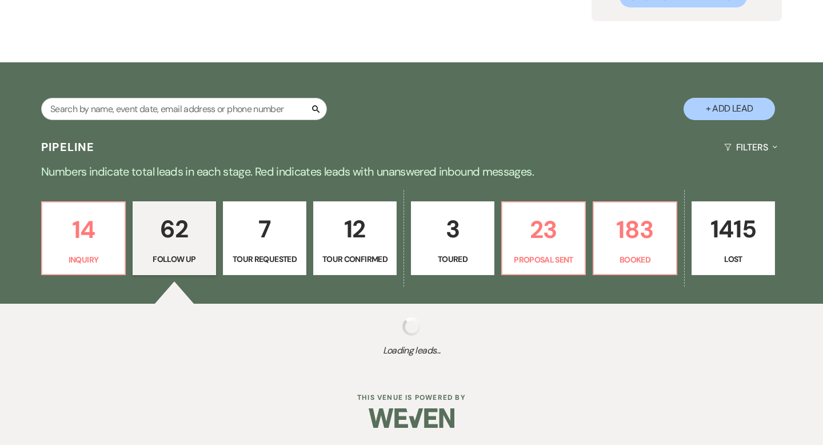
select select "9"
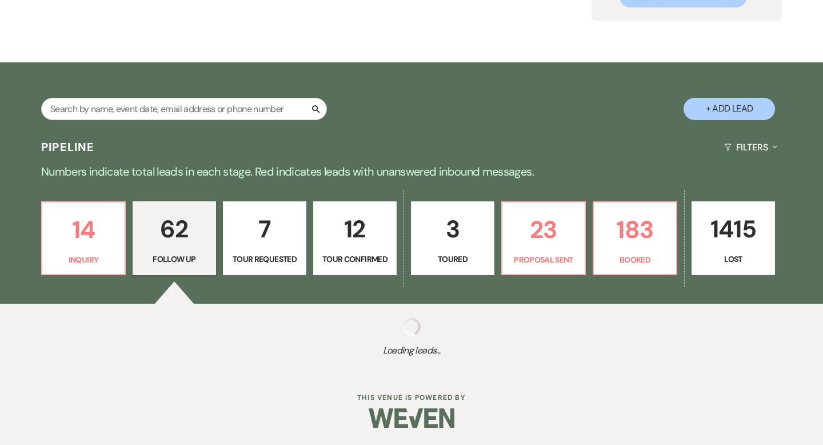
select select "9"
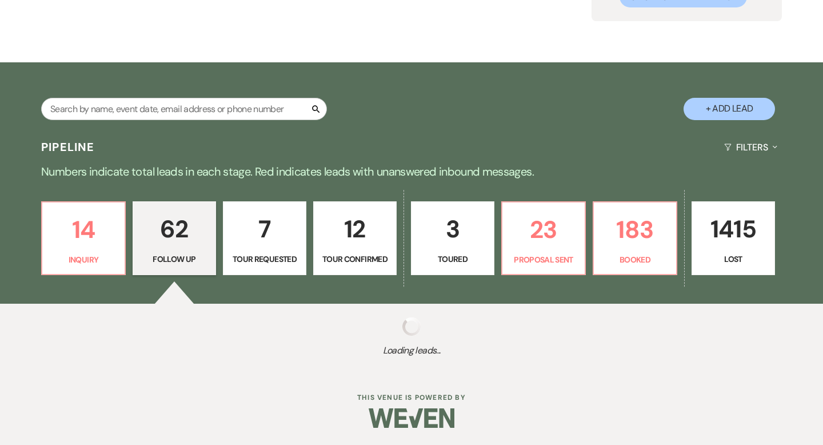
select select "9"
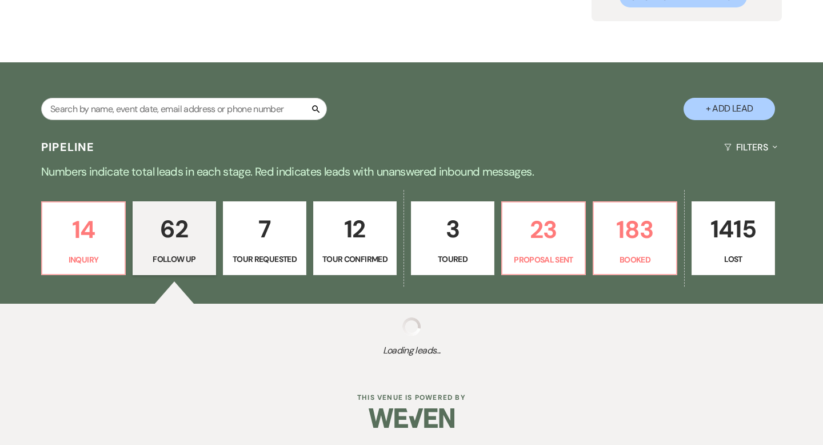
select select "9"
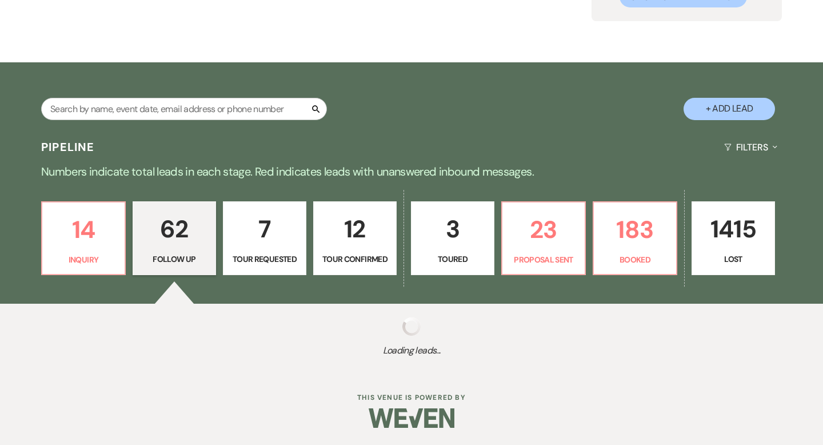
select select "9"
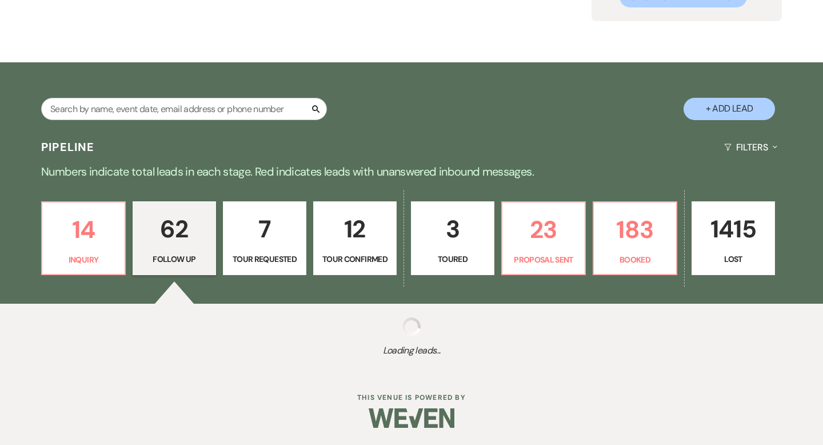
select select "9"
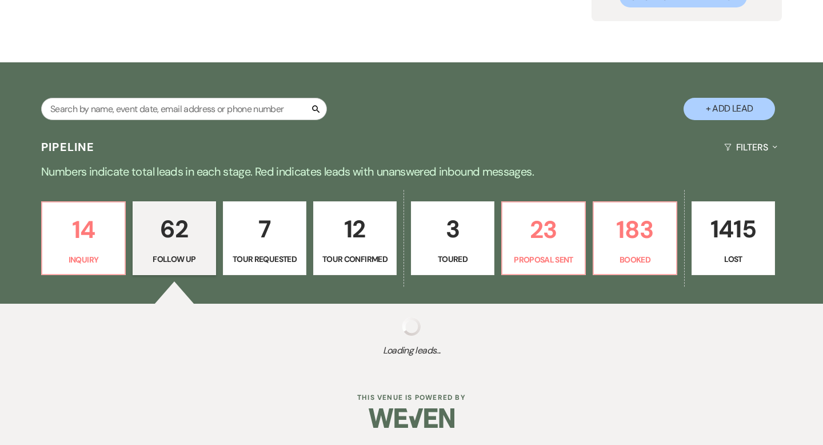
select select "9"
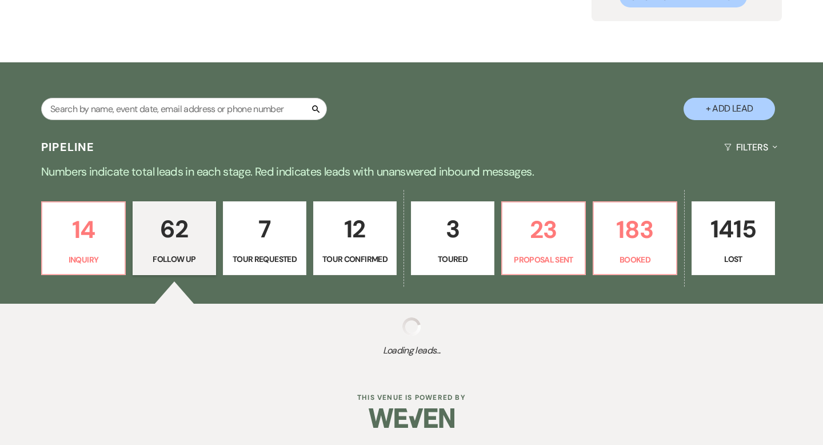
select select "9"
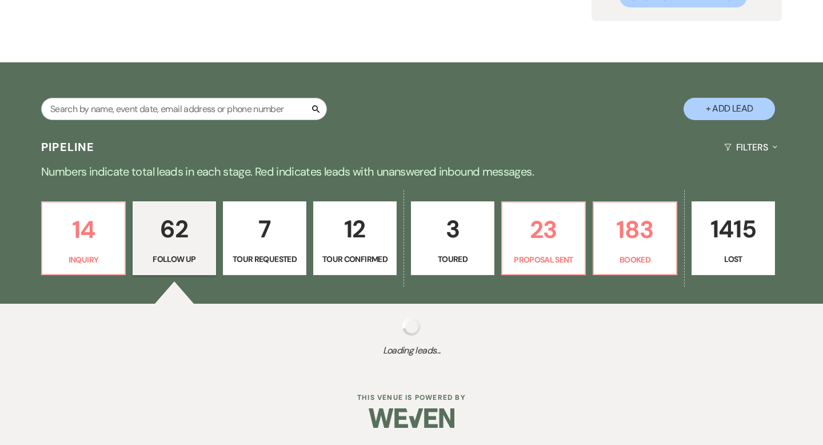
select select "9"
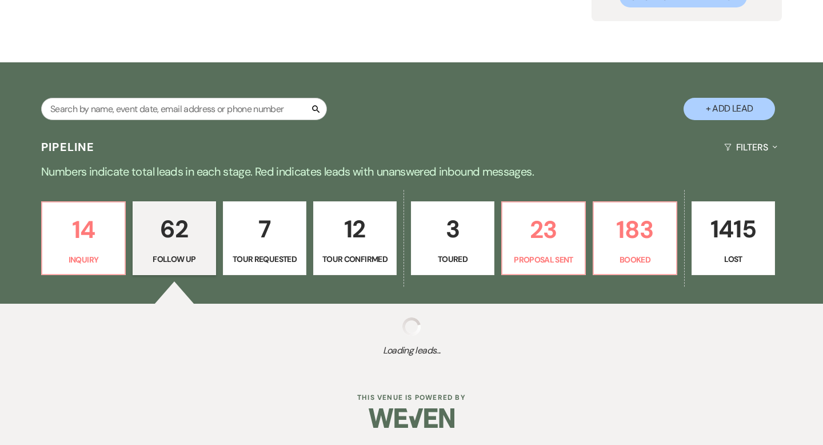
select select "9"
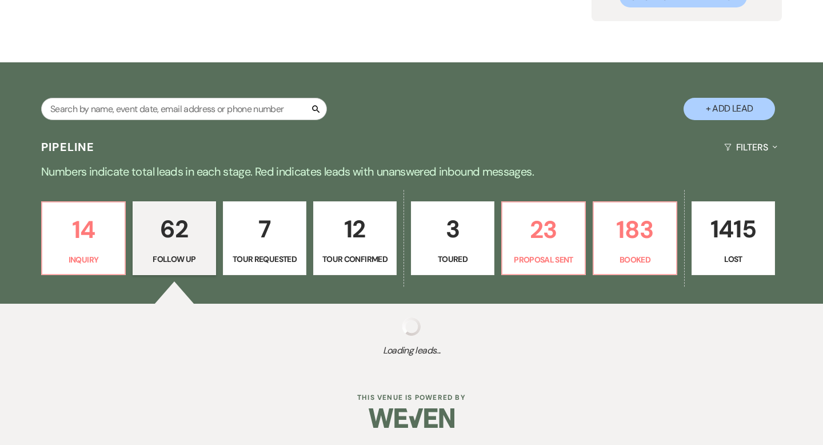
select select "9"
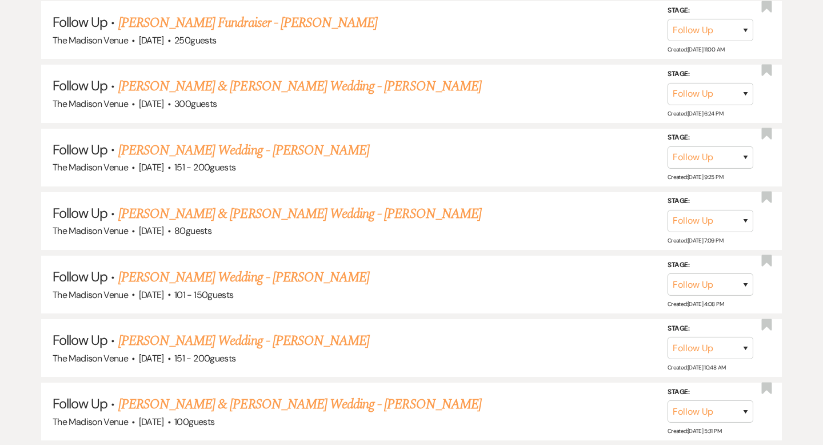
scroll to position [4128, 0]
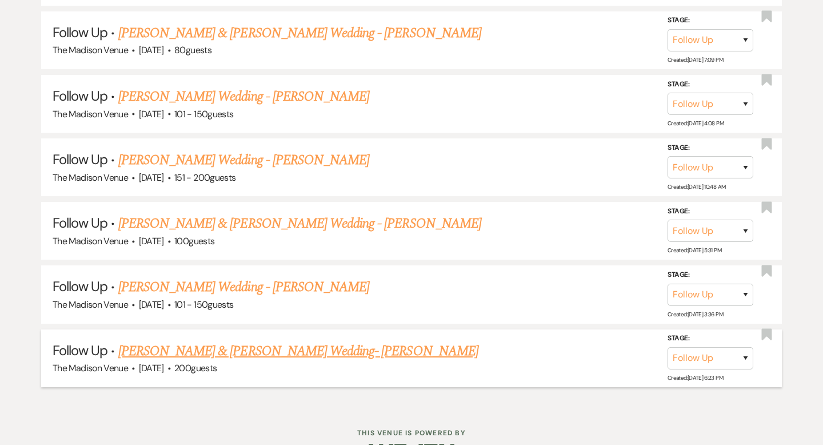
click at [221, 341] on link "[PERSON_NAME] & [PERSON_NAME] Wedding- [PERSON_NAME]" at bounding box center [298, 351] width 360 height 21
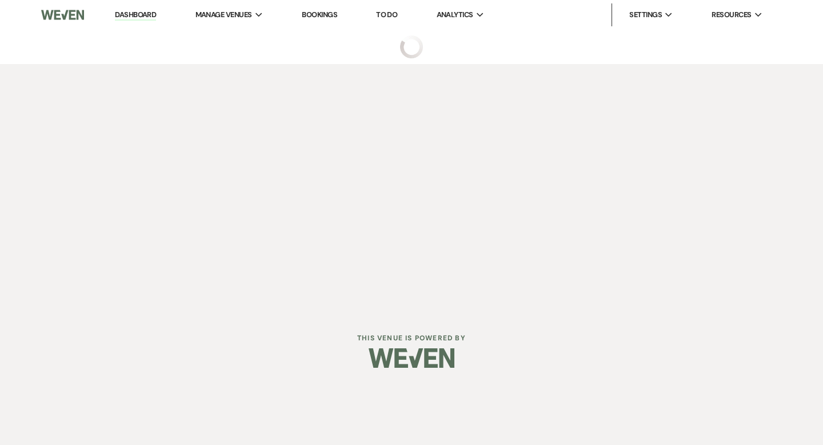
select select "9"
select select "5"
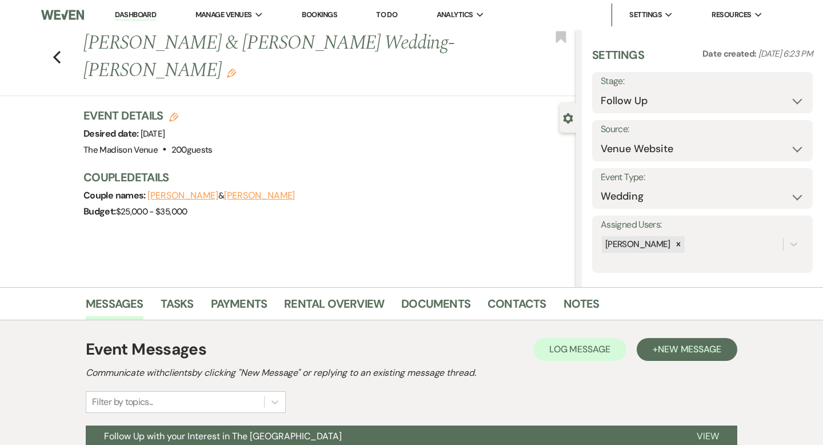
scroll to position [165, 0]
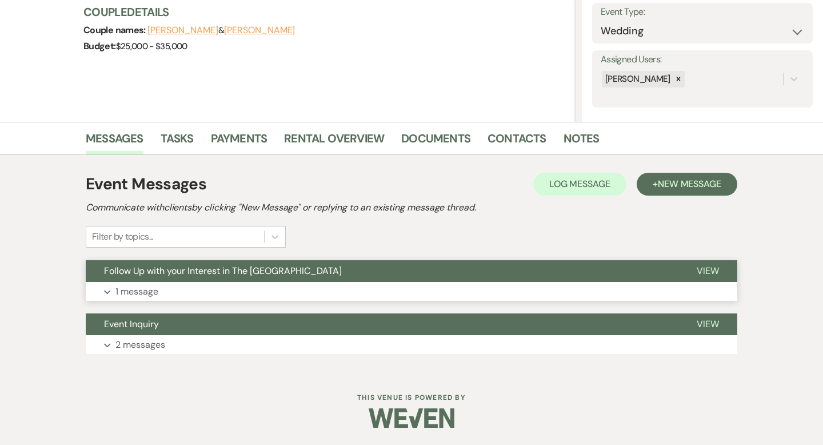
click at [709, 260] on button "View" at bounding box center [707, 271] width 59 height 22
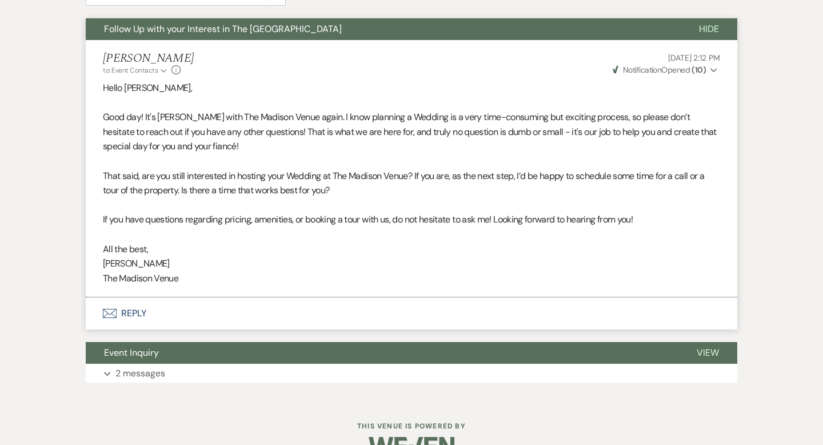
scroll to position [435, 0]
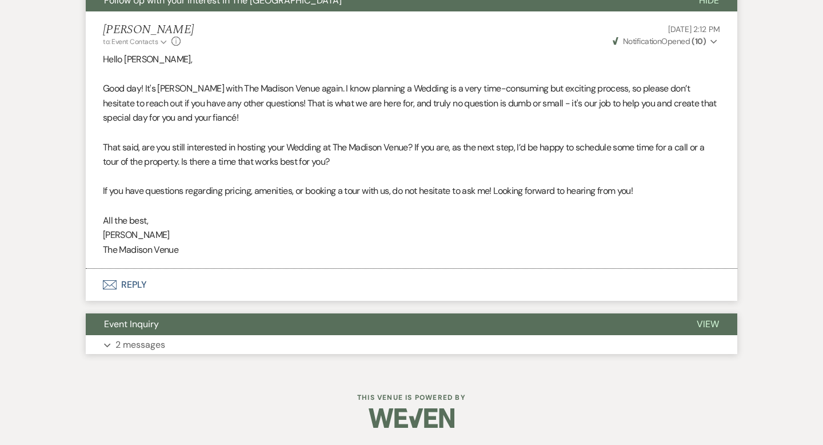
click at [701, 318] on span "View" at bounding box center [708, 324] width 22 height 12
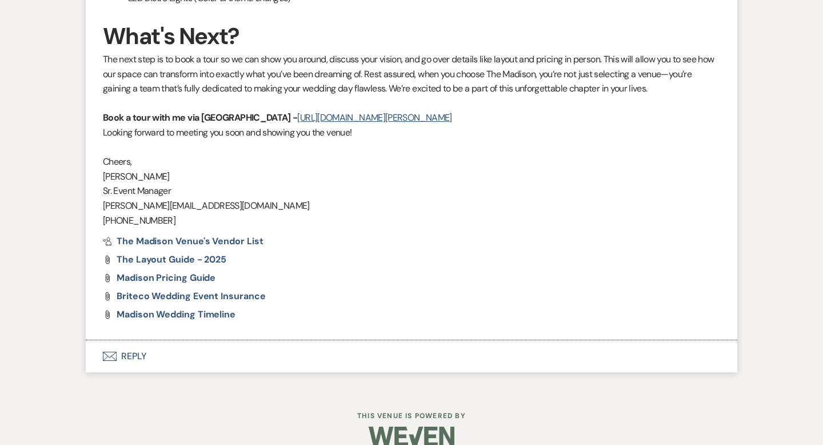
scroll to position [1747, 0]
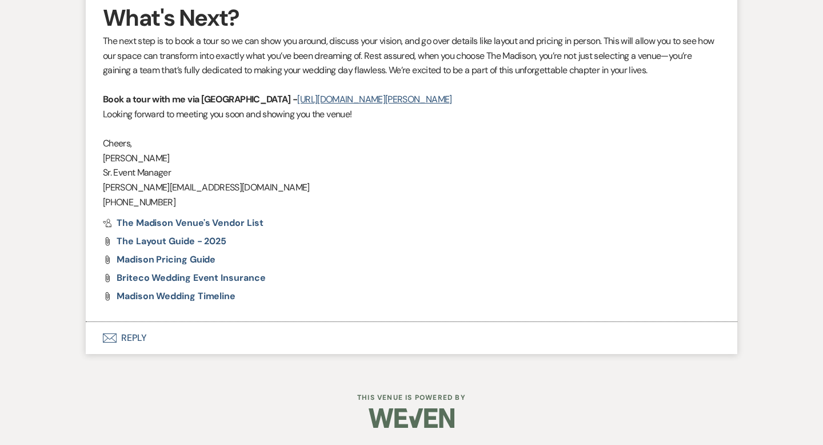
click at [133, 330] on button "Envelope Reply" at bounding box center [412, 338] width 652 height 32
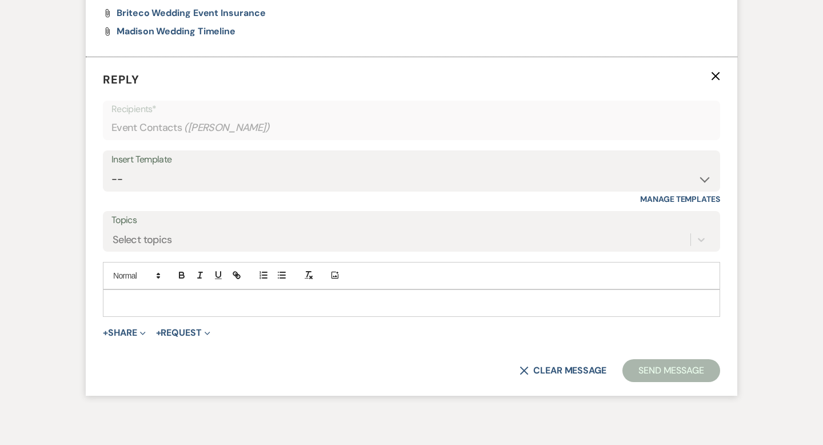
scroll to position [2015, 0]
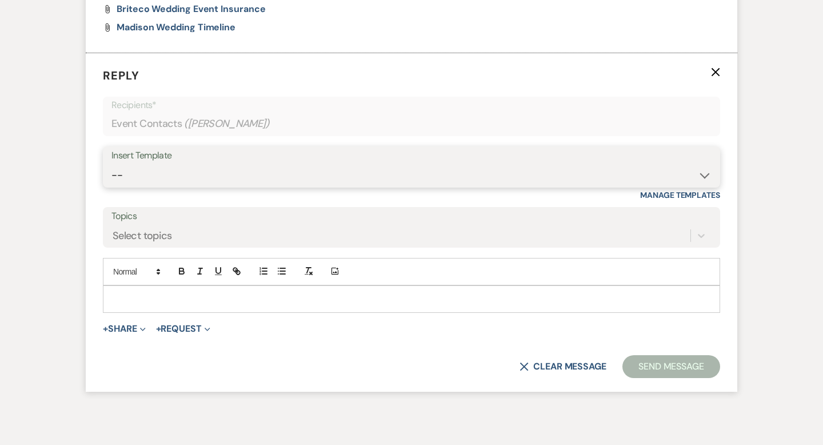
click at [178, 177] on select "-- Weven Planning Portal Introduction (Booked Events) Corporate Lead Follow Up …" at bounding box center [411, 175] width 600 height 22
select select "3685"
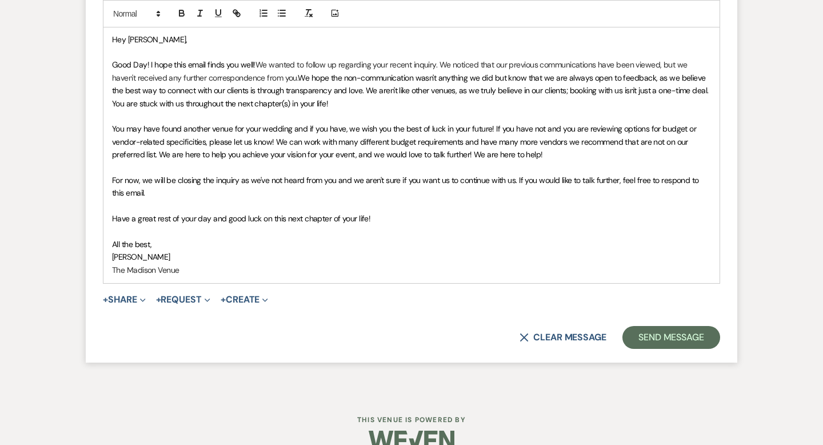
scroll to position [2296, 0]
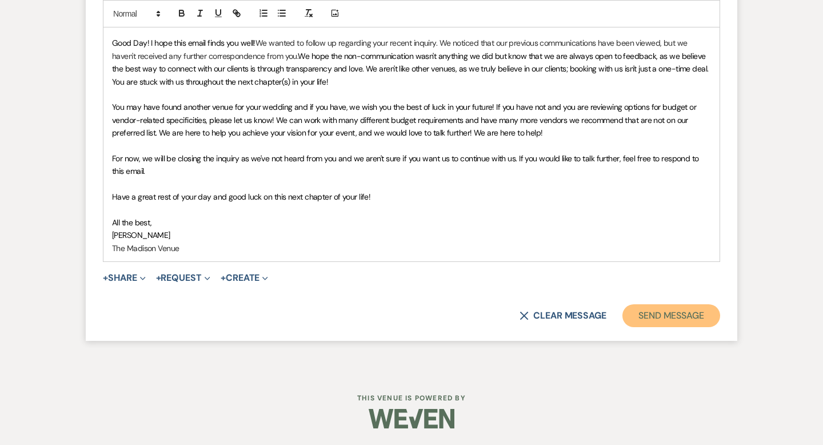
click at [668, 319] on button "Send Message" at bounding box center [671, 315] width 98 height 23
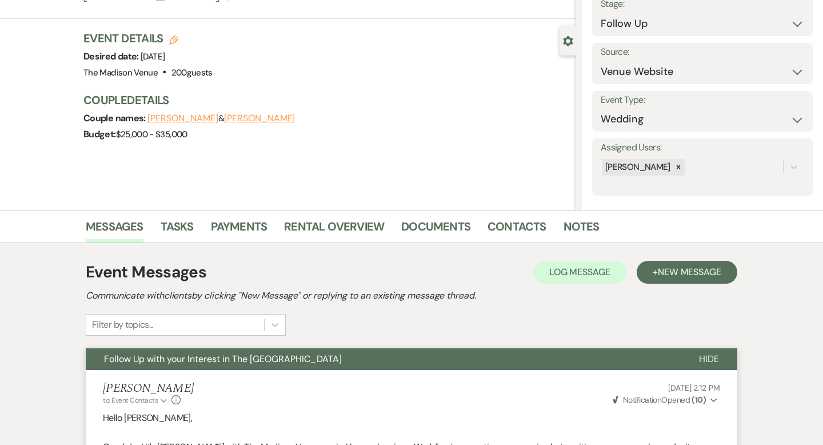
scroll to position [0, 0]
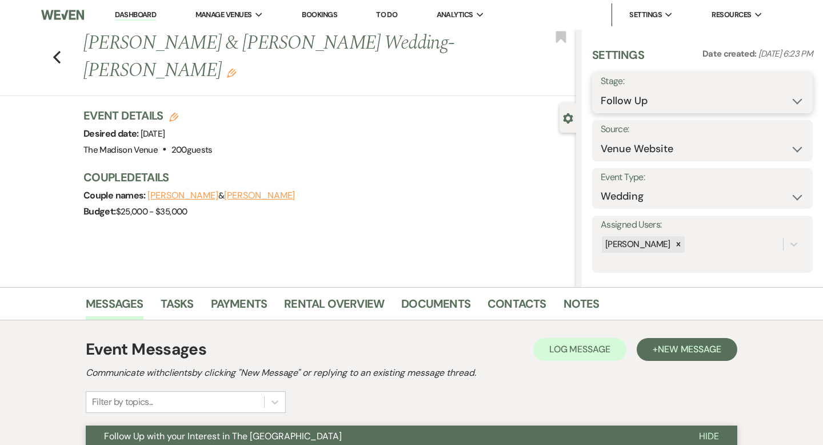
click at [690, 92] on select "Inquiry Follow Up Tour Requested Tour Confirmed Toured Proposal Sent Booked Lost" at bounding box center [702, 101] width 203 height 22
select select "8"
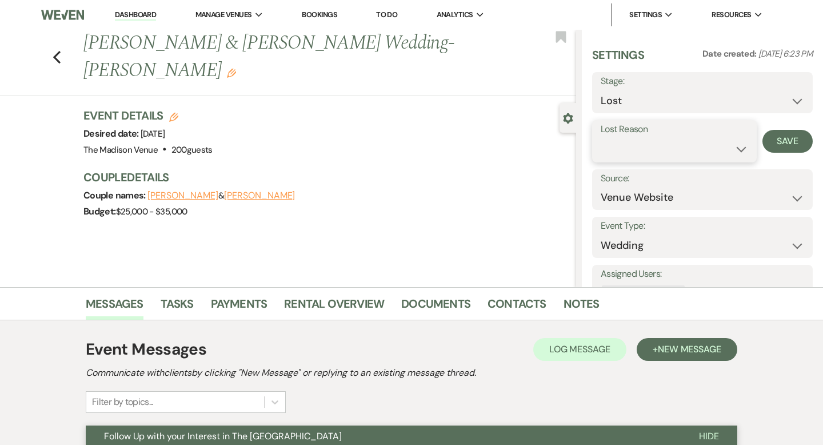
click at [668, 151] on select "Booked Elsewhere Budget Date Unavailable No Response Not a Good Match Capacity …" at bounding box center [674, 149] width 147 height 22
select select "5"
click at [782, 146] on button "Save" at bounding box center [787, 141] width 50 height 23
click at [58, 50] on icon "Previous" at bounding box center [57, 57] width 9 height 14
select select "9"
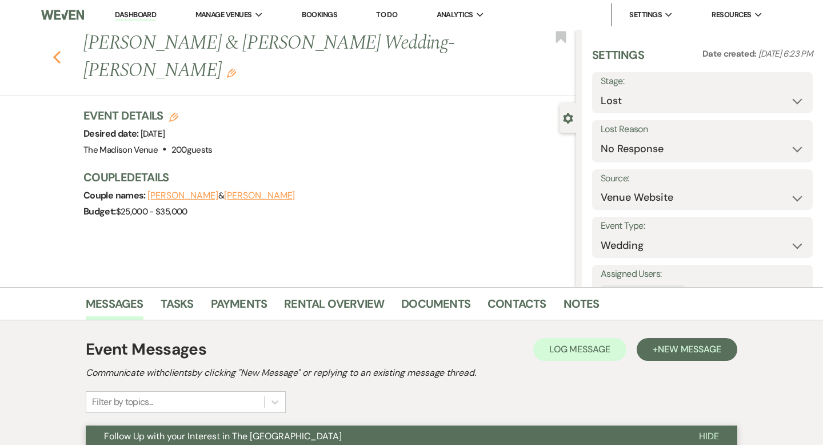
select select "9"
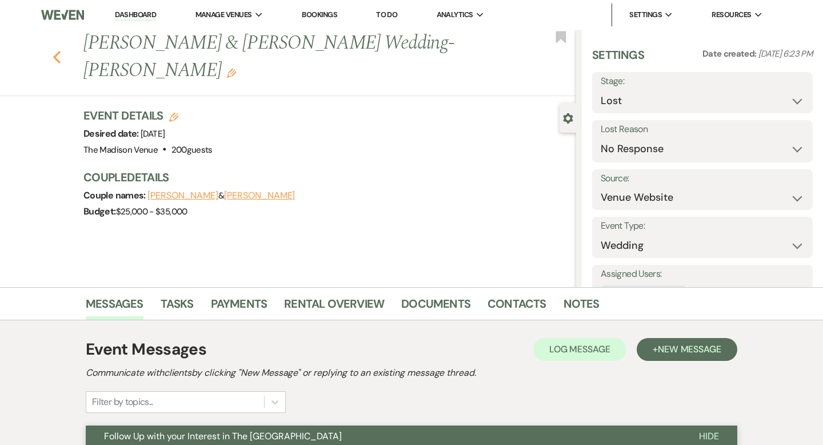
select select "9"
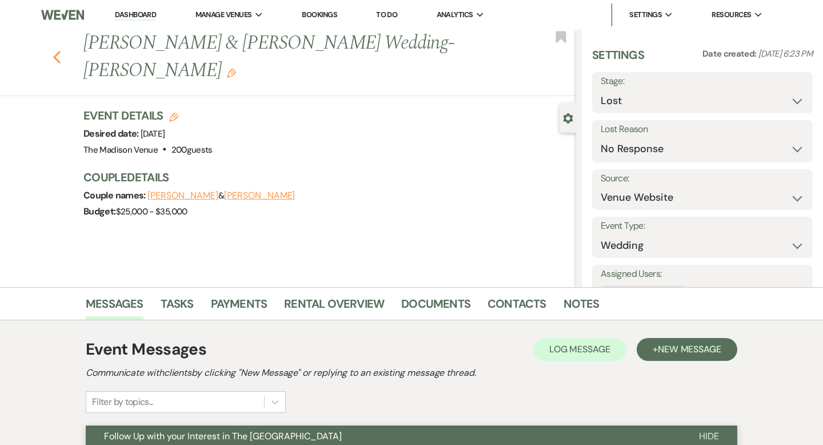
select select "9"
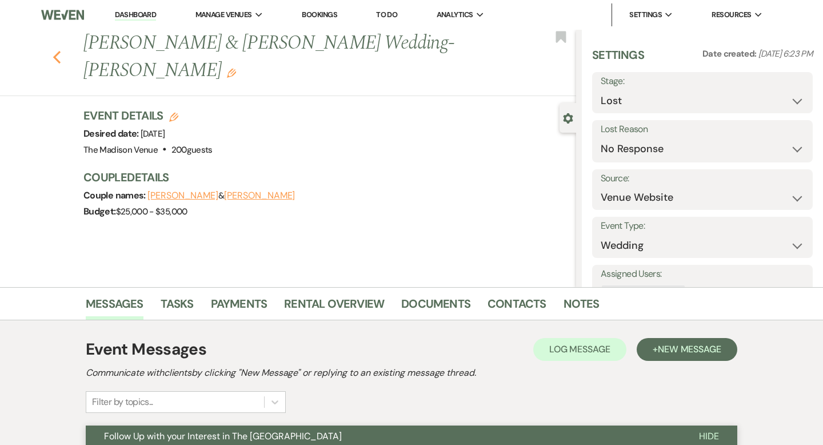
select select "9"
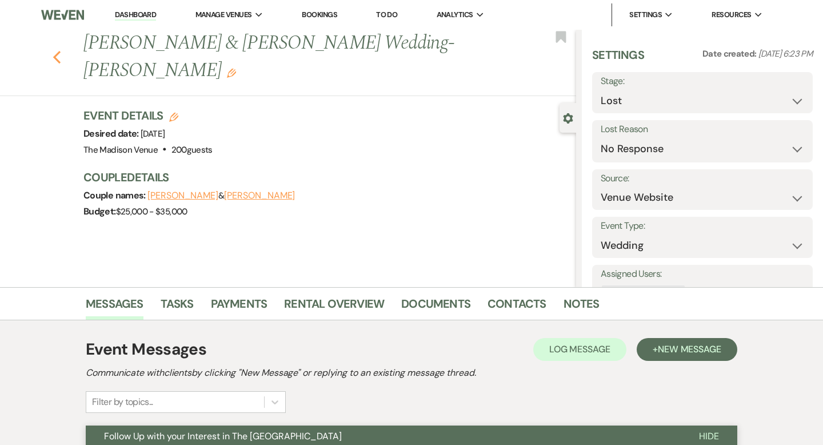
select select "9"
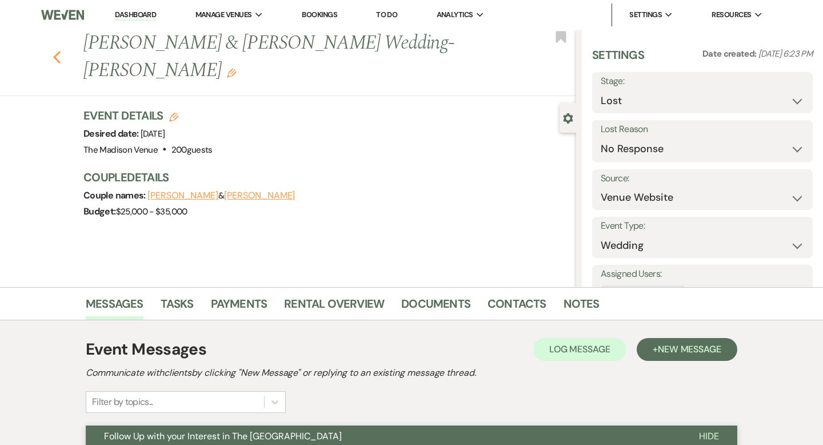
select select "9"
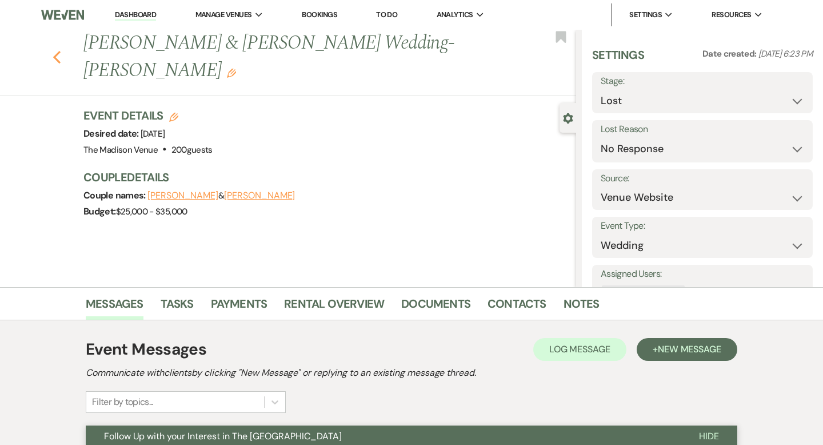
select select "9"
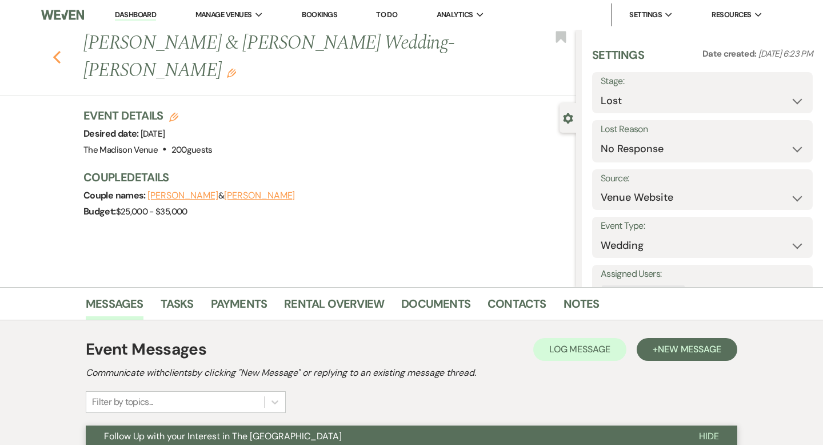
select select "9"
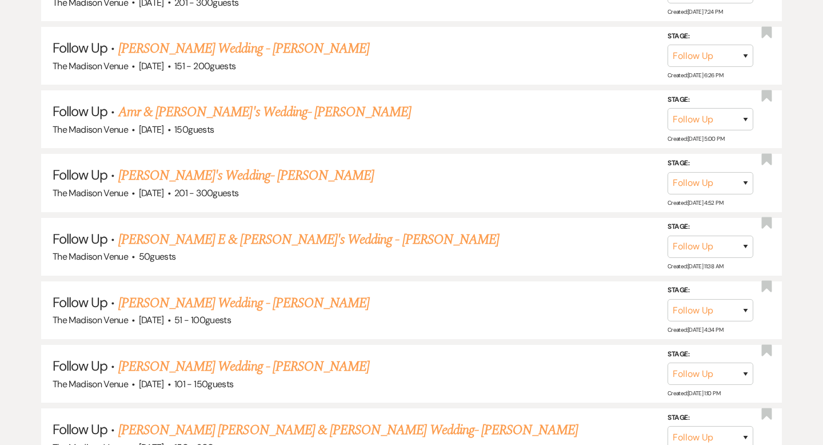
scroll to position [2200, 0]
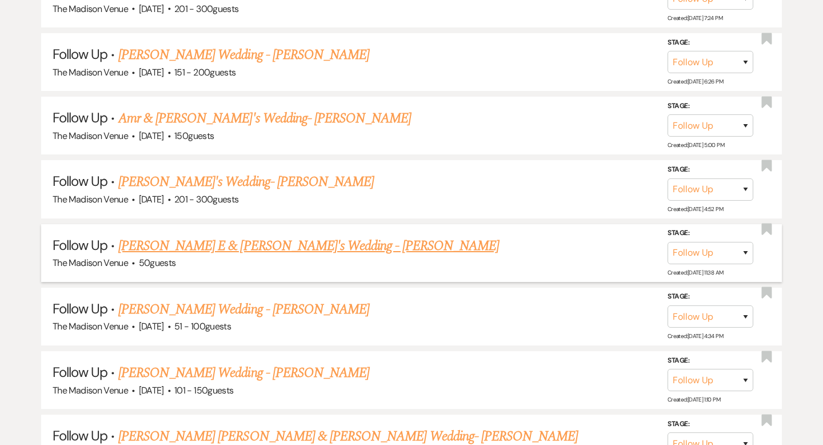
click at [217, 235] on link "[PERSON_NAME] E & [PERSON_NAME]'s Wedding - [PERSON_NAME]" at bounding box center [308, 245] width 381 height 21
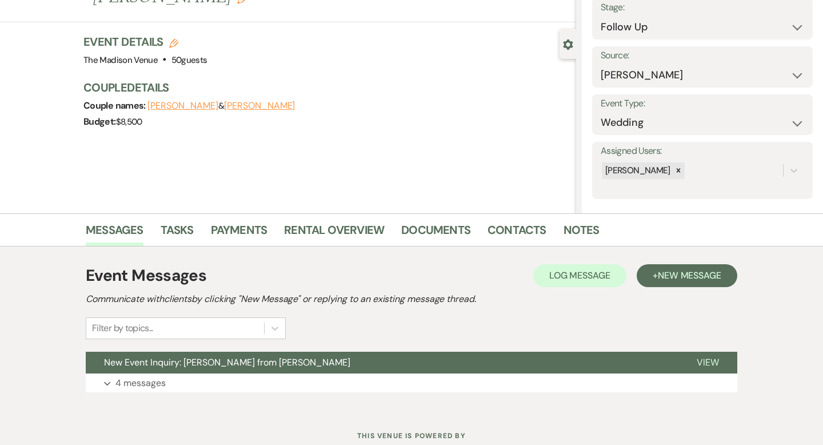
scroll to position [112, 0]
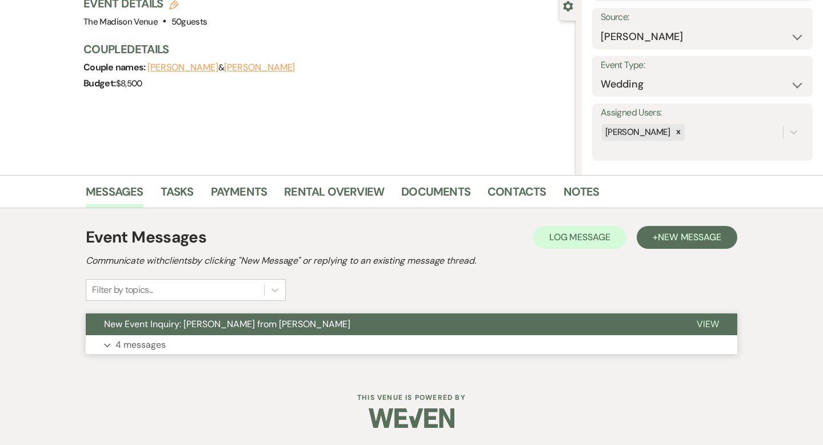
click at [698, 324] on span "View" at bounding box center [708, 324] width 22 height 12
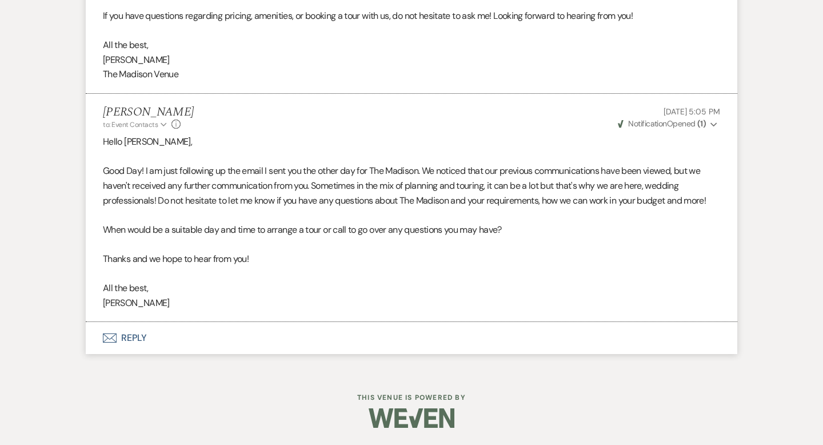
scroll to position [3185, 0]
click at [137, 338] on button "Envelope Reply" at bounding box center [412, 338] width 652 height 32
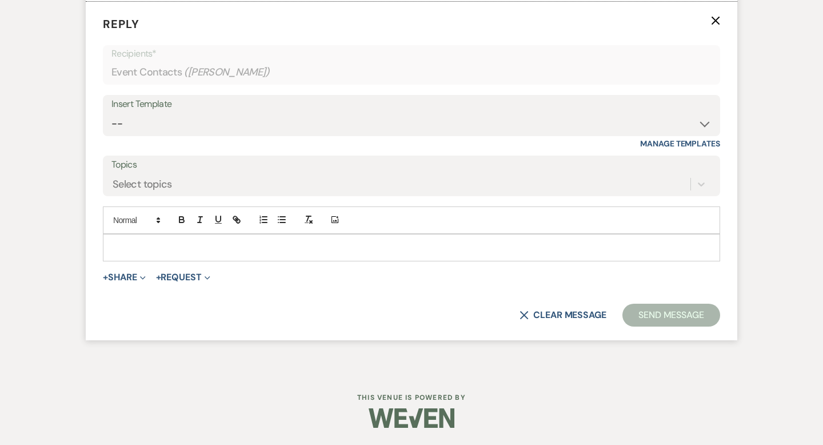
scroll to position [3458, 0]
click at [186, 135] on select "-- Weven Planning Portal Introduction (Booked Events) Corporate Lead Follow Up …" at bounding box center [411, 124] width 600 height 22
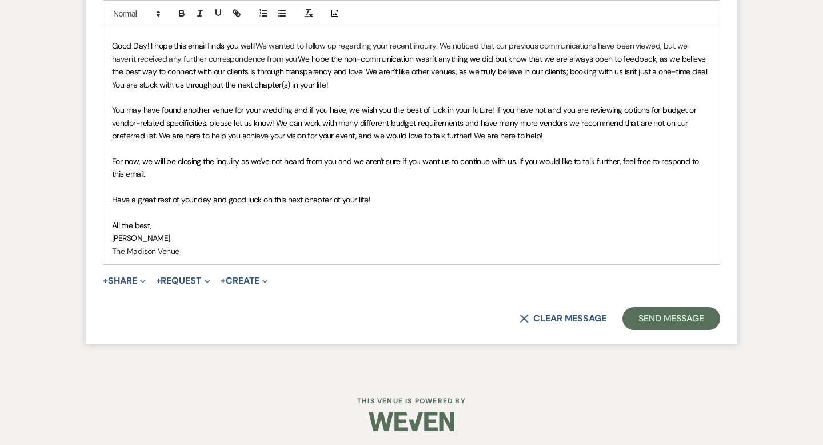
scroll to position [3739, 0]
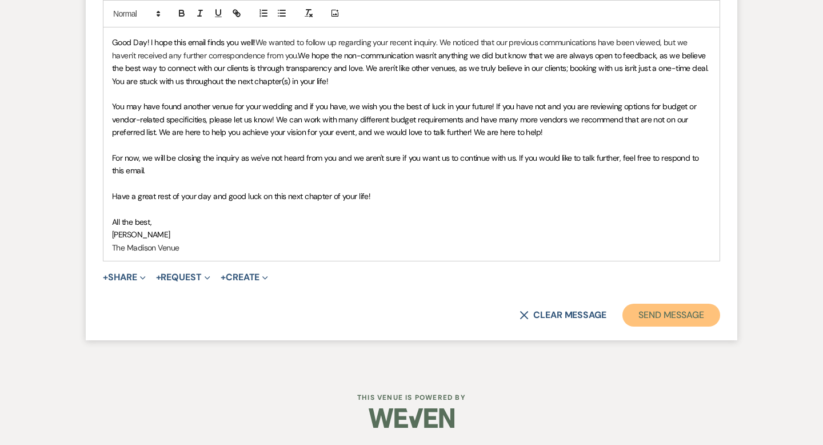
click at [665, 312] on button "Send Message" at bounding box center [671, 314] width 98 height 23
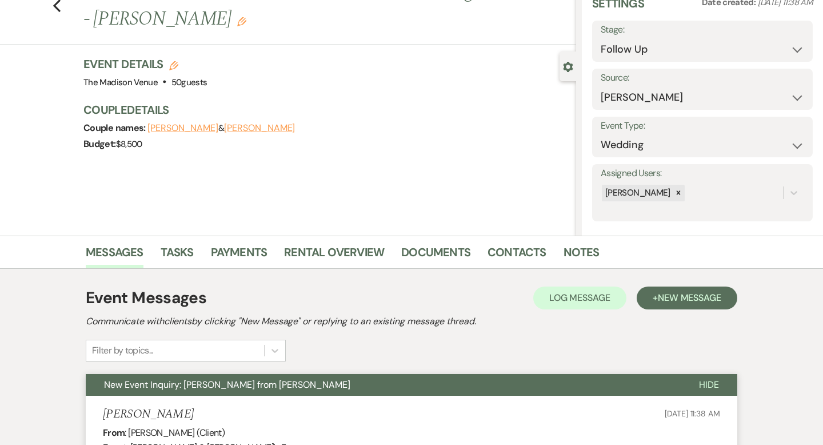
scroll to position [0, 0]
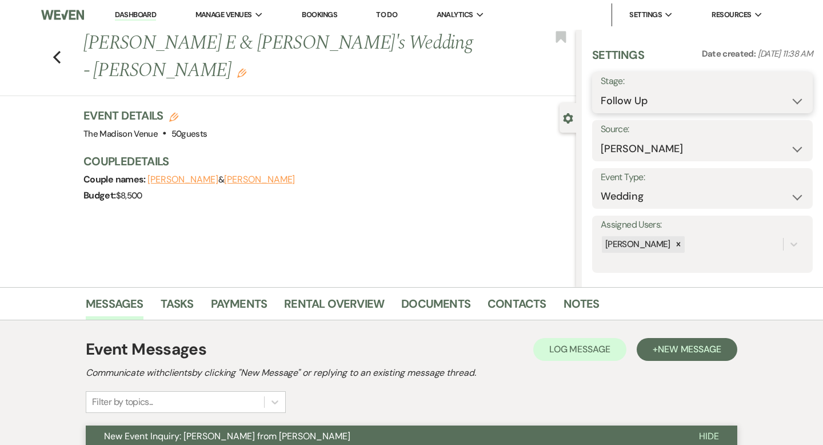
click at [660, 103] on select "Inquiry Follow Up Tour Requested Tour Confirmed Toured Proposal Sent Booked Lost" at bounding box center [702, 101] width 203 height 22
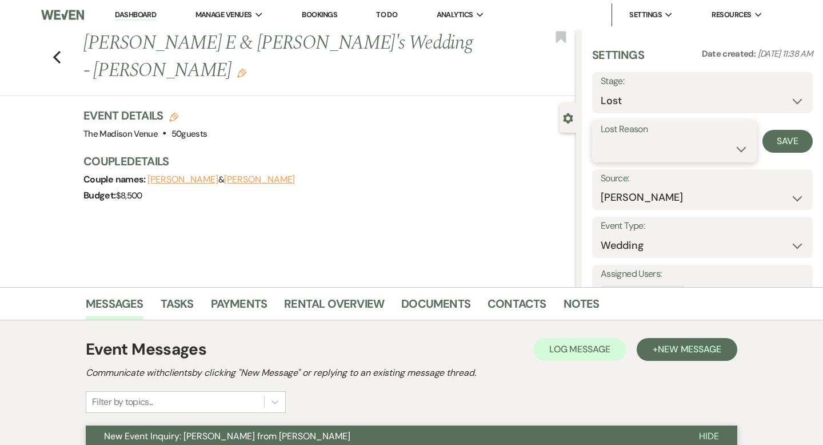
click at [640, 152] on select "Booked Elsewhere Budget Date Unavailable No Response Not a Good Match Capacity …" at bounding box center [674, 149] width 147 height 22
click at [786, 142] on button "Save" at bounding box center [787, 141] width 50 height 23
click at [57, 50] on icon "Previous" at bounding box center [57, 57] width 9 height 14
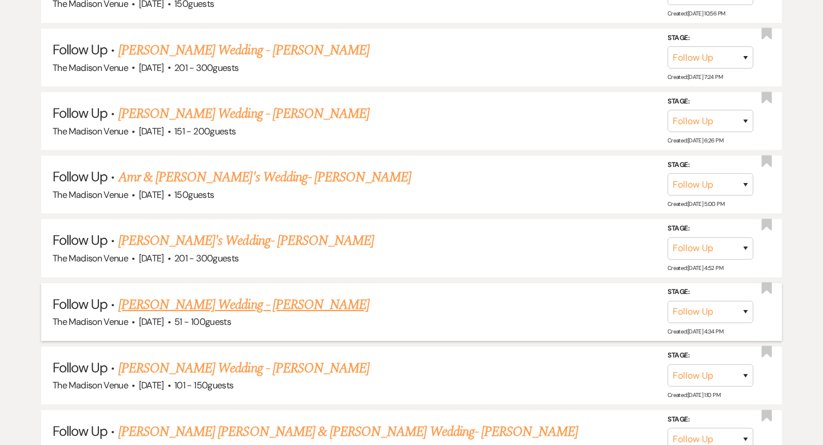
scroll to position [2140, 0]
click at [242, 231] on link "[PERSON_NAME]'s Wedding- [PERSON_NAME]" at bounding box center [246, 241] width 256 height 21
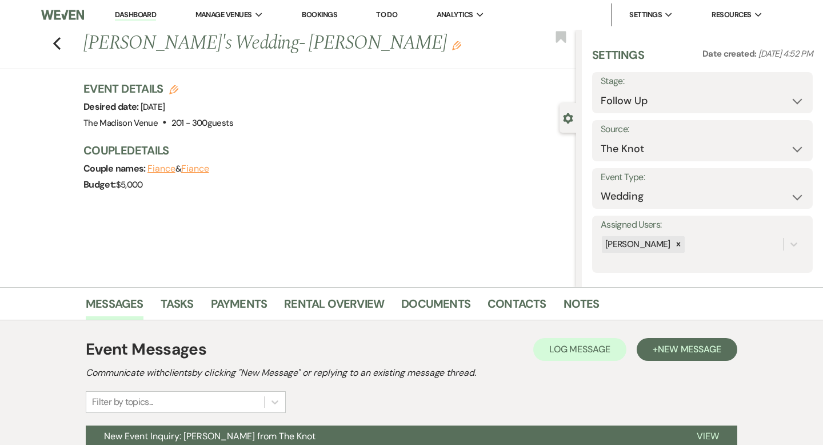
scroll to position [112, 0]
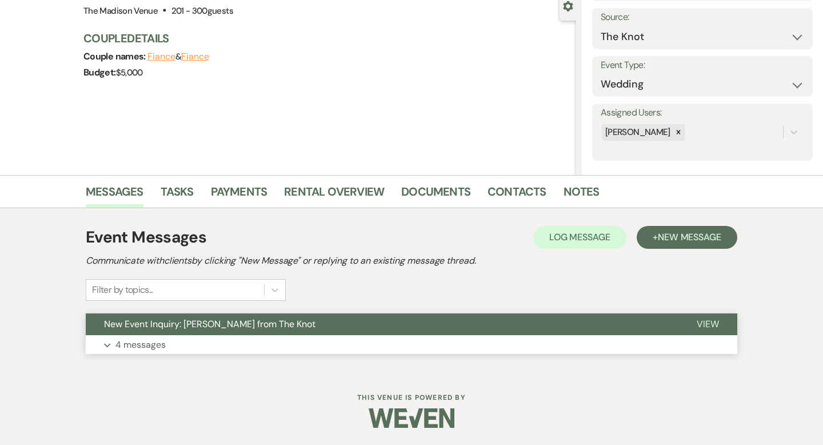
click at [714, 326] on span "View" at bounding box center [708, 324] width 22 height 12
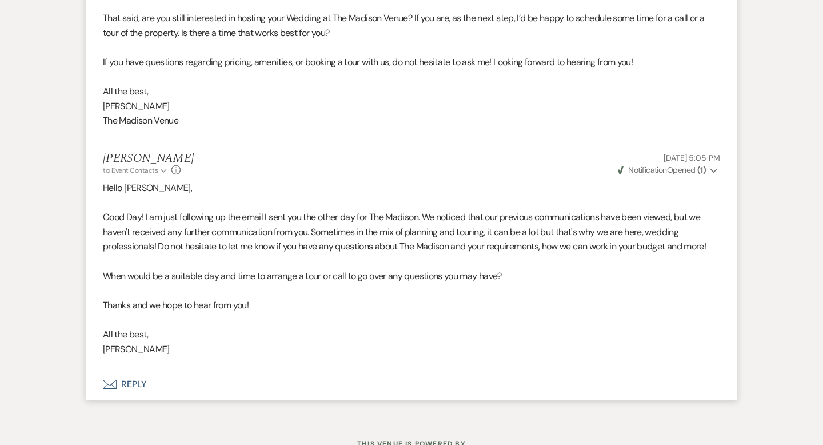
scroll to position [1436, 0]
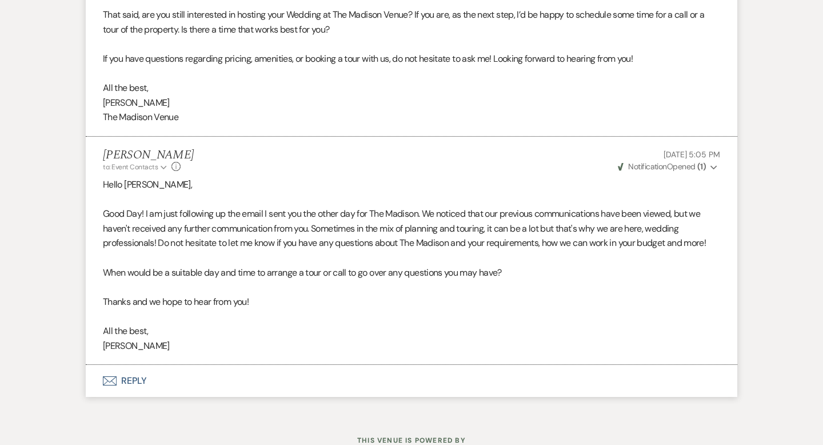
click at [133, 382] on button "Envelope Reply" at bounding box center [412, 381] width 652 height 32
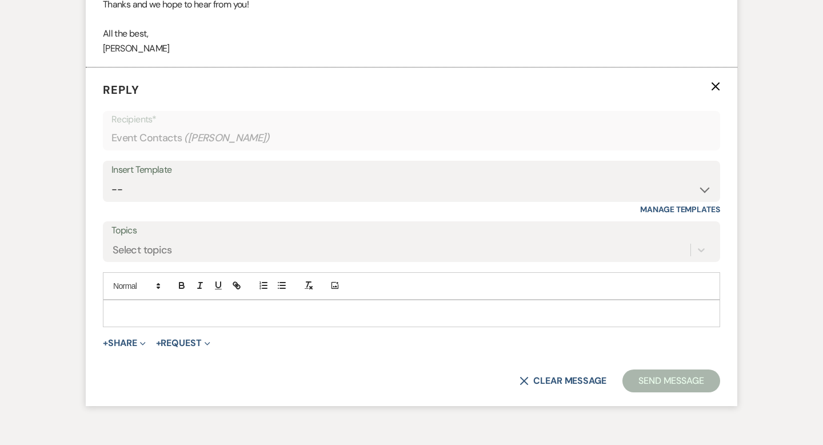
scroll to position [1748, 0]
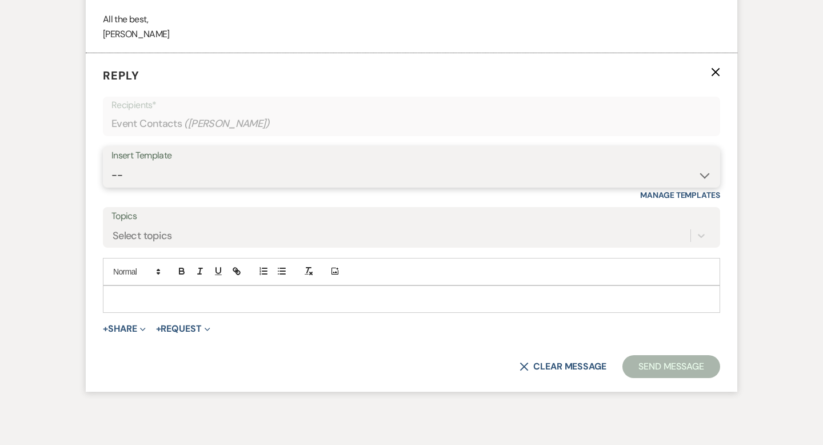
click at [175, 174] on select "-- Weven Planning Portal Introduction (Booked Events) Corporate Lead Follow Up …" at bounding box center [411, 175] width 600 height 22
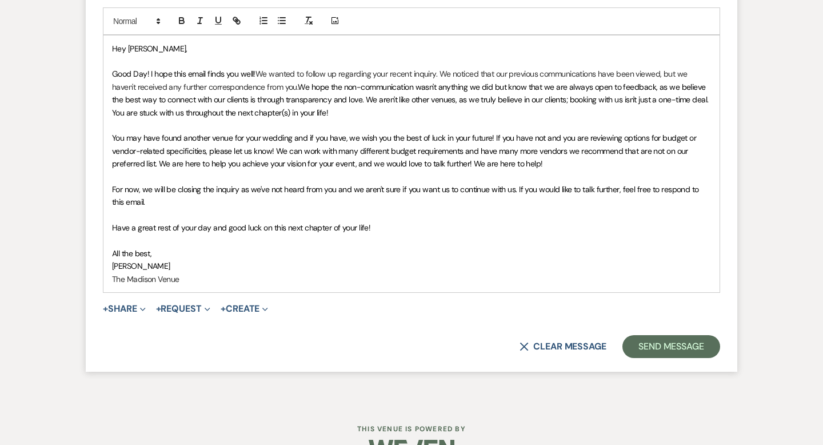
scroll to position [2029, 0]
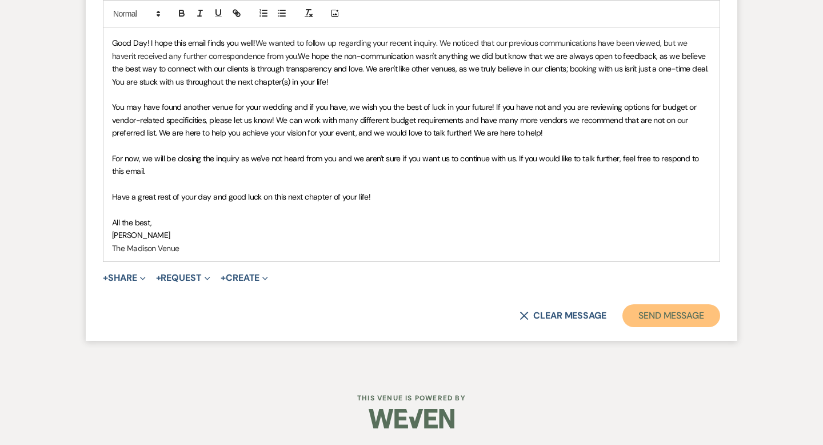
click at [665, 312] on button "Send Message" at bounding box center [671, 315] width 98 height 23
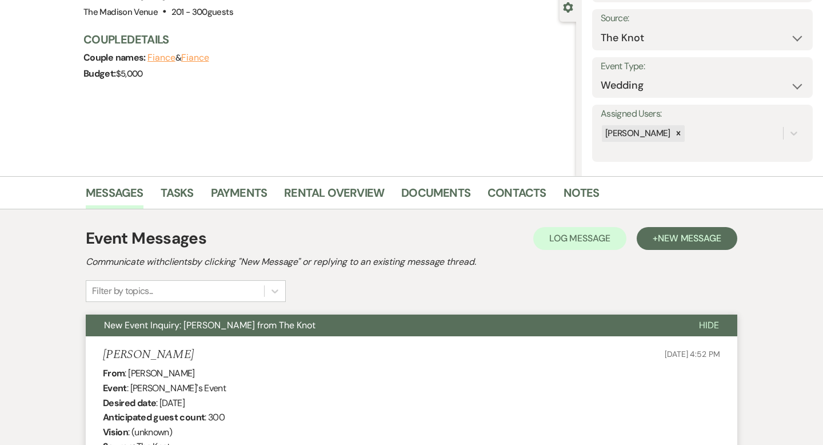
scroll to position [0, 0]
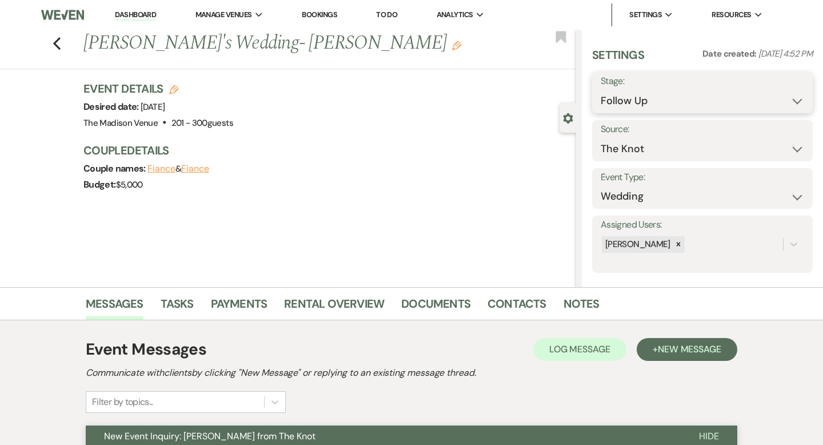
click at [661, 109] on select "Inquiry Follow Up Tour Requested Tour Confirmed Toured Proposal Sent Booked Lost" at bounding box center [702, 101] width 203 height 22
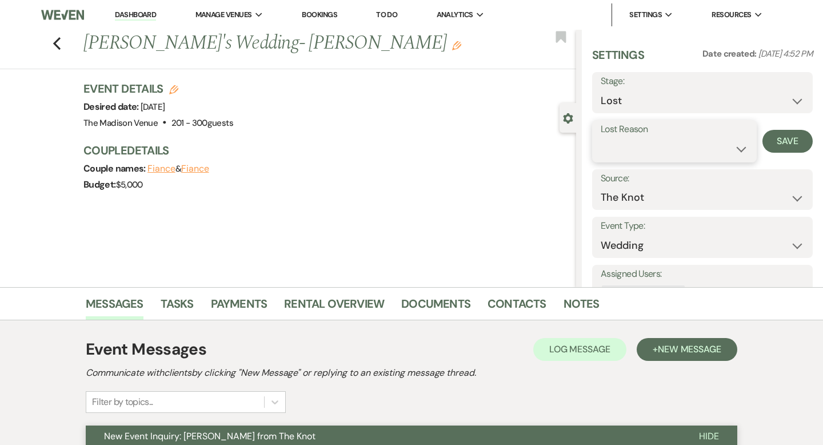
click at [651, 152] on select "Booked Elsewhere Budget Date Unavailable No Response Not a Good Match Capacity …" at bounding box center [674, 149] width 147 height 22
click at [782, 139] on button "Save" at bounding box center [787, 141] width 50 height 23
click at [58, 41] on use "button" at bounding box center [56, 43] width 7 height 13
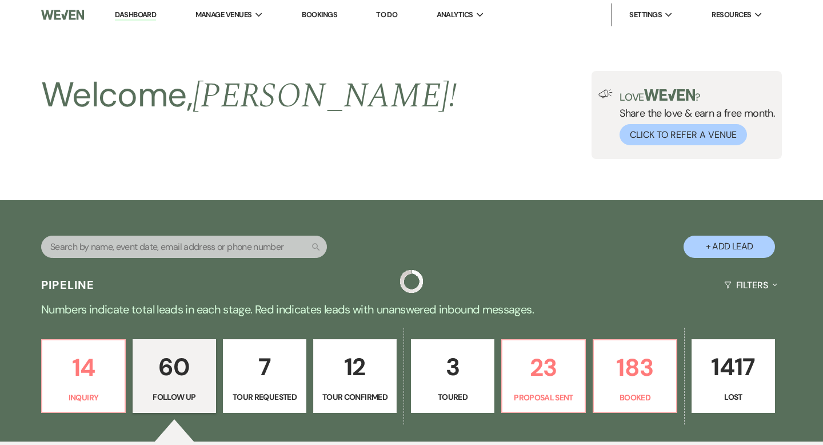
scroll to position [2140, 0]
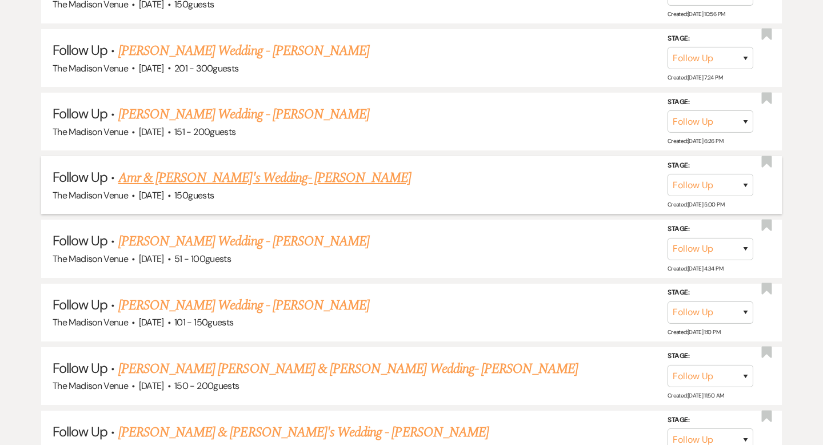
click at [228, 167] on link "Amr & [PERSON_NAME]'s Wedding- [PERSON_NAME]" at bounding box center [264, 177] width 293 height 21
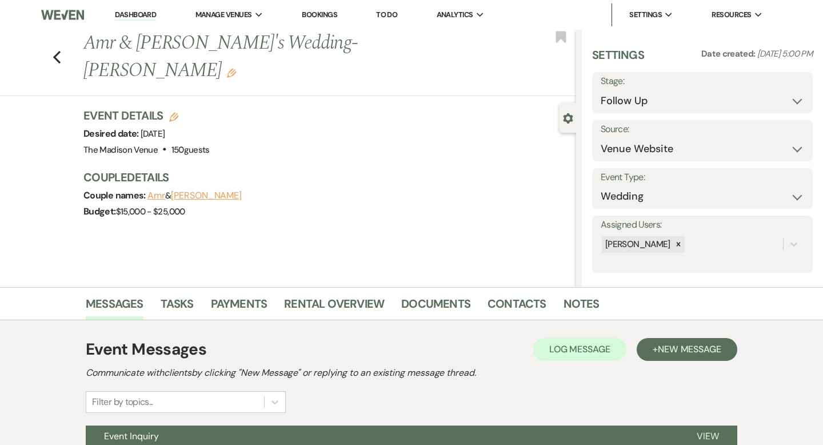
scroll to position [112, 0]
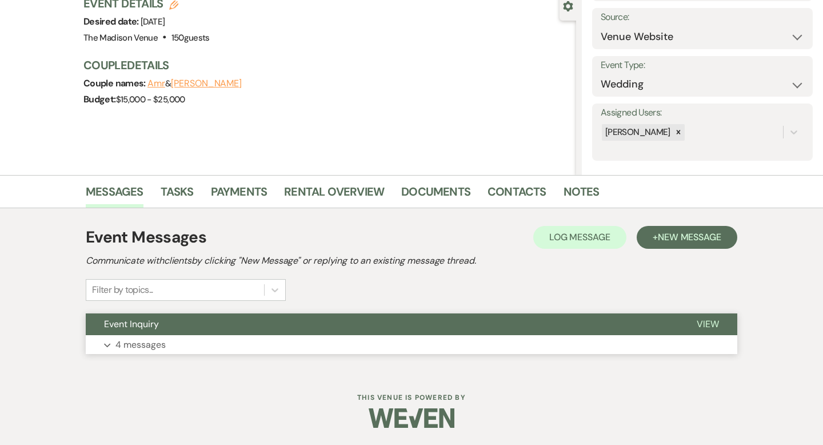
click at [712, 323] on span "View" at bounding box center [708, 324] width 22 height 12
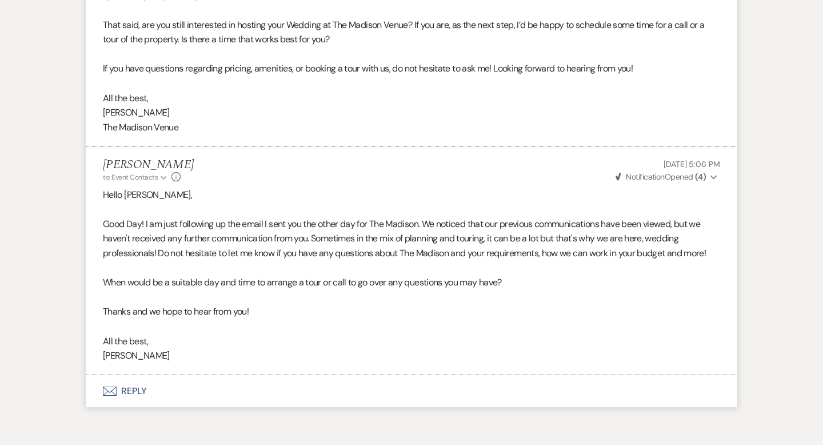
scroll to position [1117, 0]
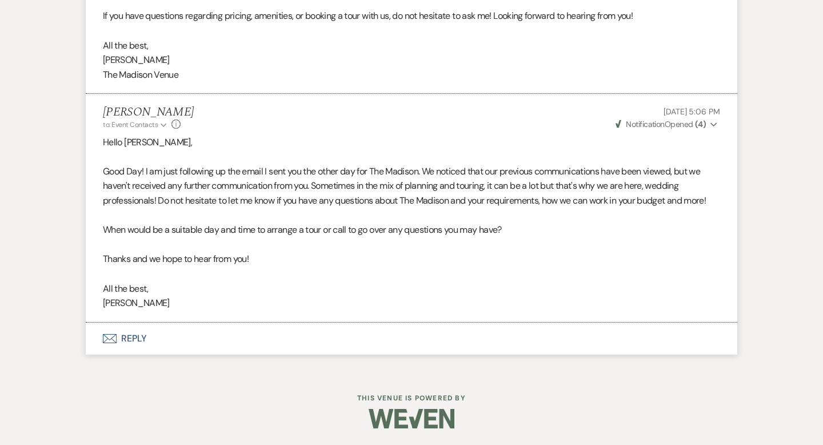
click at [134, 333] on button "Envelope Reply" at bounding box center [412, 338] width 652 height 32
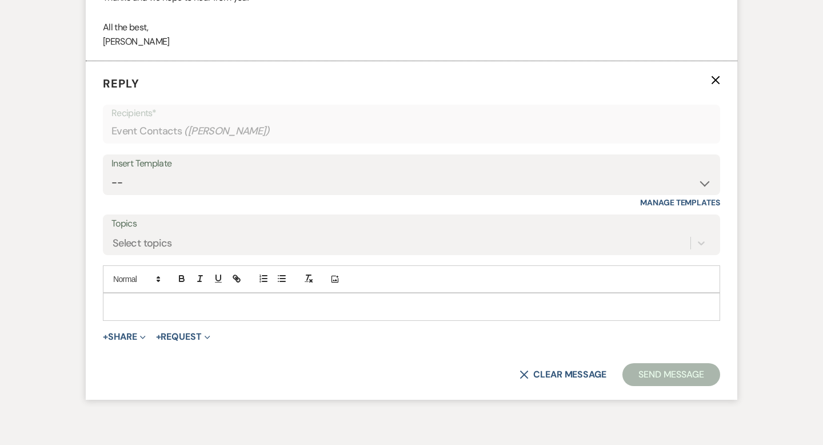
scroll to position [1386, 0]
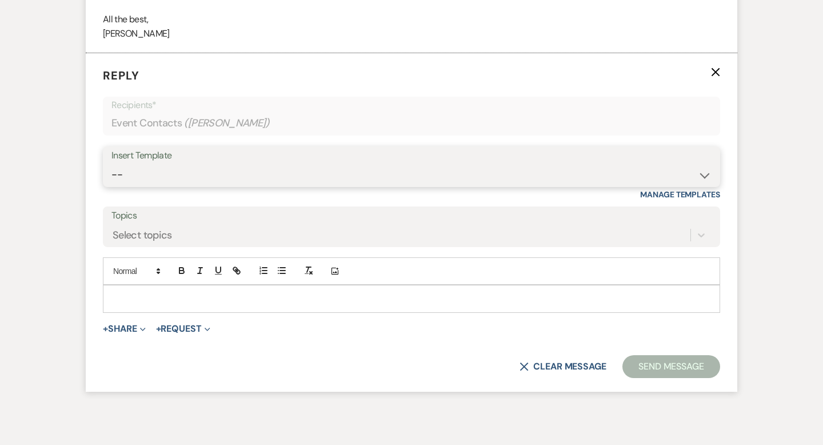
click at [194, 172] on select "-- Weven Planning Portal Introduction (Booked Events) Corporate Lead Follow Up …" at bounding box center [411, 174] width 600 height 22
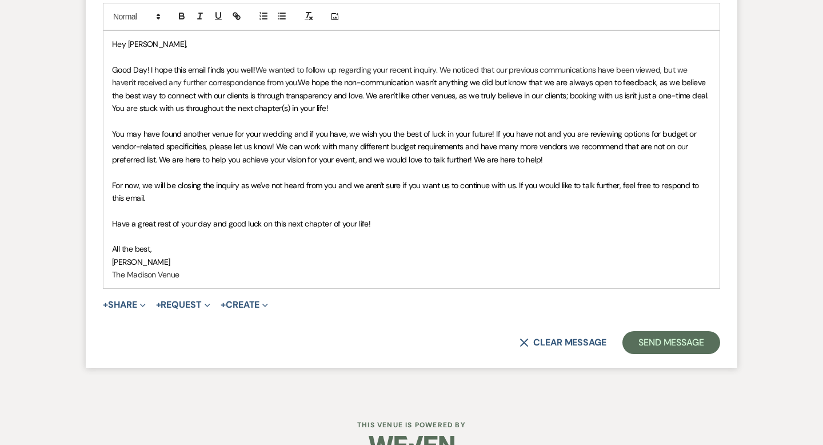
scroll to position [1667, 0]
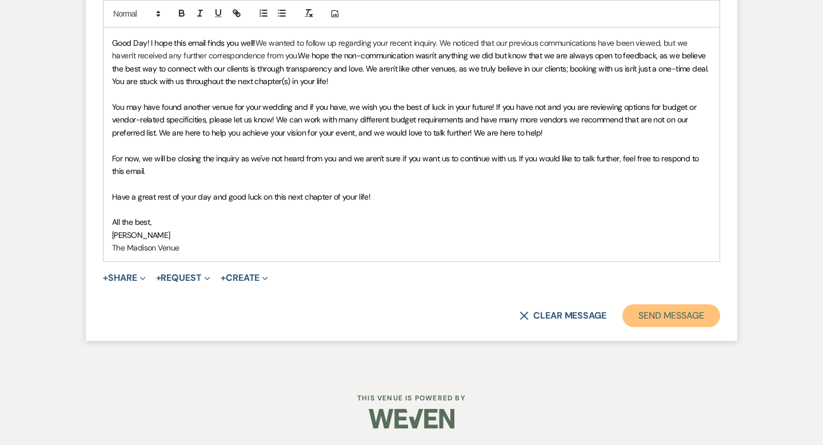
click at [656, 318] on button "Send Message" at bounding box center [671, 315] width 98 height 23
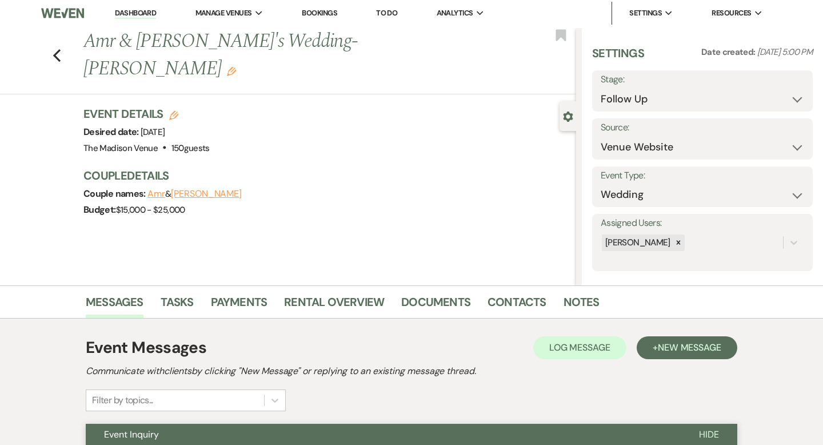
scroll to position [0, 0]
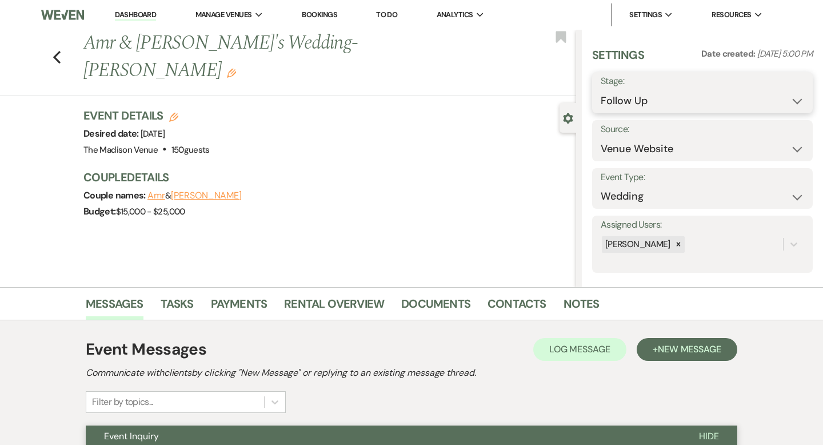
click at [658, 98] on select "Inquiry Follow Up Tour Requested Tour Confirmed Toured Proposal Sent Booked Lost" at bounding box center [702, 101] width 203 height 22
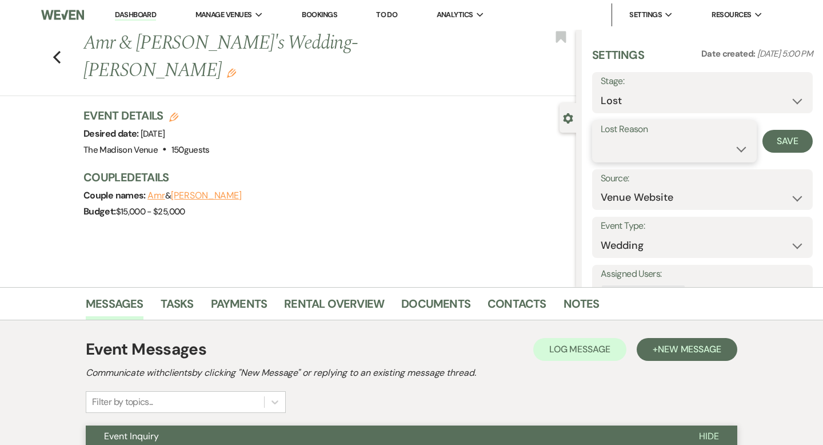
click at [644, 147] on select "Booked Elsewhere Budget Date Unavailable No Response Not a Good Match Capacity …" at bounding box center [674, 149] width 147 height 22
click at [777, 146] on button "Save" at bounding box center [787, 141] width 50 height 23
click at [61, 42] on div "Previous Amr & [PERSON_NAME]'s Wedding- [PERSON_NAME] Edit Bookmark" at bounding box center [285, 63] width 582 height 66
click at [51, 40] on div "Previous Amr & [PERSON_NAME]'s Wedding- [PERSON_NAME] Edit Bookmark" at bounding box center [285, 63] width 582 height 66
click at [57, 50] on icon "Previous" at bounding box center [57, 57] width 9 height 14
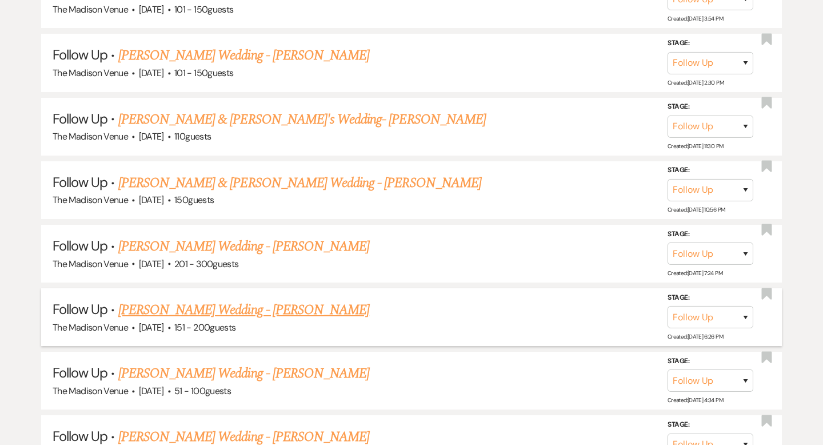
scroll to position [1923, 0]
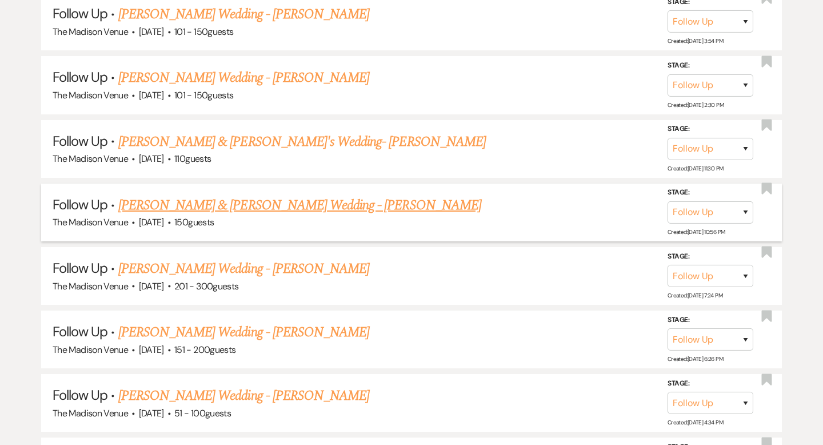
click at [184, 195] on link "[PERSON_NAME] & [PERSON_NAME] Wedding - [PERSON_NAME]" at bounding box center [299, 205] width 363 height 21
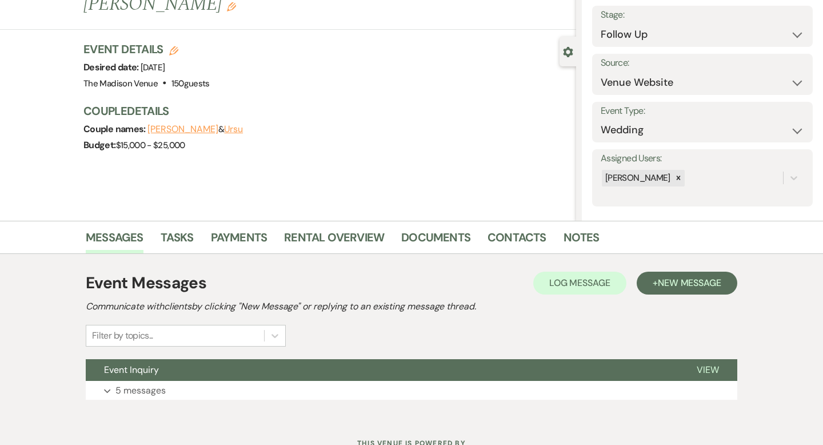
scroll to position [112, 0]
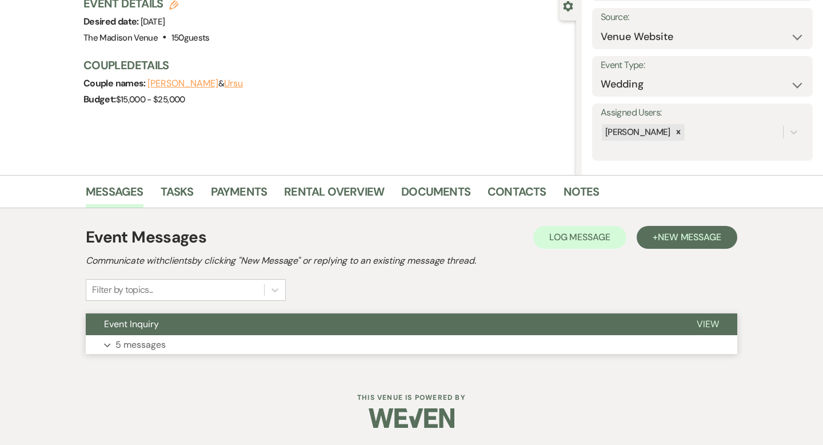
click at [712, 326] on span "View" at bounding box center [708, 324] width 22 height 12
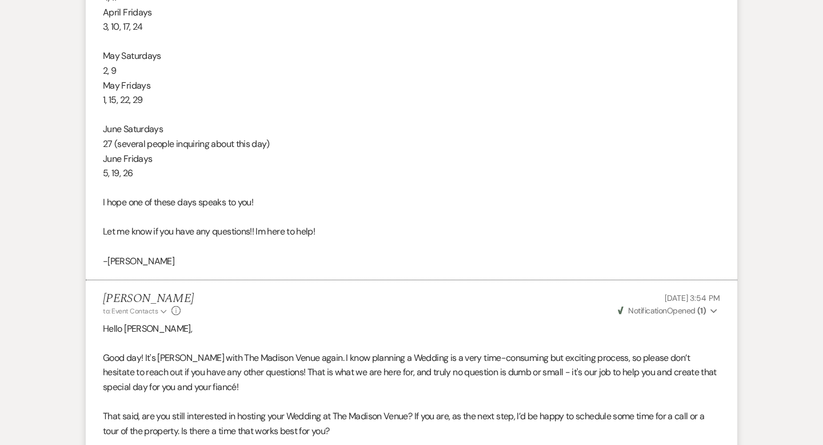
scroll to position [1612, 0]
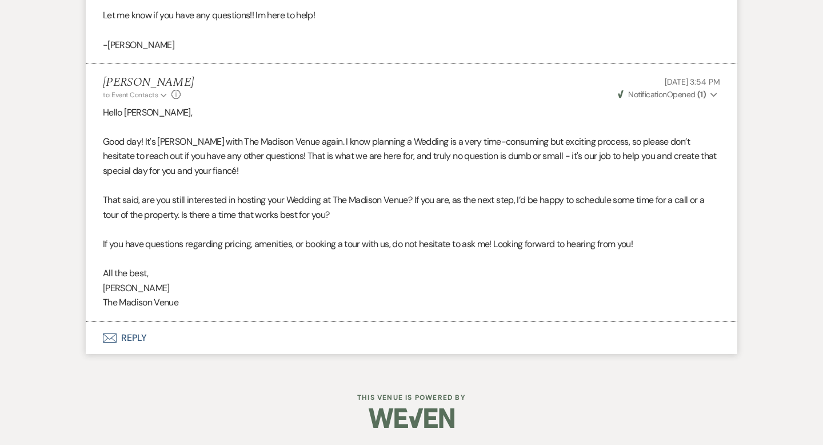
click at [125, 337] on button "Envelope Reply" at bounding box center [412, 338] width 652 height 32
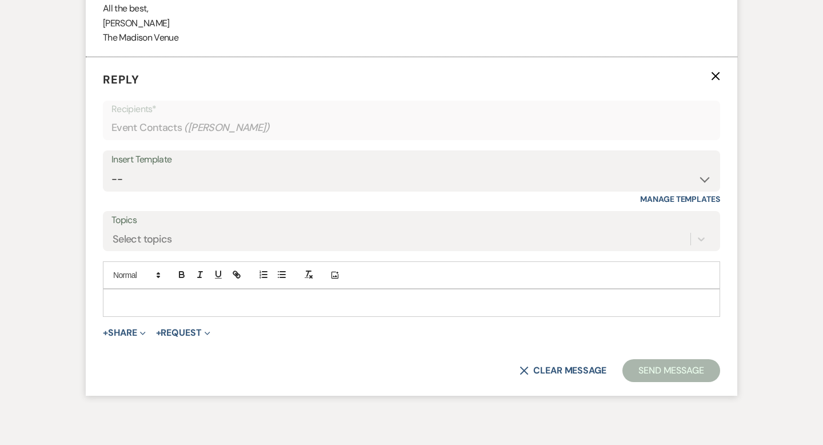
scroll to position [1880, 0]
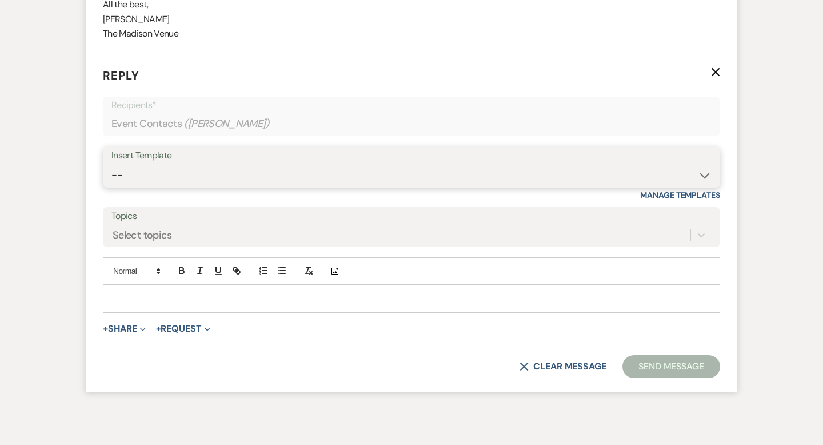
click at [181, 169] on select "-- Weven Planning Portal Introduction (Booked Events) Corporate Lead Follow Up …" at bounding box center [411, 175] width 600 height 22
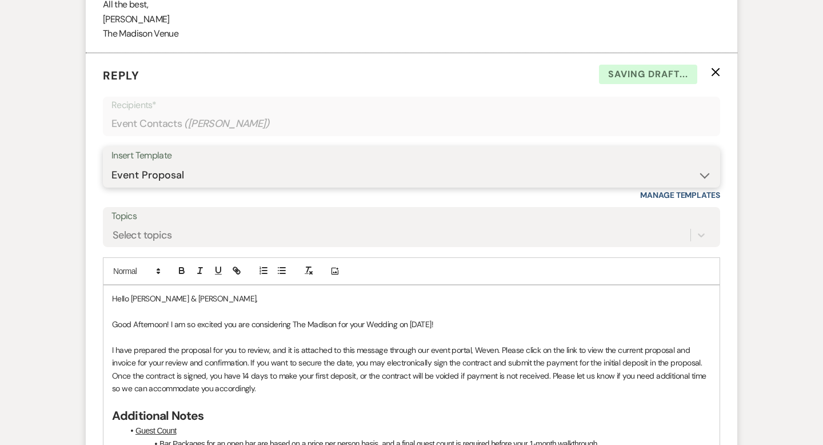
click at [204, 177] on select "-- Weven Planning Portal Introduction (Booked Events) Corporate Lead Follow Up …" at bounding box center [411, 175] width 600 height 22
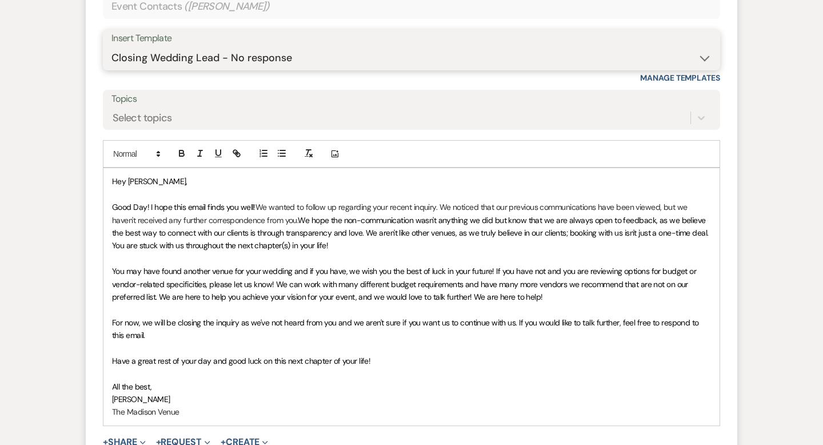
scroll to position [2161, 0]
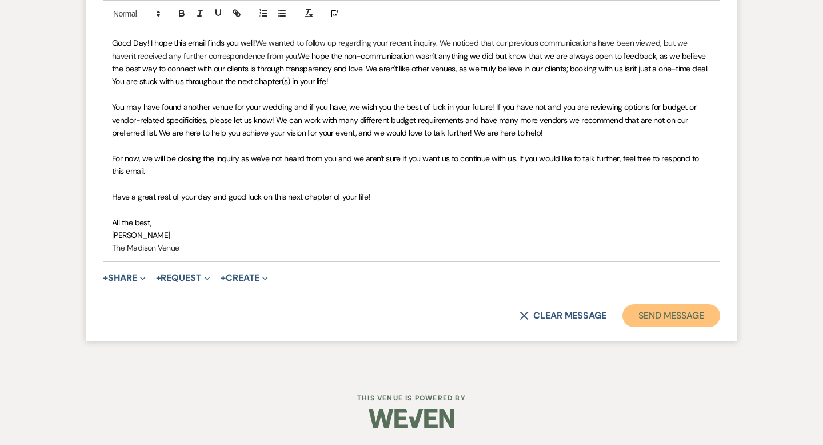
click at [653, 314] on button "Send Message" at bounding box center [671, 315] width 98 height 23
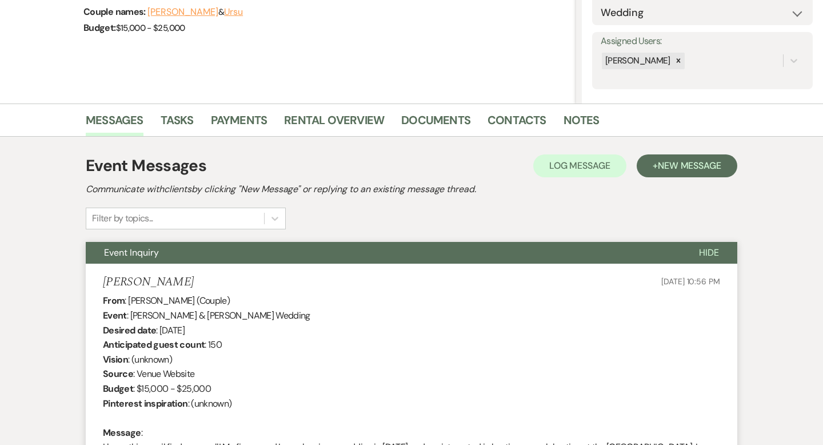
scroll to position [0, 0]
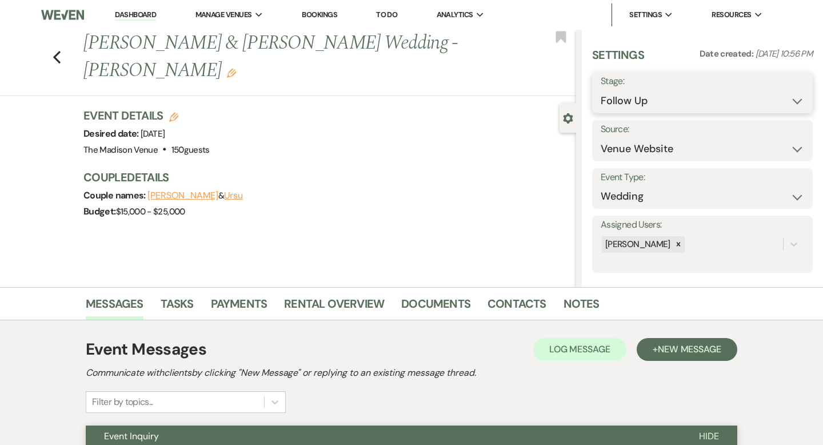
click at [653, 105] on select "Inquiry Follow Up Tour Requested Tour Confirmed Toured Proposal Sent Booked Lost" at bounding box center [702, 101] width 203 height 22
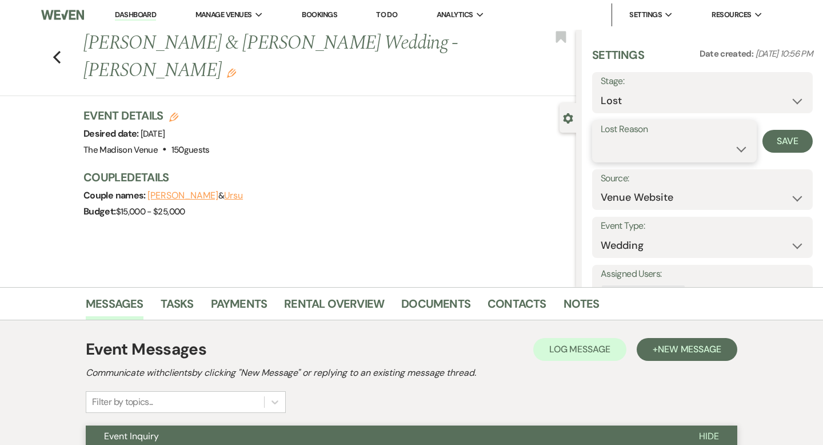
click at [651, 157] on select "Booked Elsewhere Budget Date Unavailable No Response Not a Good Match Capacity …" at bounding box center [674, 149] width 147 height 22
click at [772, 142] on button "Save" at bounding box center [787, 141] width 50 height 23
click at [59, 50] on icon "Previous" at bounding box center [57, 57] width 9 height 14
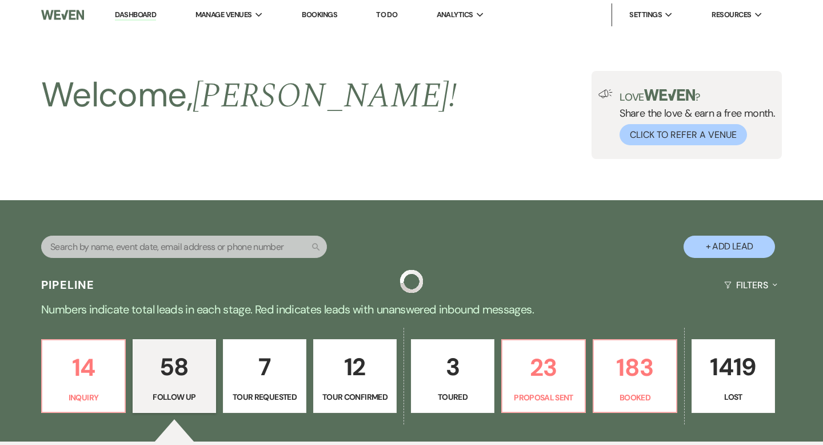
scroll to position [1923, 0]
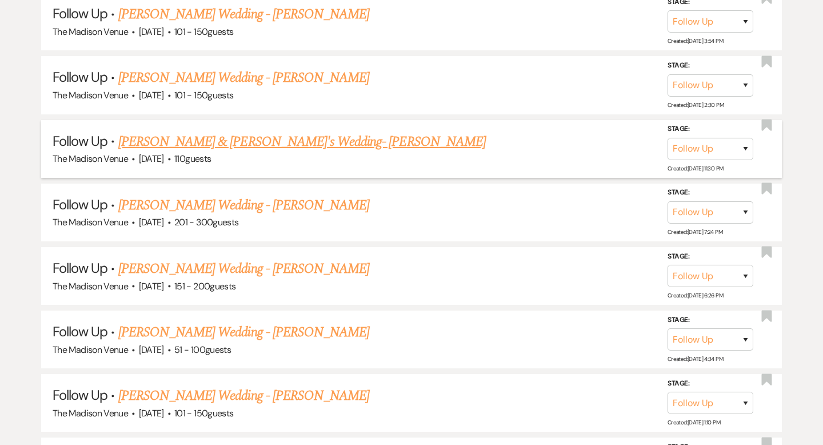
click at [194, 131] on link "[PERSON_NAME] & [PERSON_NAME]'s Wedding- [PERSON_NAME]" at bounding box center [301, 141] width 367 height 21
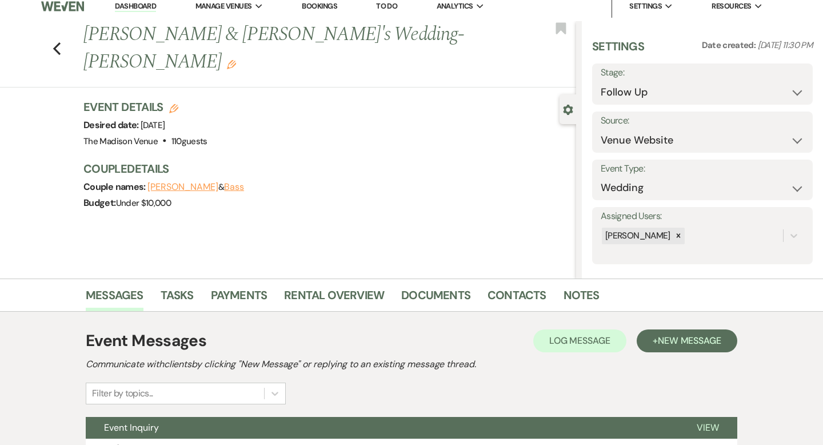
scroll to position [112, 0]
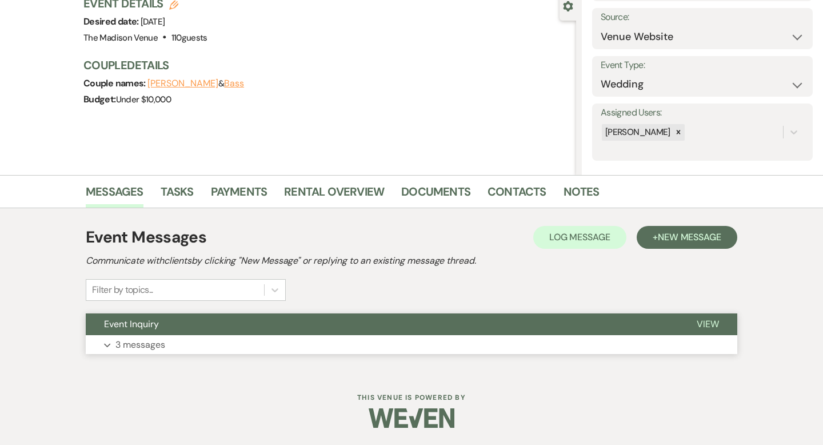
click at [708, 321] on span "View" at bounding box center [708, 324] width 22 height 12
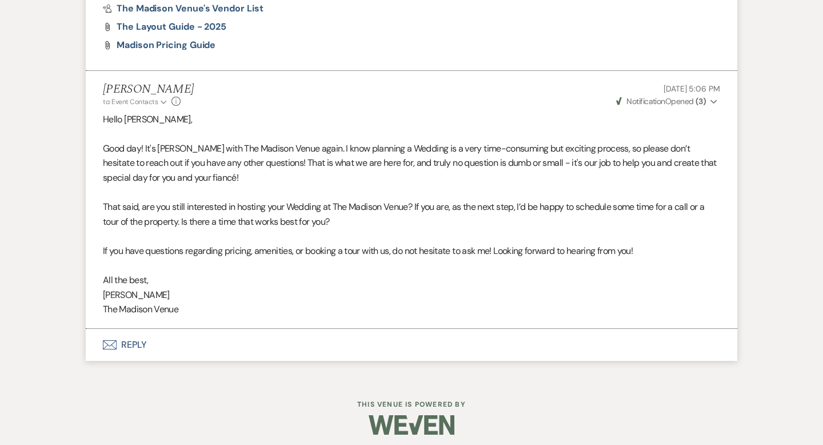
scroll to position [1600, 0]
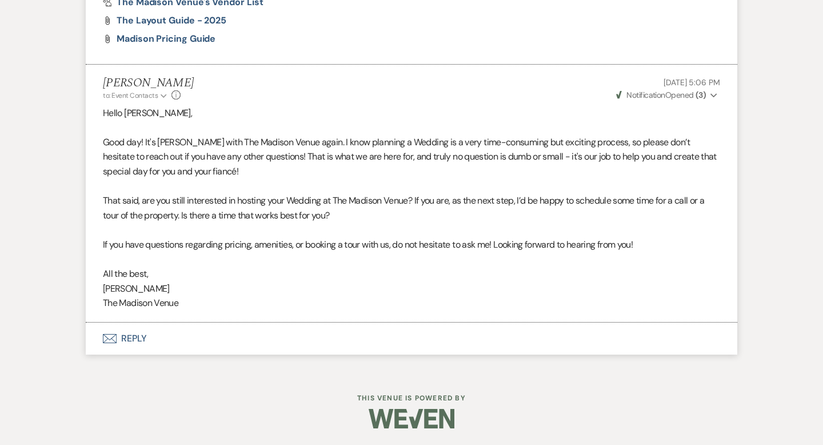
click at [135, 337] on button "Envelope Reply" at bounding box center [412, 338] width 652 height 32
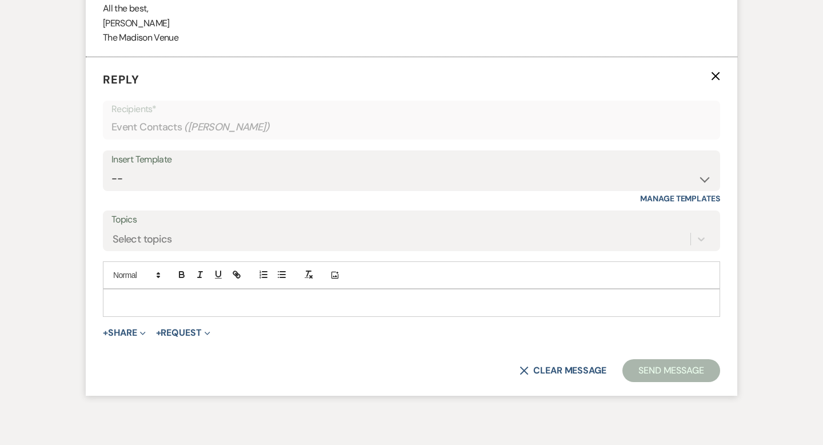
scroll to position [1869, 0]
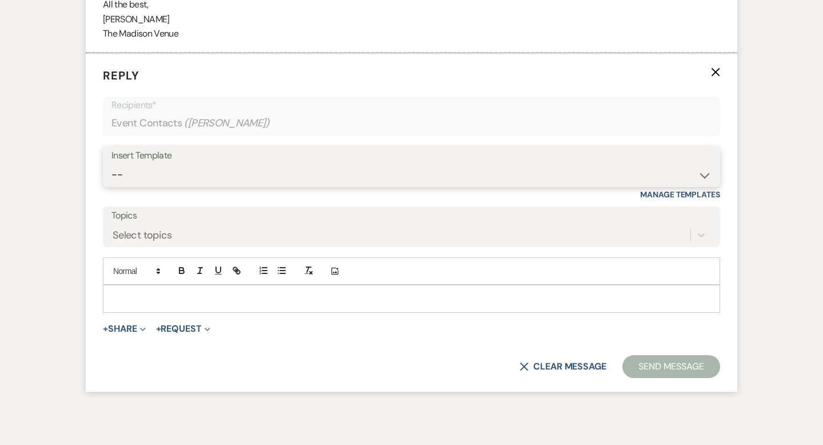
click at [206, 173] on select "-- Weven Planning Portal Introduction (Booked Events) Corporate Lead Follow Up …" at bounding box center [411, 174] width 600 height 22
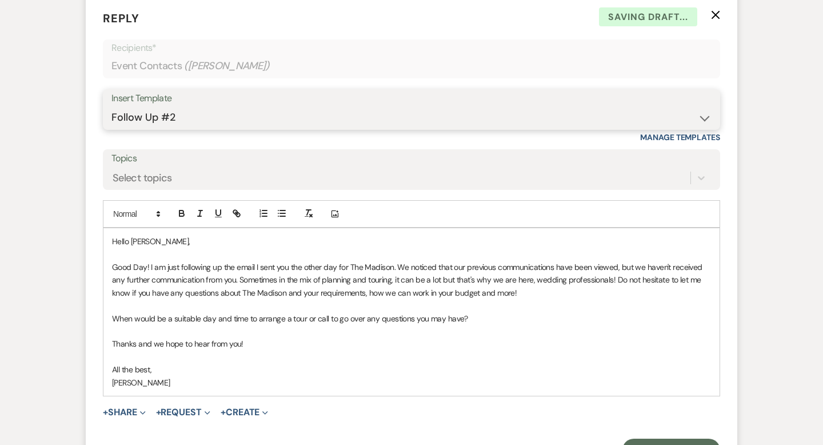
scroll to position [2060, 0]
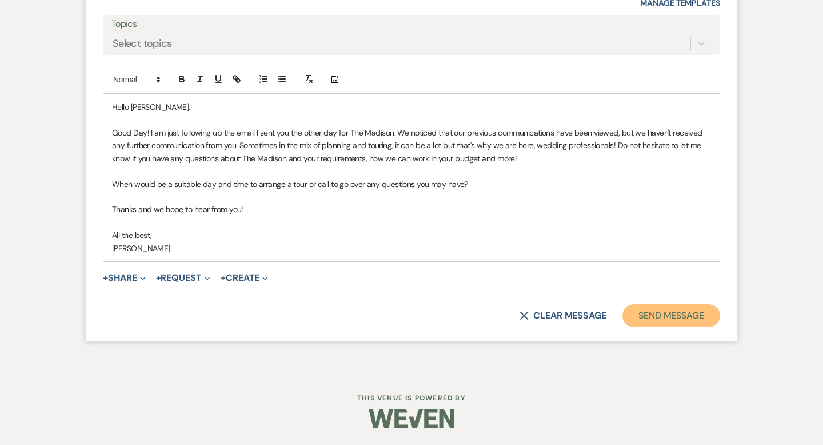
click at [671, 317] on button "Send Message" at bounding box center [671, 315] width 98 height 23
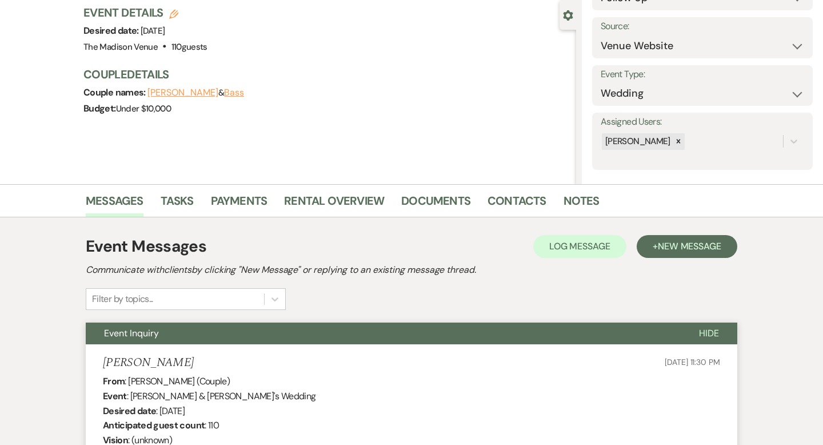
scroll to position [0, 0]
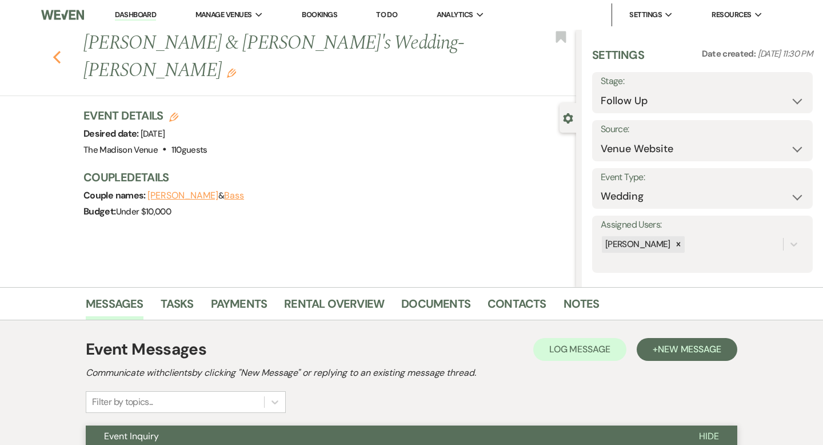
click at [56, 50] on icon "Previous" at bounding box center [57, 57] width 9 height 14
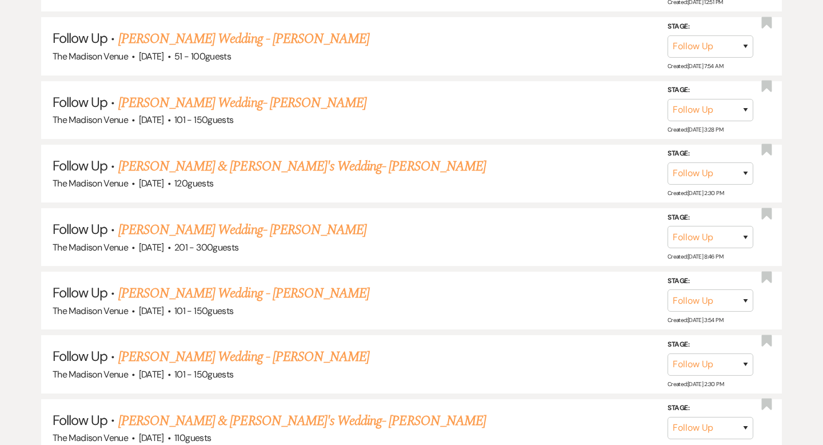
scroll to position [1641, 0]
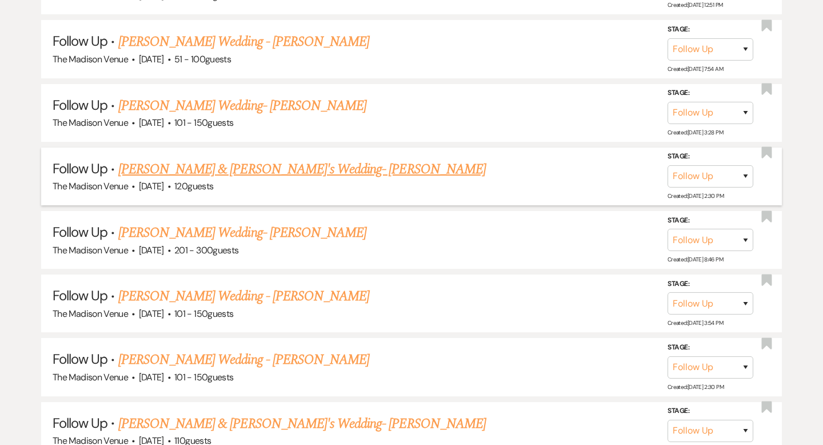
click at [235, 163] on link "[PERSON_NAME] & [PERSON_NAME]'s Wedding- [PERSON_NAME]" at bounding box center [301, 169] width 367 height 21
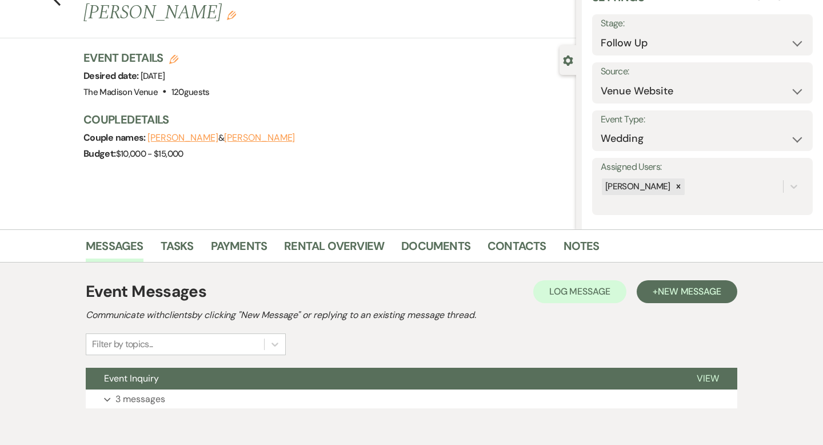
scroll to position [112, 0]
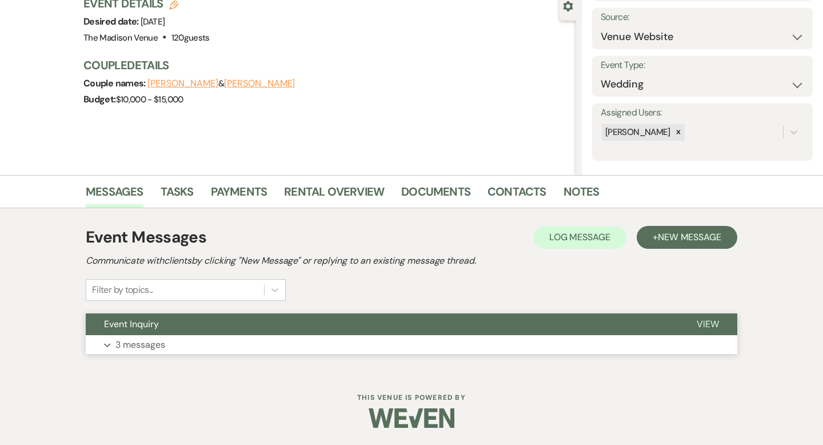
click at [713, 321] on span "View" at bounding box center [708, 324] width 22 height 12
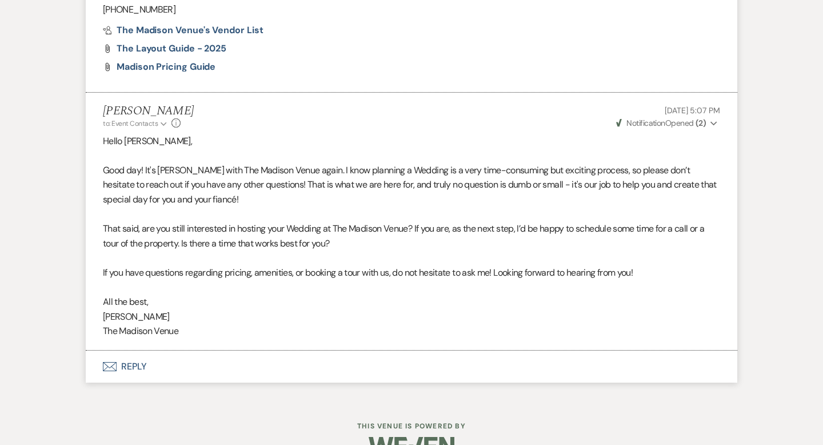
scroll to position [1629, 0]
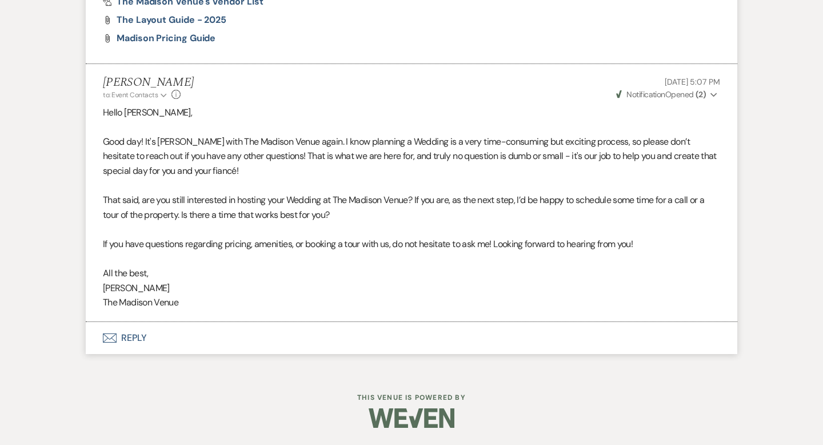
click at [137, 335] on button "Envelope Reply" at bounding box center [412, 338] width 652 height 32
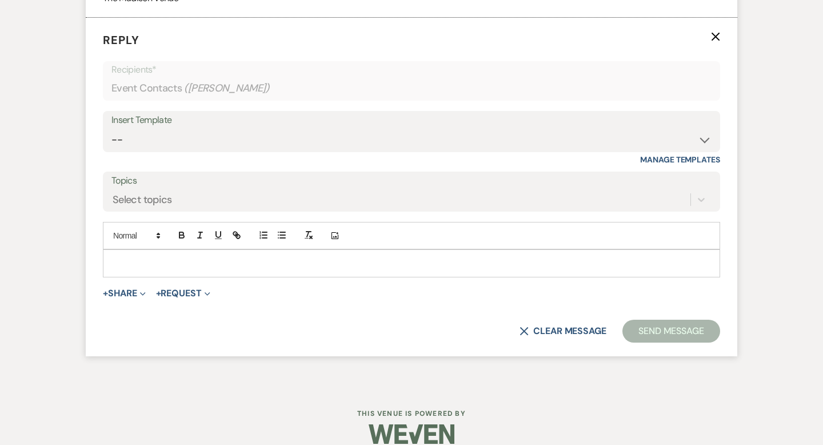
scroll to position [1949, 0]
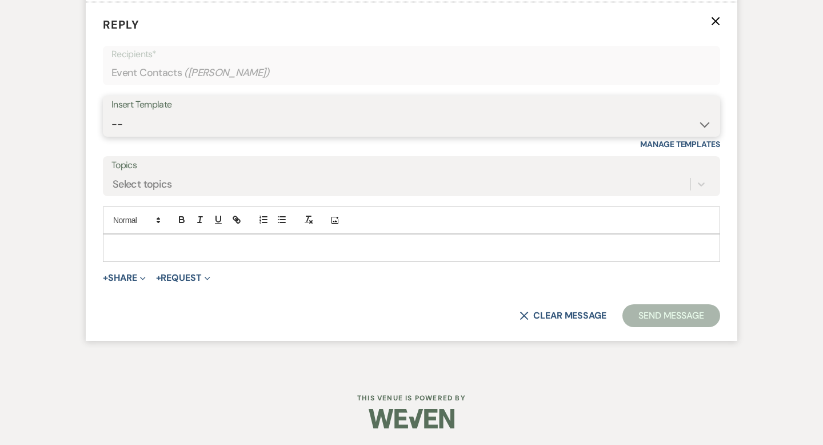
click at [223, 124] on select "-- Weven Planning Portal Introduction (Booked Events) Corporate Lead Follow Up …" at bounding box center [411, 124] width 600 height 22
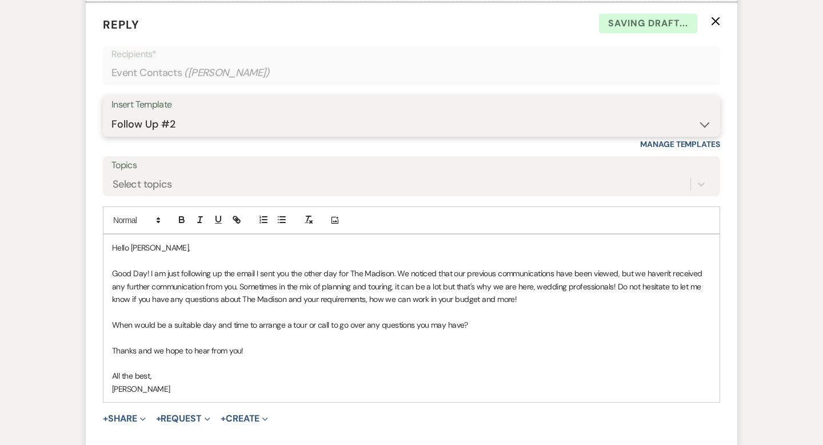
scroll to position [2089, 0]
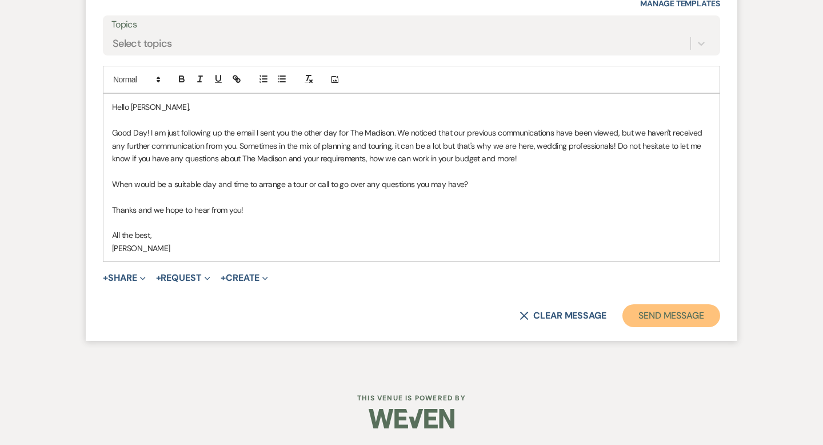
click at [652, 313] on button "Send Message" at bounding box center [671, 315] width 98 height 23
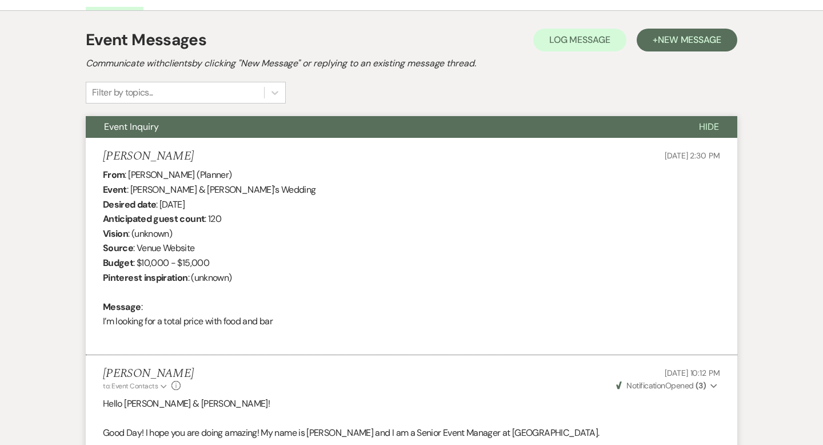
scroll to position [0, 0]
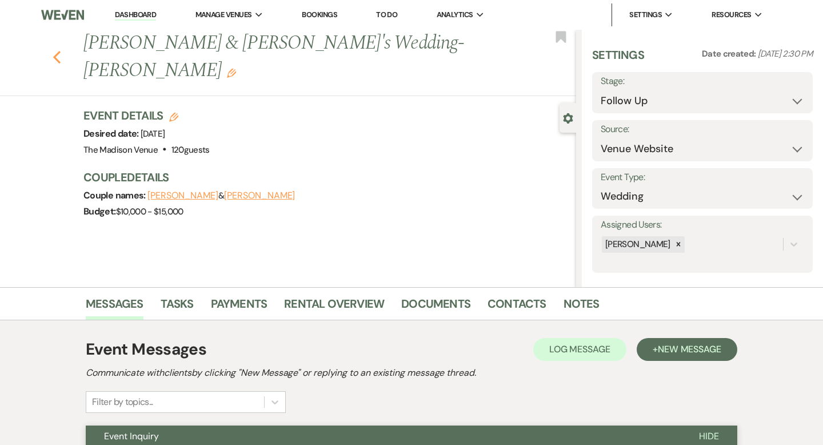
click at [56, 50] on icon "Previous" at bounding box center [57, 57] width 9 height 14
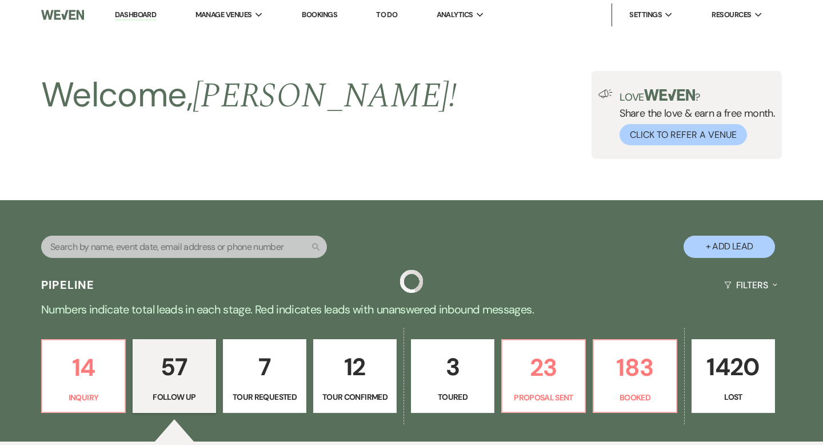
scroll to position [1641, 0]
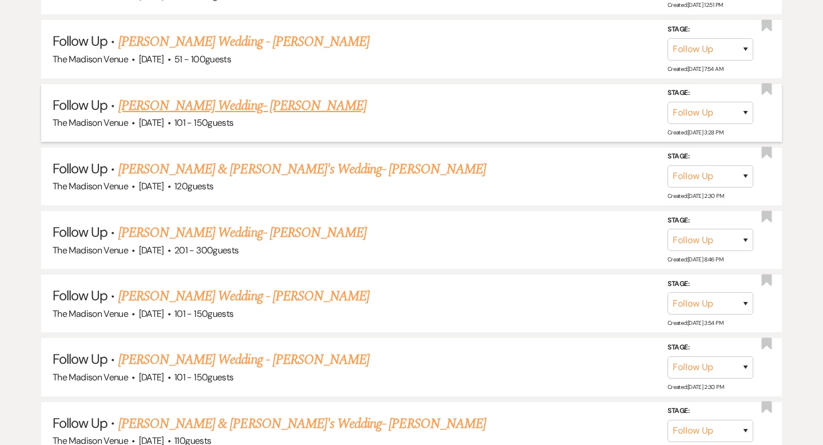
click at [203, 95] on link "[PERSON_NAME] Wedding- [PERSON_NAME]" at bounding box center [242, 105] width 248 height 21
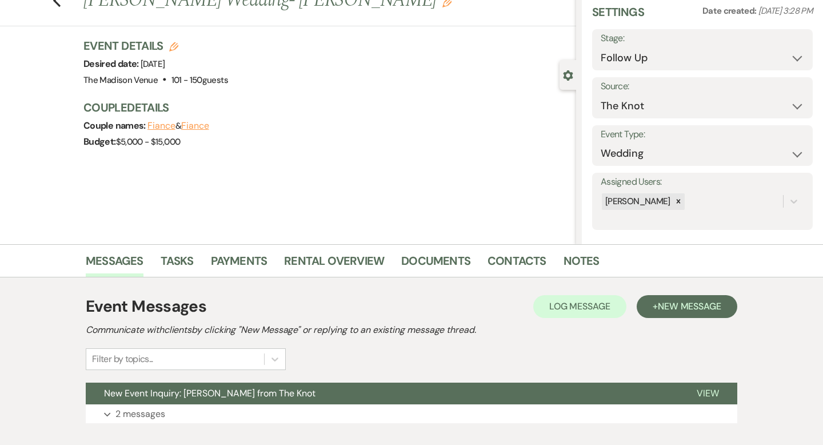
scroll to position [112, 0]
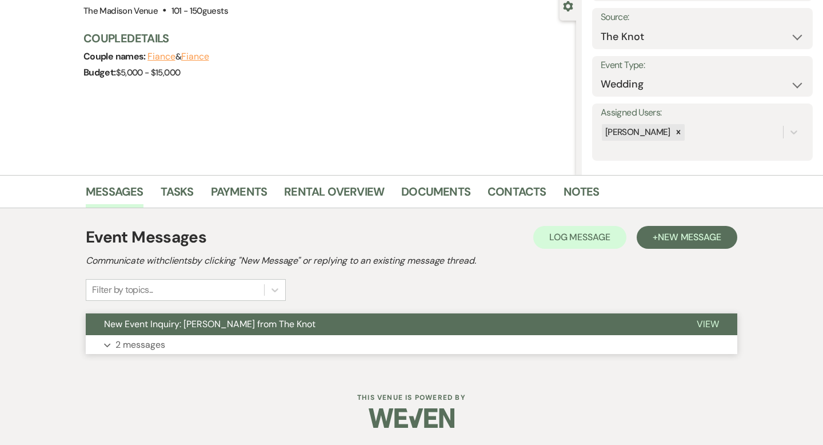
click at [717, 323] on span "View" at bounding box center [708, 324] width 22 height 12
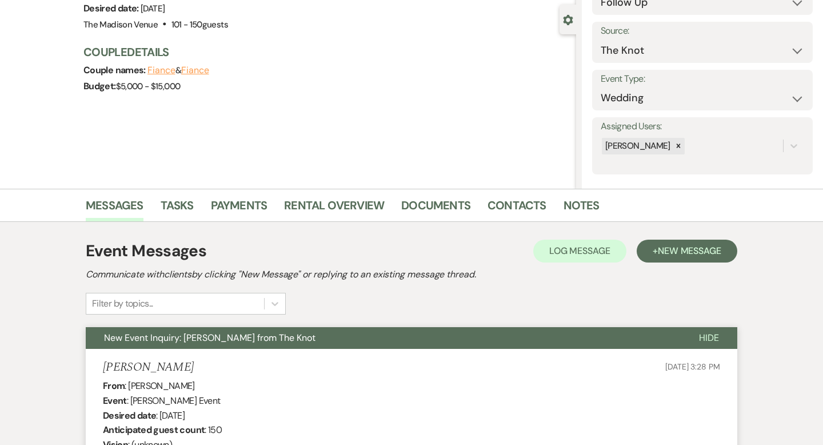
scroll to position [0, 0]
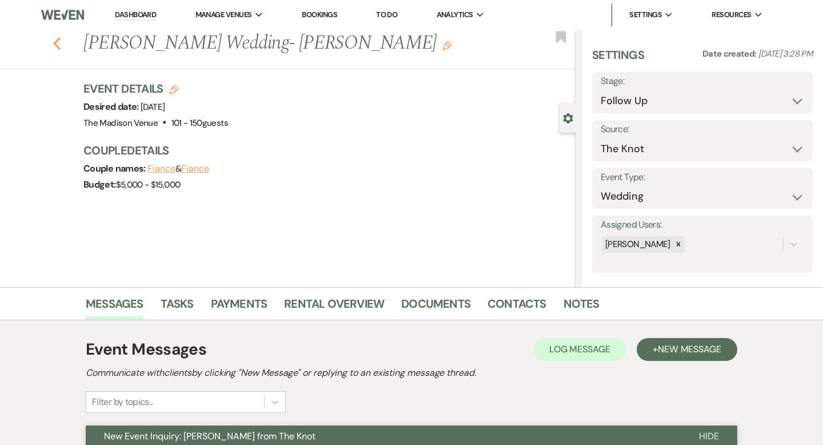
click at [56, 42] on icon "Previous" at bounding box center [57, 44] width 9 height 14
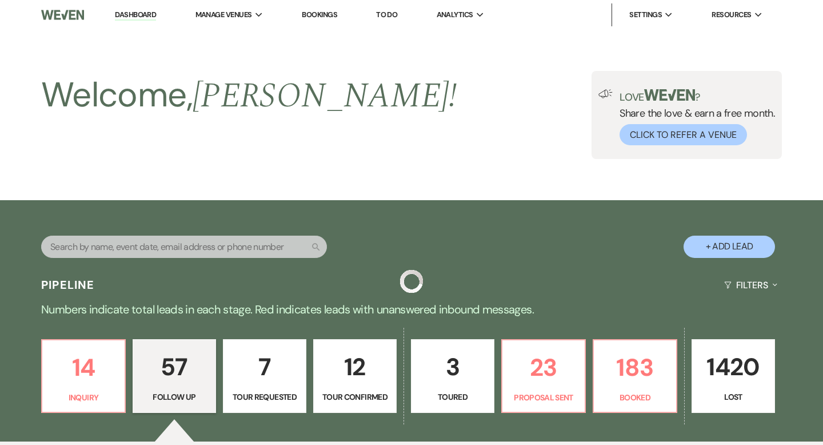
scroll to position [1641, 0]
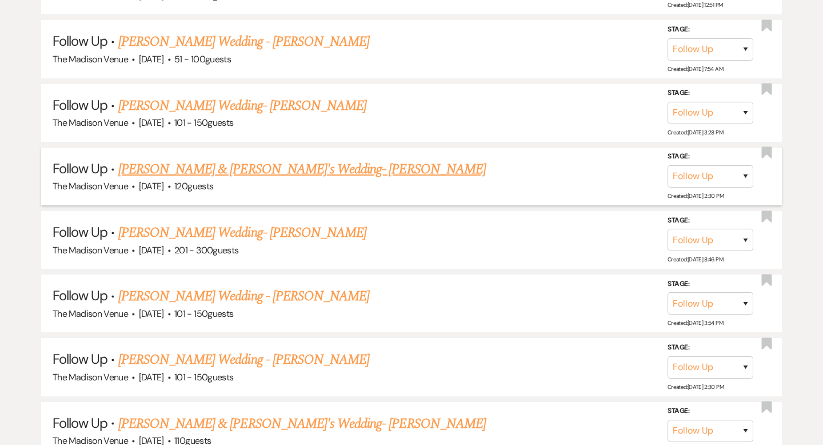
click at [194, 159] on link "[PERSON_NAME] & [PERSON_NAME]'s Wedding- [PERSON_NAME]" at bounding box center [301, 169] width 367 height 21
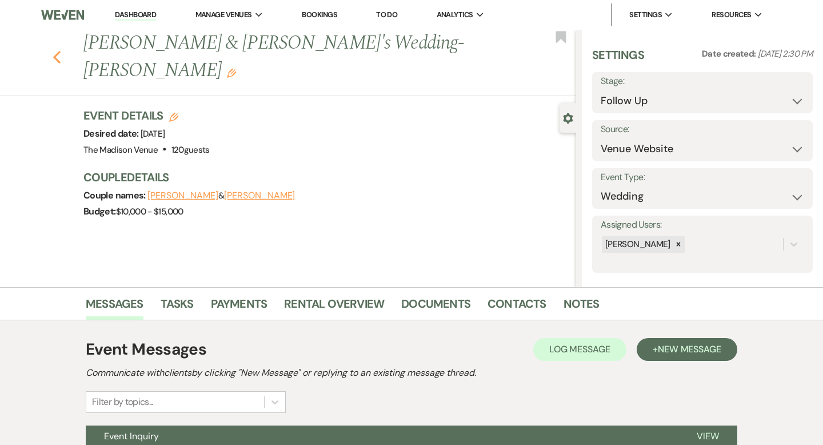
click at [57, 50] on icon "Previous" at bounding box center [57, 57] width 9 height 14
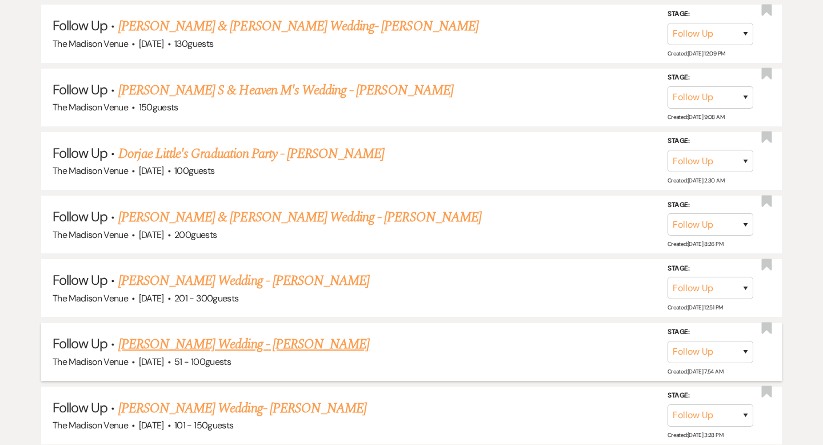
scroll to position [1336, 0]
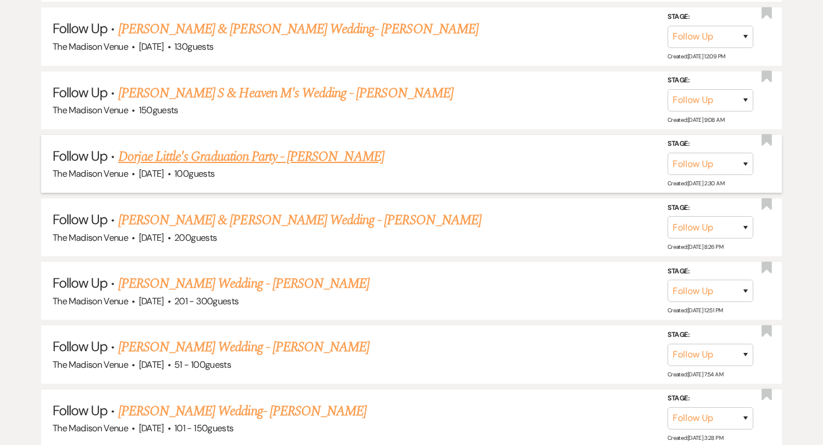
click at [205, 153] on link "Dorjae Little's Graduation Party - [PERSON_NAME]" at bounding box center [251, 156] width 266 height 21
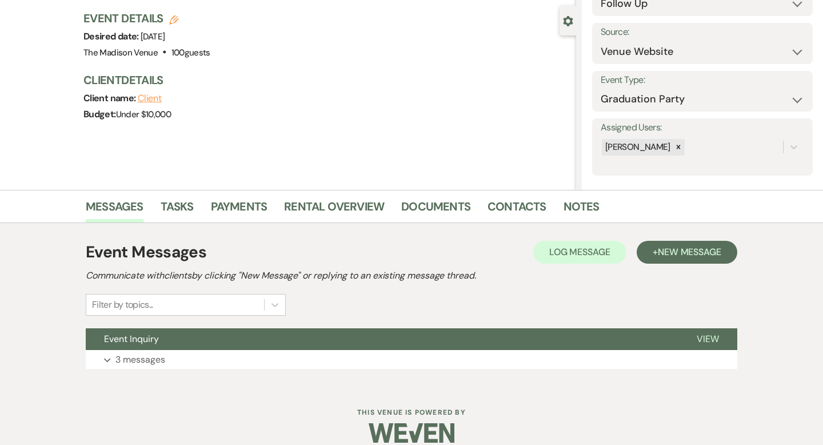
scroll to position [112, 0]
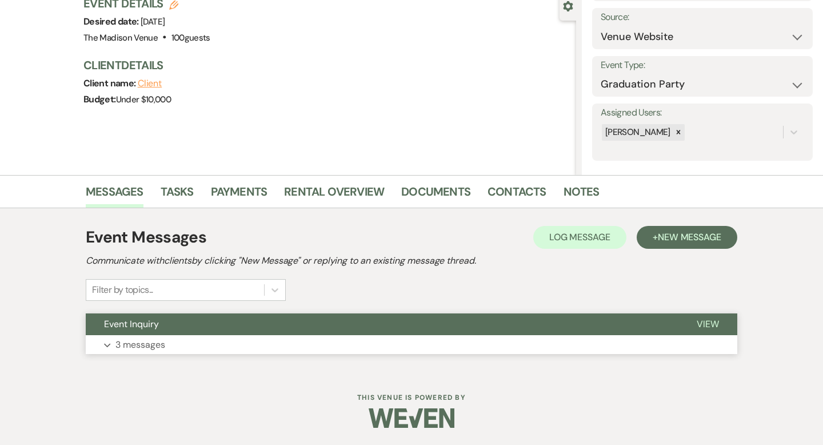
click at [697, 324] on span "View" at bounding box center [708, 324] width 22 height 12
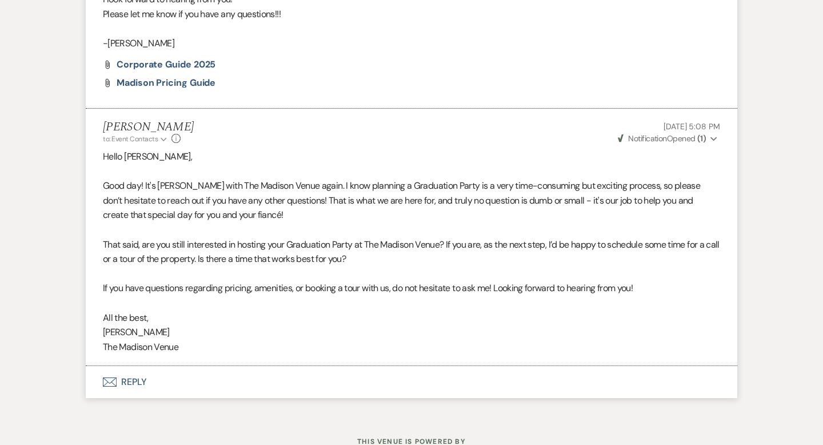
scroll to position [889, 0]
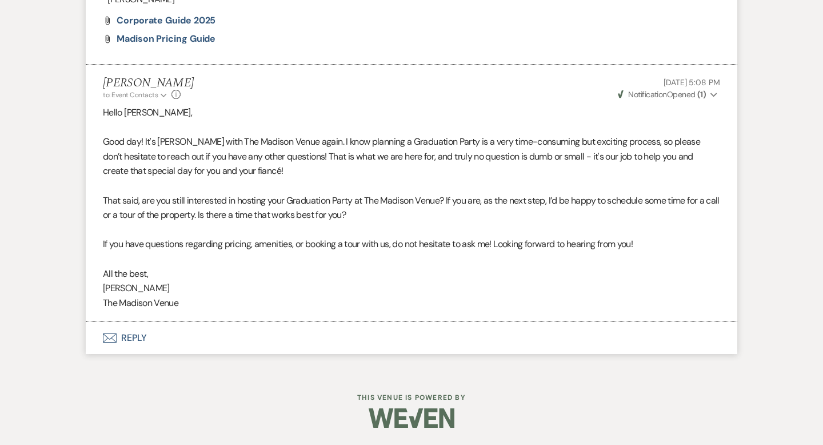
click at [144, 337] on button "Envelope Reply" at bounding box center [412, 338] width 652 height 32
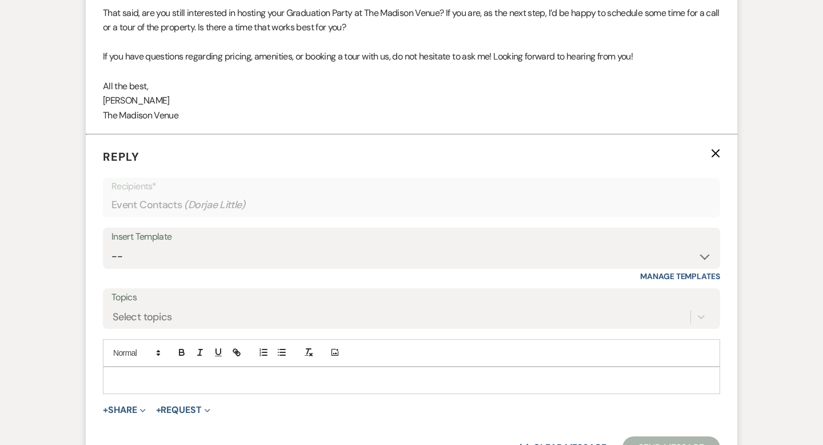
scroll to position [1157, 0]
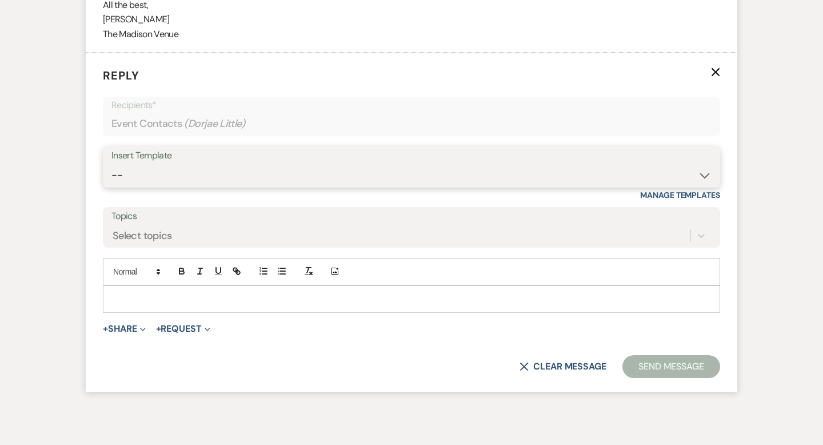
click at [245, 179] on select "-- Weven Planning Portal Introduction (Booked Events) Corporate Lead Follow Up …" at bounding box center [411, 175] width 600 height 22
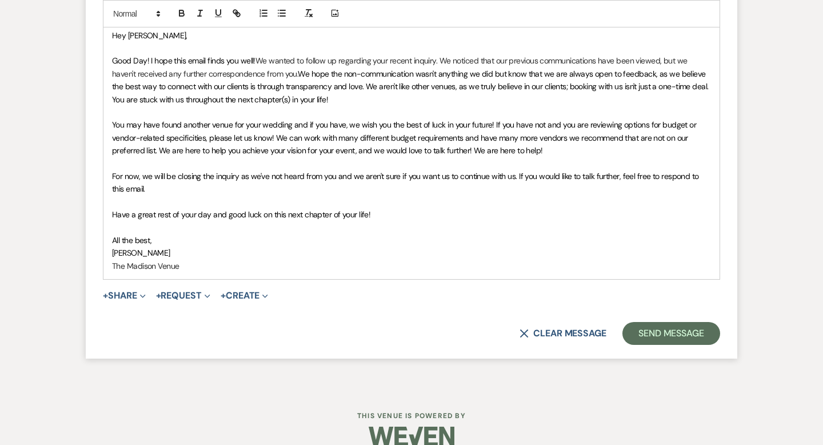
scroll to position [1438, 0]
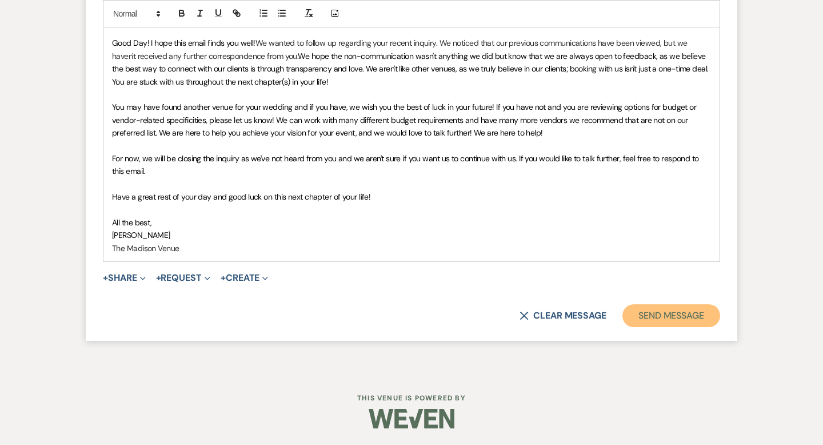
click at [665, 314] on button "Send Message" at bounding box center [671, 315] width 98 height 23
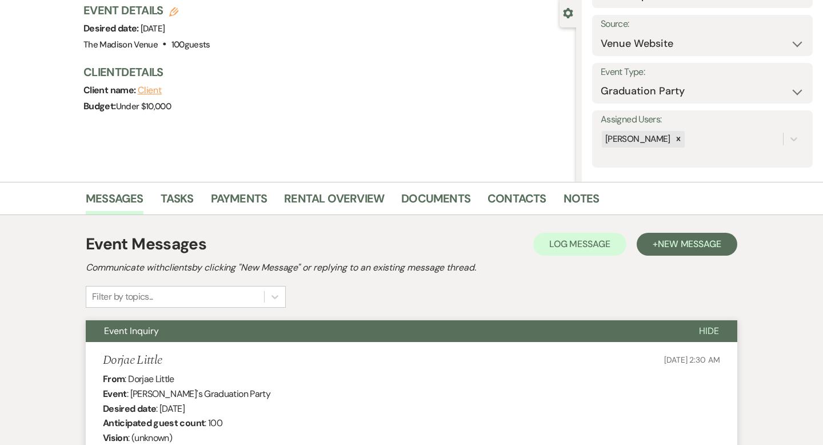
scroll to position [0, 0]
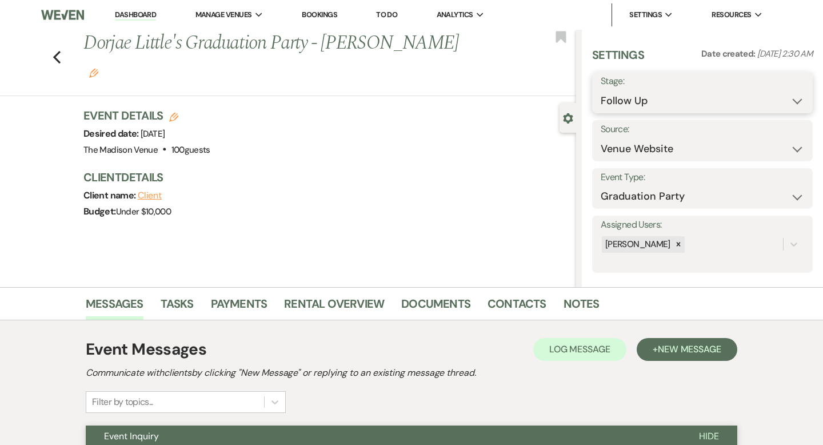
click at [646, 106] on select "Inquiry Follow Up Tour Requested Tour Confirmed Toured Proposal Sent Booked Lost" at bounding box center [702, 101] width 203 height 22
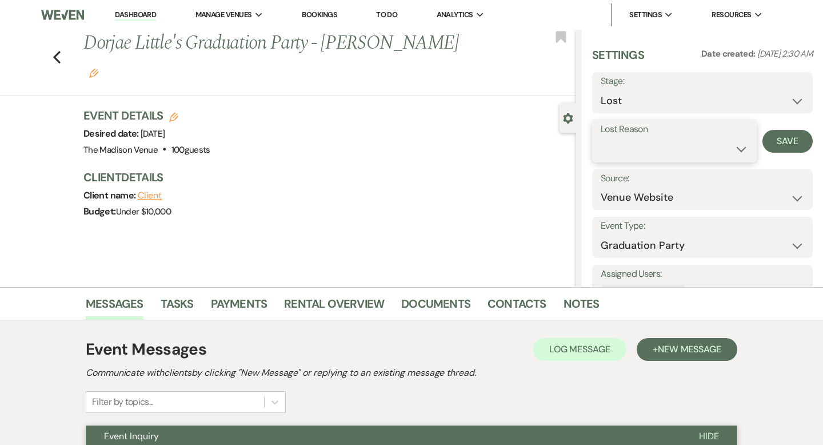
click at [638, 152] on select "Booked Elsewhere Budget Date Unavailable No Response Not a Good Match Capacity …" at bounding box center [674, 149] width 147 height 22
click at [790, 142] on button "Save" at bounding box center [787, 141] width 50 height 23
click at [60, 50] on icon "Previous" at bounding box center [57, 57] width 9 height 14
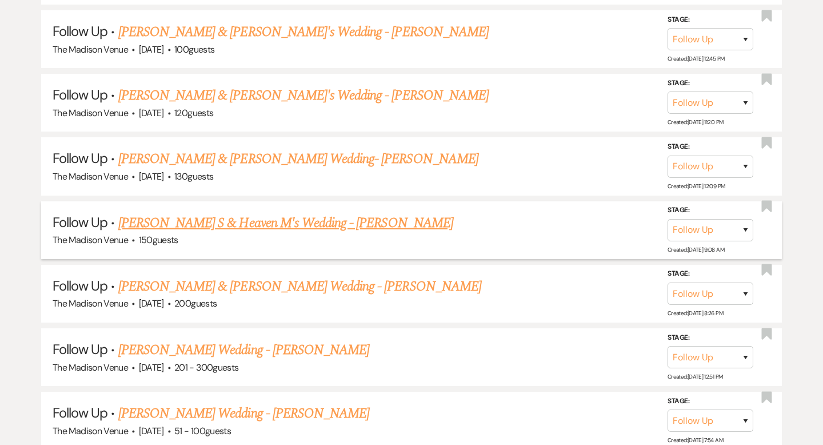
scroll to position [1175, 0]
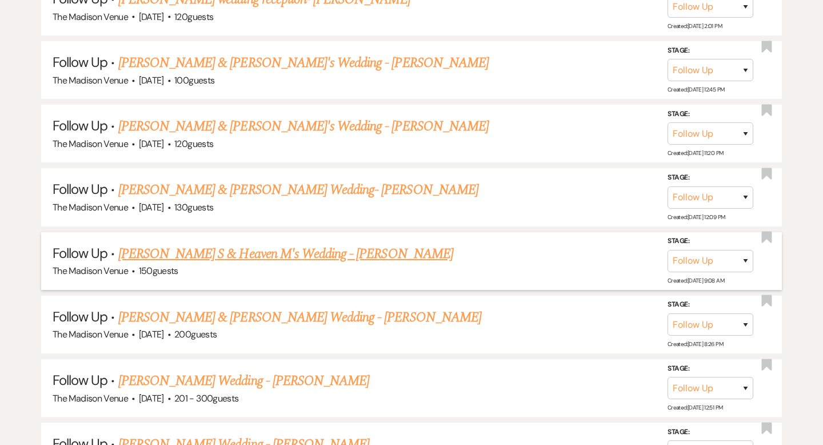
click at [234, 246] on link "[PERSON_NAME] S & Heaven M's Wedding - [PERSON_NAME]" at bounding box center [285, 253] width 335 height 21
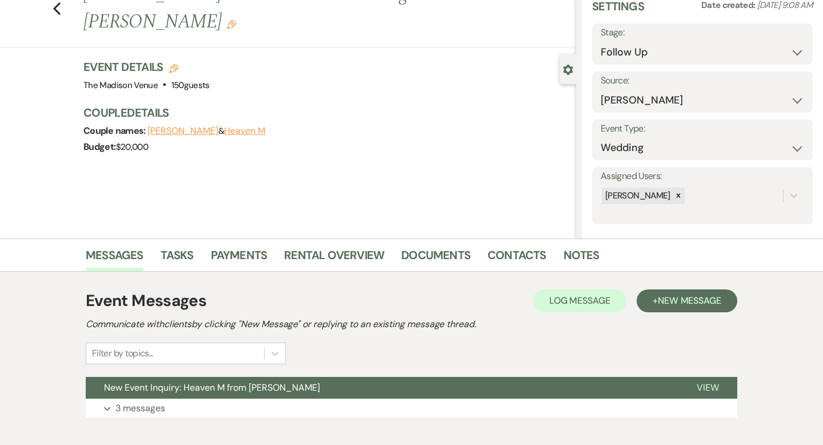
scroll to position [112, 0]
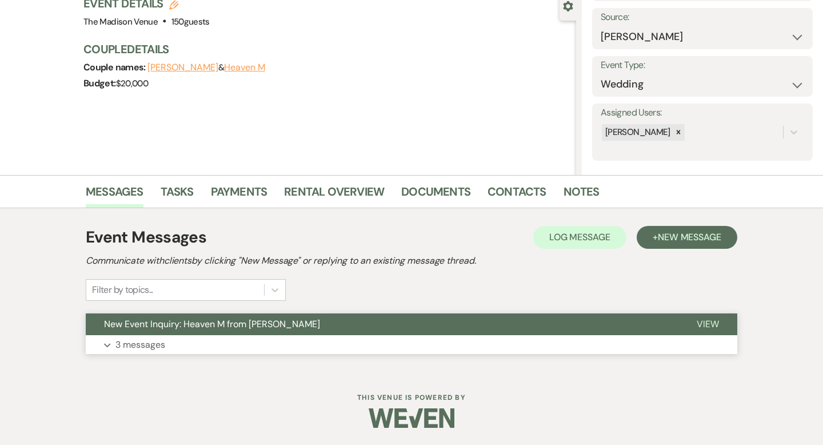
click at [699, 324] on span "View" at bounding box center [708, 324] width 22 height 12
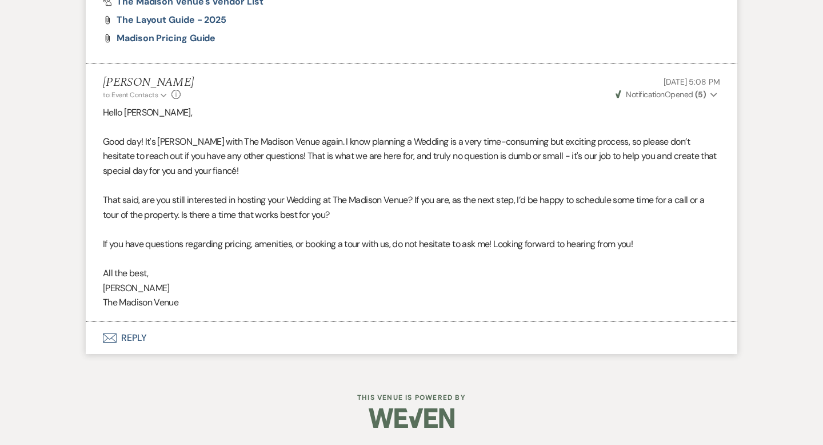
scroll to position [2946, 0]
click at [134, 337] on button "Envelope Reply" at bounding box center [412, 338] width 652 height 32
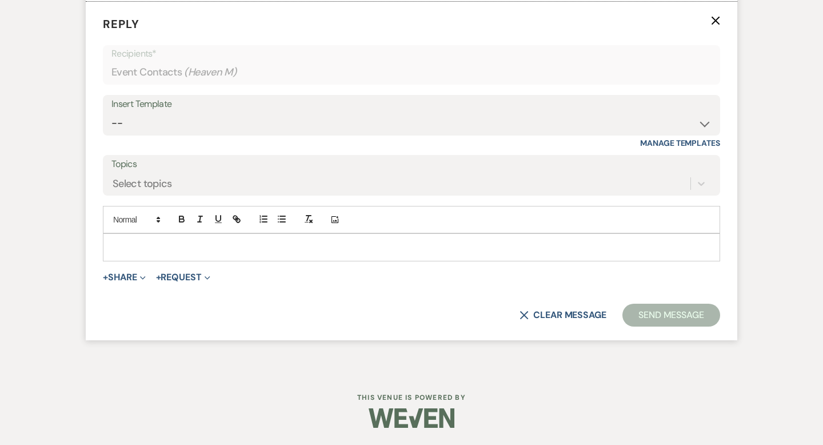
scroll to position [3214, 0]
click at [219, 134] on select "-- Weven Planning Portal Introduction (Booked Events) Corporate Lead Follow Up …" at bounding box center [411, 123] width 600 height 22
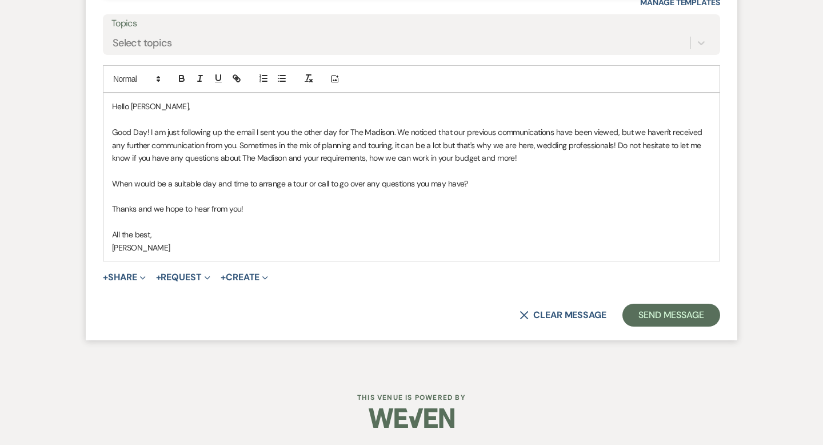
scroll to position [3406, 0]
click at [659, 317] on button "Send Message" at bounding box center [671, 314] width 98 height 23
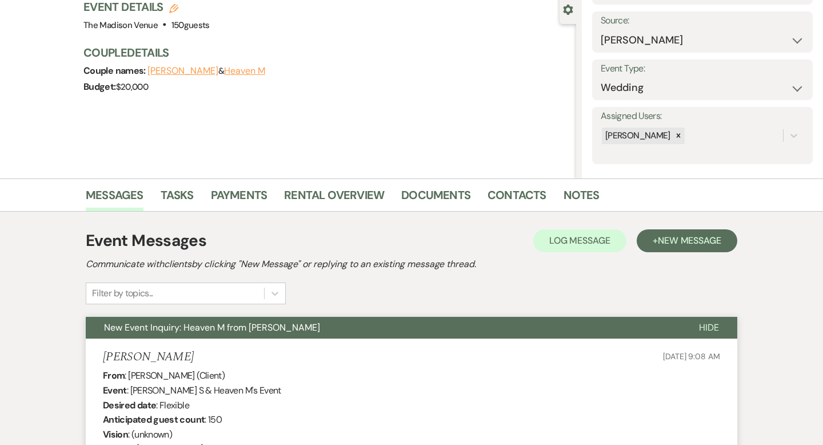
scroll to position [0, 0]
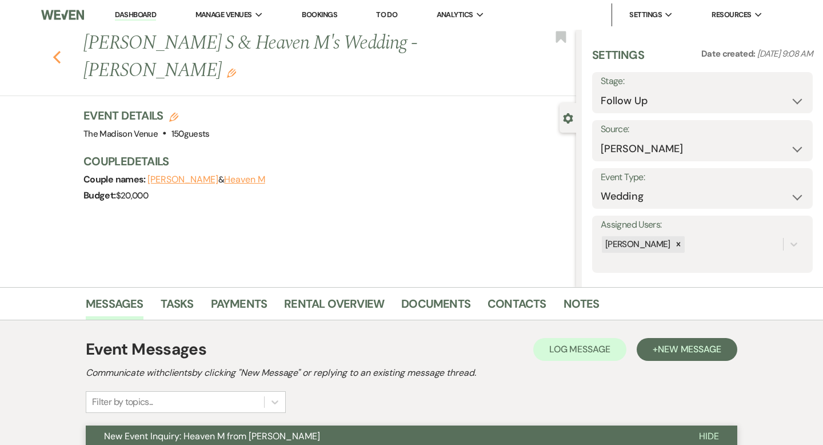
click at [57, 51] on use "button" at bounding box center [56, 57] width 7 height 13
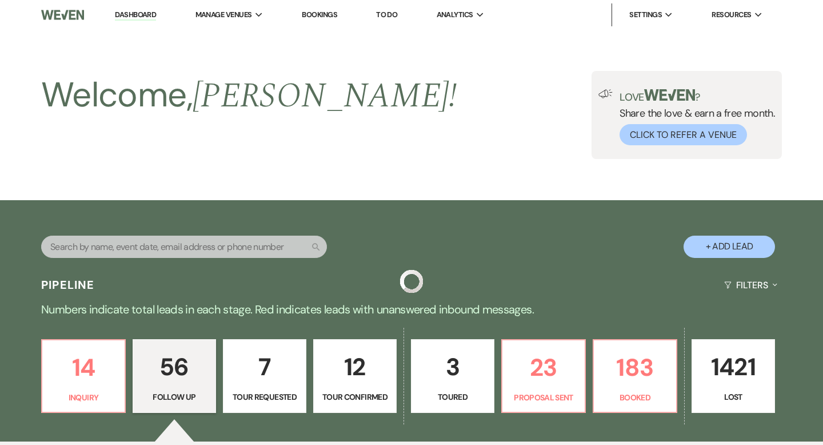
scroll to position [1175, 0]
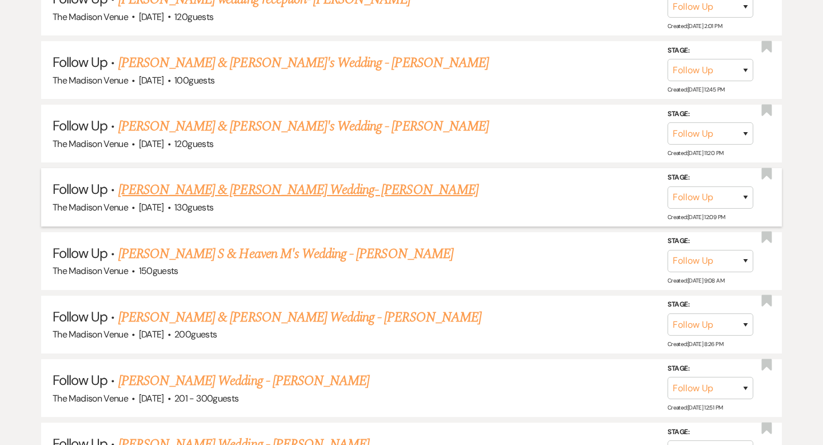
click at [236, 185] on link "[PERSON_NAME] & [PERSON_NAME] Wedding- [PERSON_NAME]" at bounding box center [298, 189] width 360 height 21
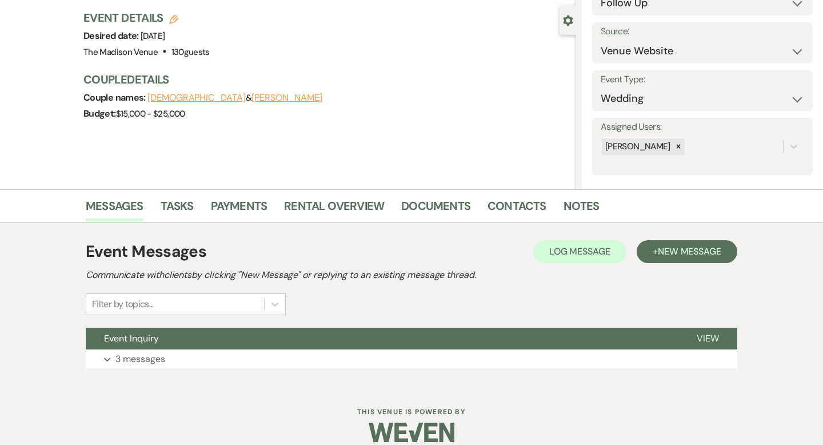
scroll to position [112, 0]
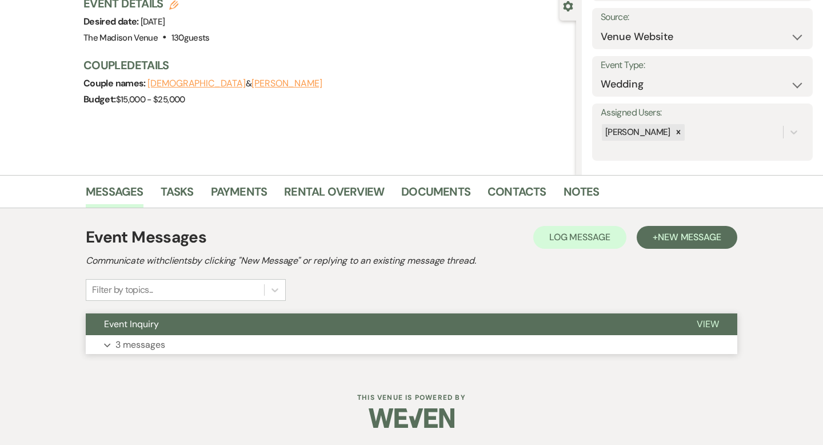
click at [708, 319] on span "View" at bounding box center [708, 324] width 22 height 12
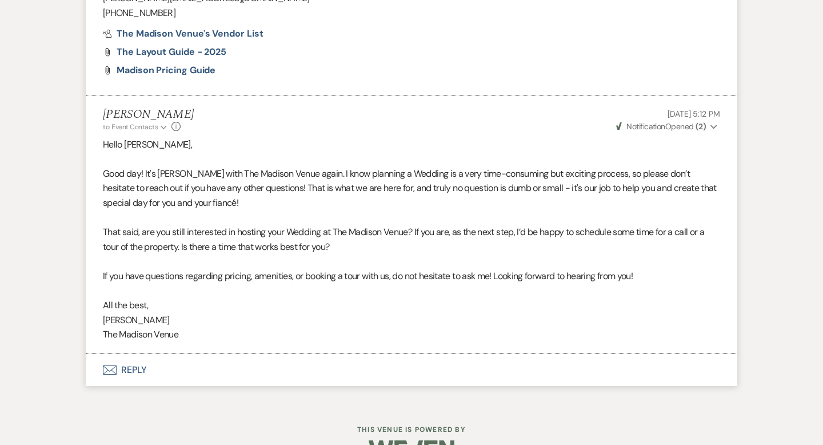
scroll to position [1569, 0]
click at [129, 365] on button "Envelope Reply" at bounding box center [412, 369] width 652 height 32
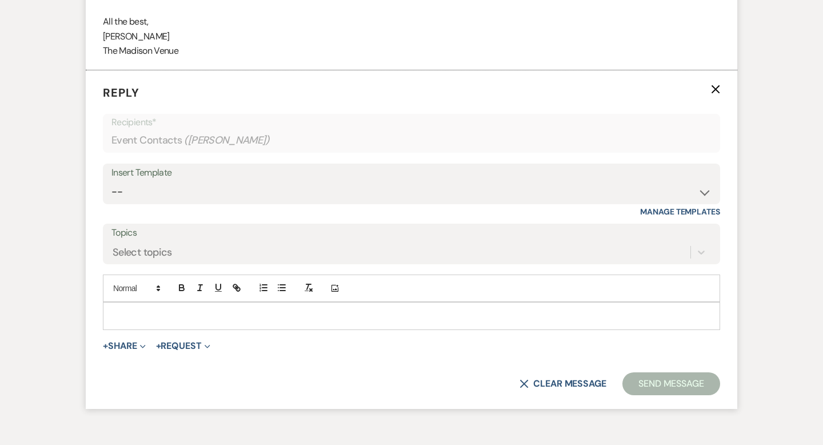
scroll to position [1869, 0]
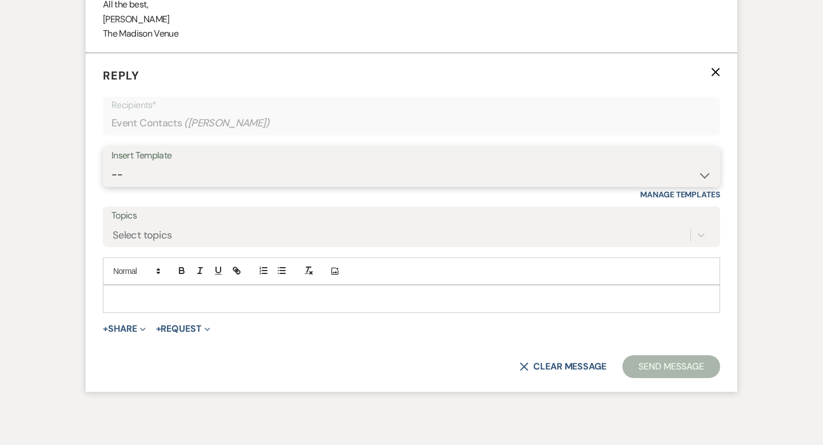
click at [193, 175] on select "-- Weven Planning Portal Introduction (Booked Events) Corporate Lead Follow Up …" at bounding box center [411, 174] width 600 height 22
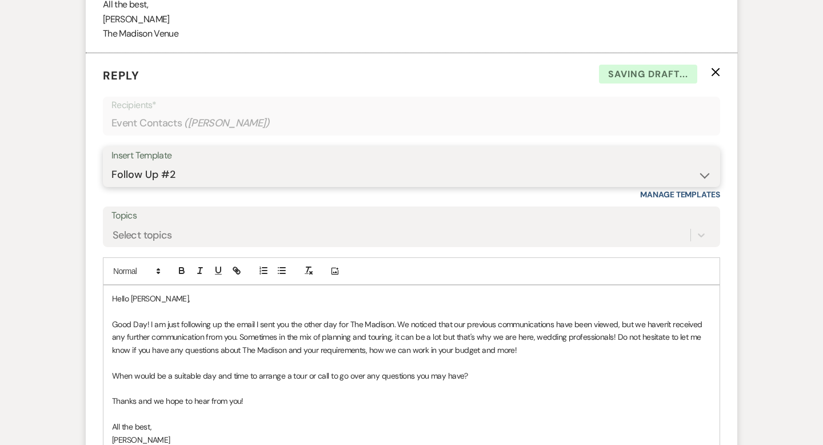
scroll to position [2060, 0]
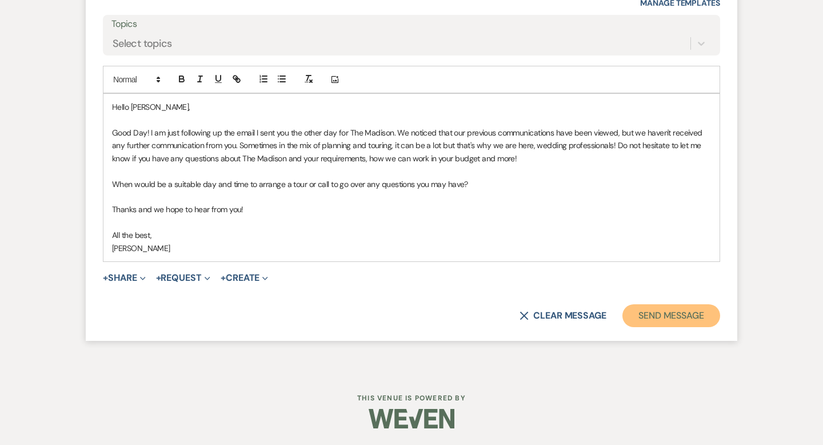
click at [665, 319] on button "Send Message" at bounding box center [671, 315] width 98 height 23
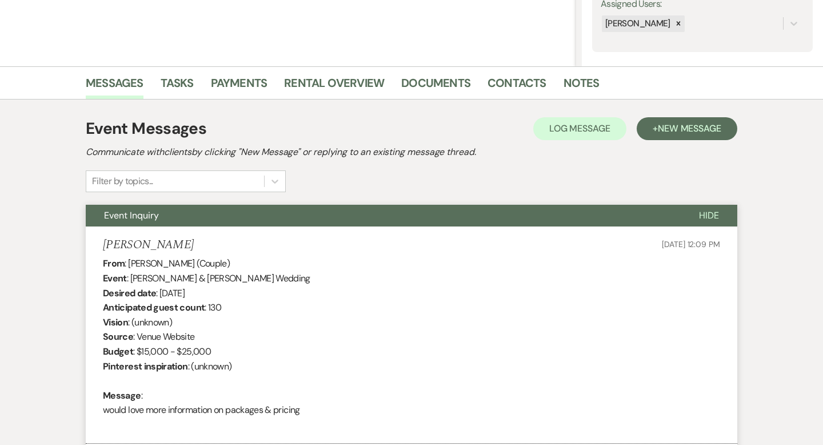
scroll to position [0, 0]
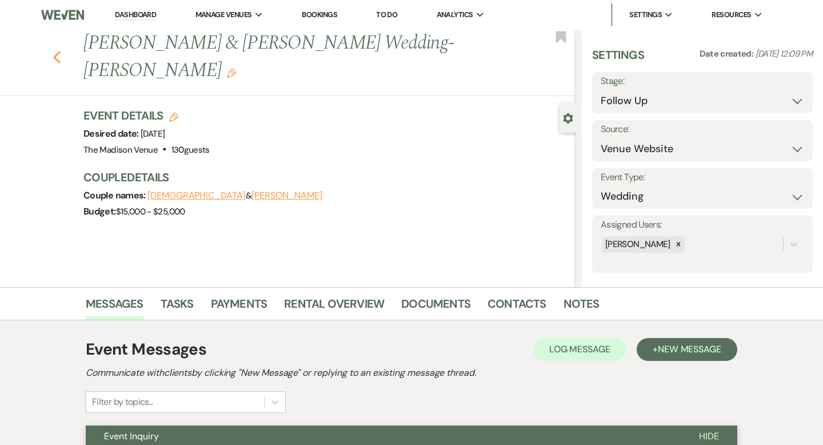
click at [57, 50] on icon "Previous" at bounding box center [57, 57] width 9 height 14
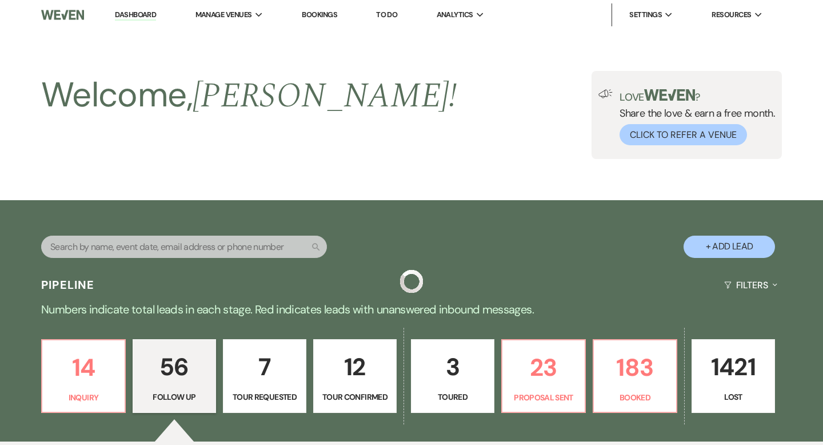
scroll to position [1175, 0]
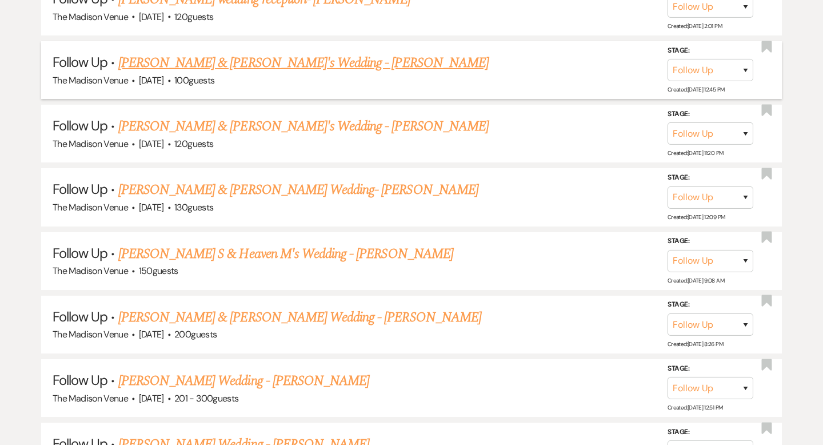
click at [157, 53] on link "[PERSON_NAME] & [PERSON_NAME]'s Wedding - [PERSON_NAME]" at bounding box center [303, 63] width 370 height 21
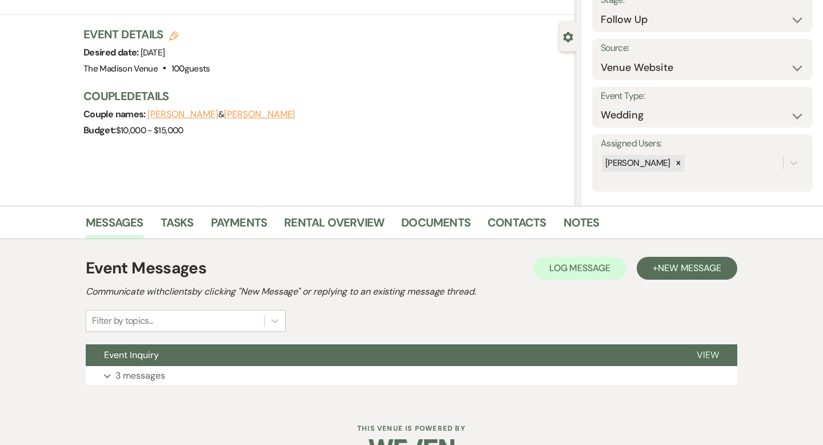
scroll to position [112, 0]
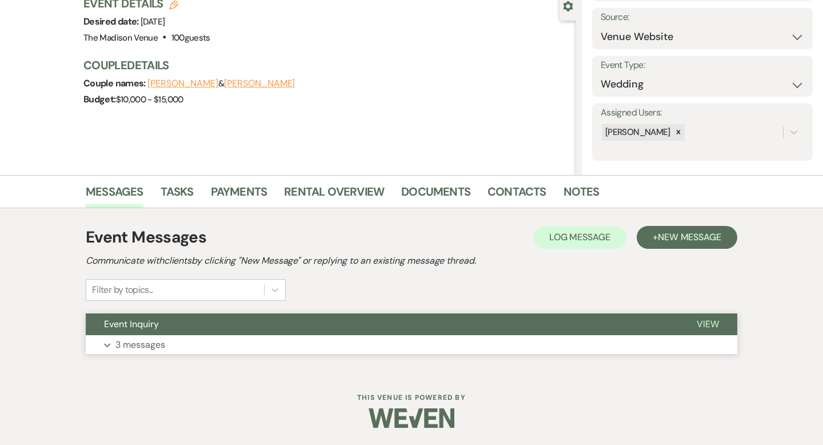
click at [719, 329] on button "View" at bounding box center [707, 324] width 59 height 22
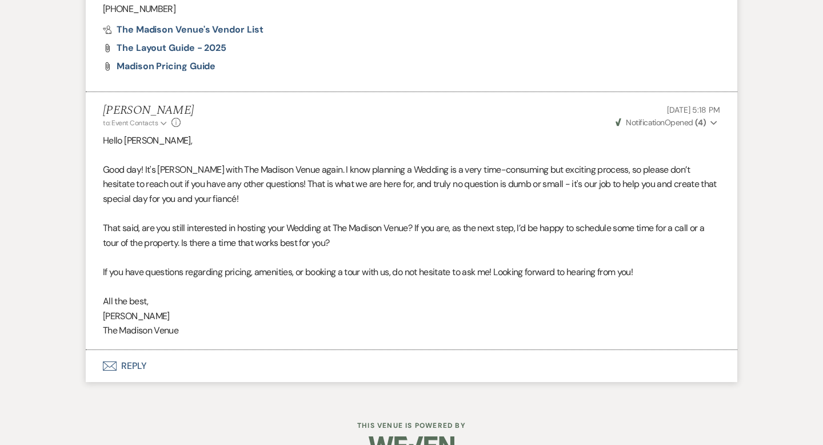
scroll to position [1600, 0]
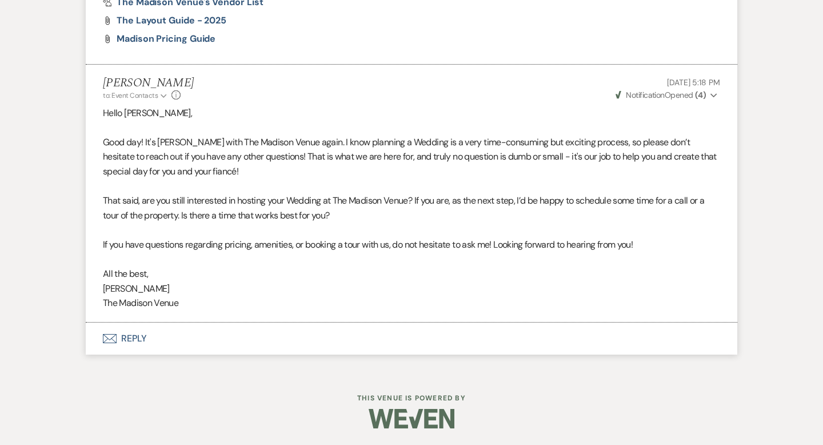
click at [133, 337] on button "Envelope Reply" at bounding box center [412, 338] width 652 height 32
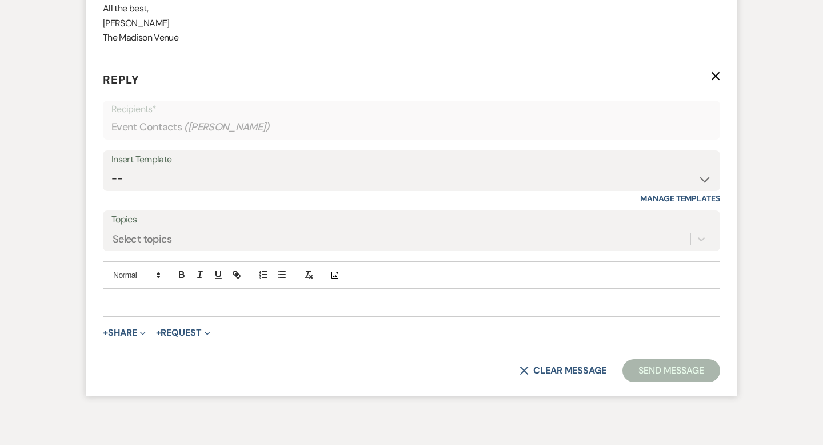
scroll to position [1869, 0]
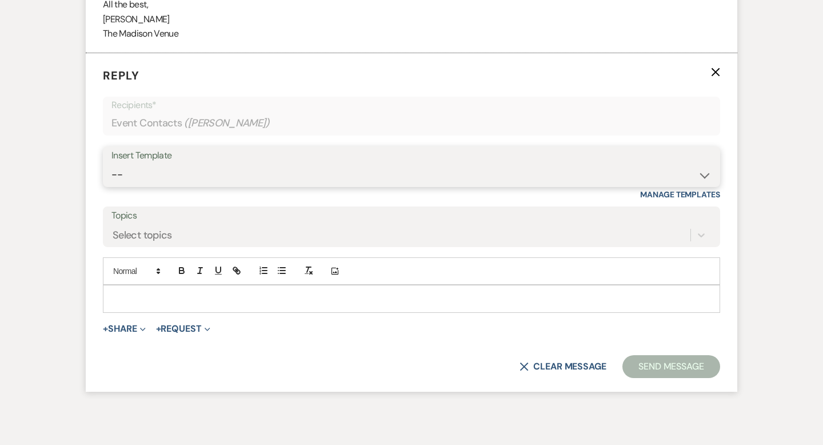
click at [168, 177] on select "-- Weven Planning Portal Introduction (Booked Events) Corporate Lead Follow Up …" at bounding box center [411, 174] width 600 height 22
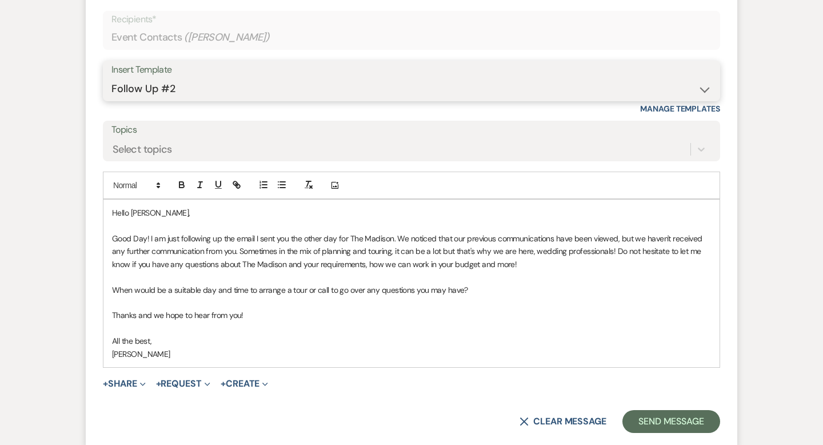
scroll to position [2060, 0]
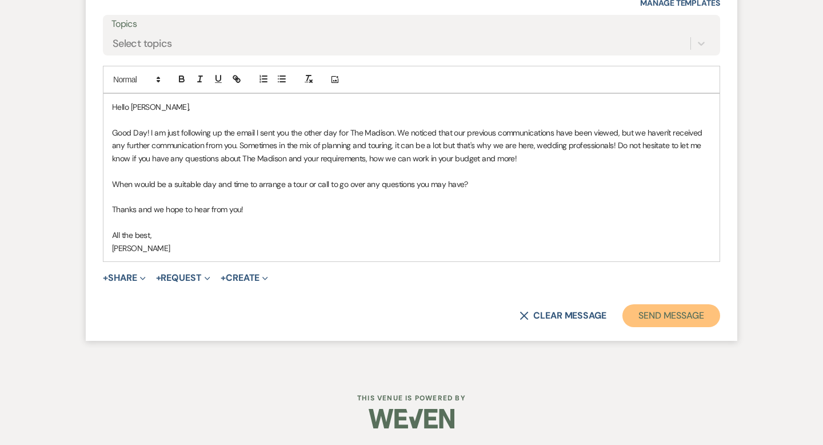
click at [662, 323] on button "Send Message" at bounding box center [671, 315] width 98 height 23
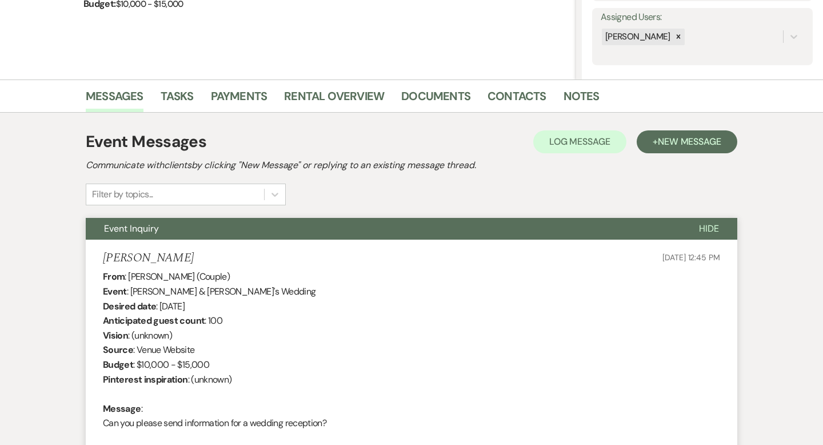
scroll to position [0, 0]
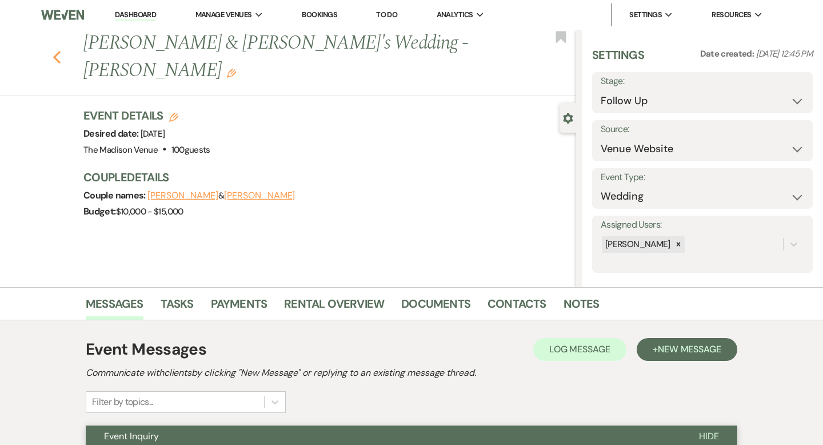
click at [58, 50] on icon "Previous" at bounding box center [57, 57] width 9 height 14
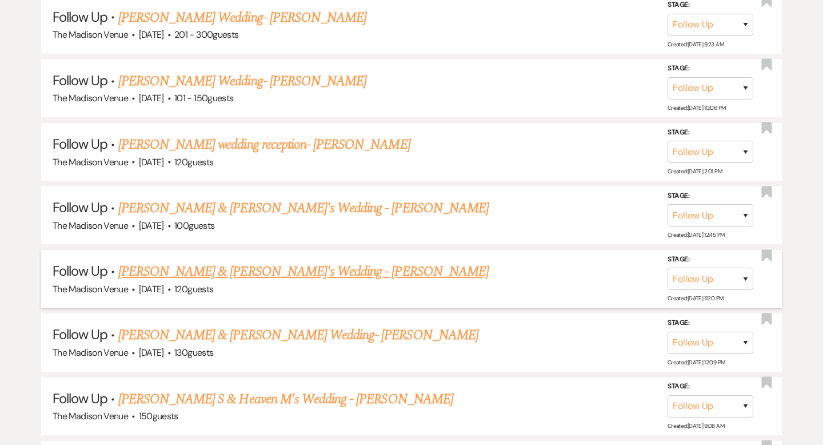
scroll to position [1027, 0]
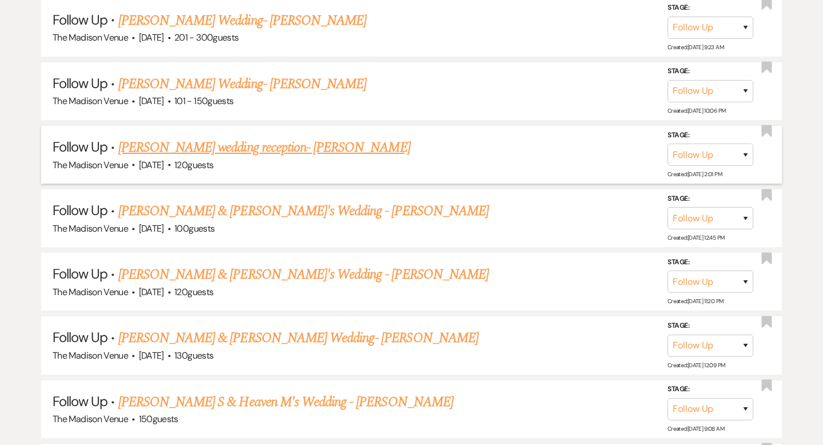
click at [200, 140] on link "[PERSON_NAME] wedding reception- [PERSON_NAME]" at bounding box center [264, 147] width 292 height 21
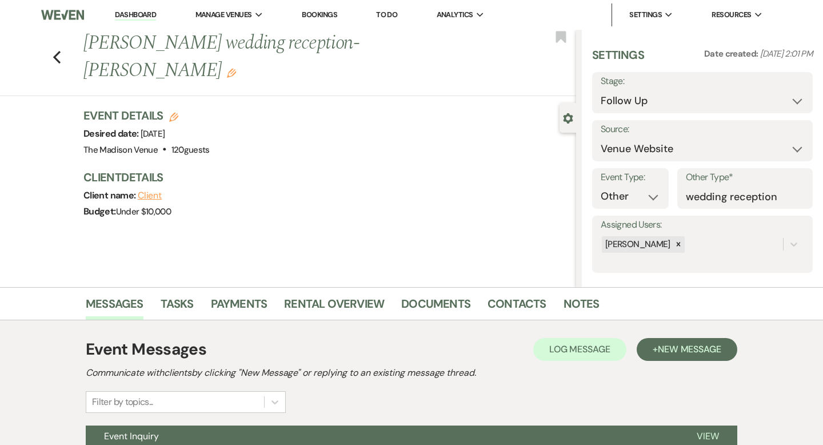
scroll to position [112, 0]
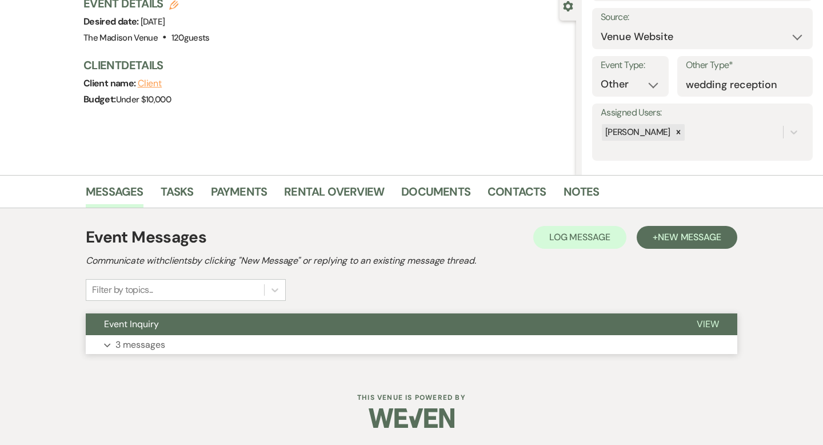
click at [704, 320] on span "View" at bounding box center [708, 324] width 22 height 12
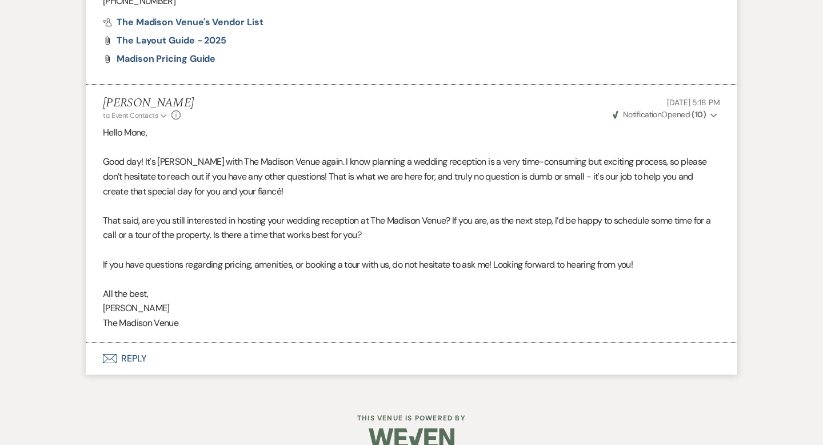
scroll to position [1644, 0]
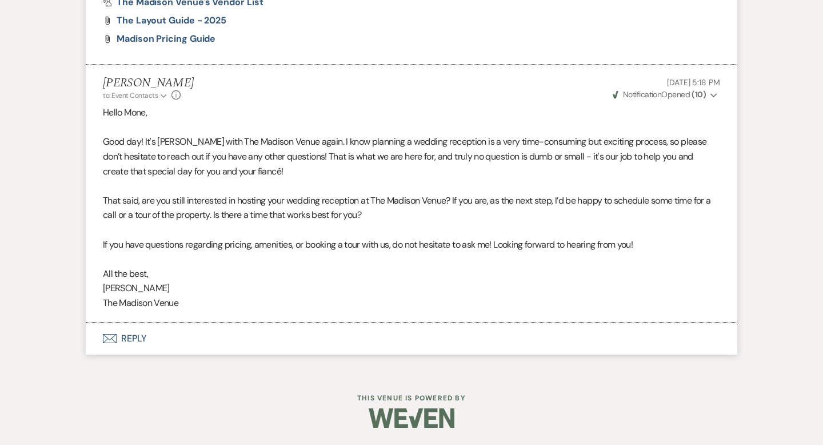
click at [138, 334] on button "Envelope Reply" at bounding box center [412, 338] width 652 height 32
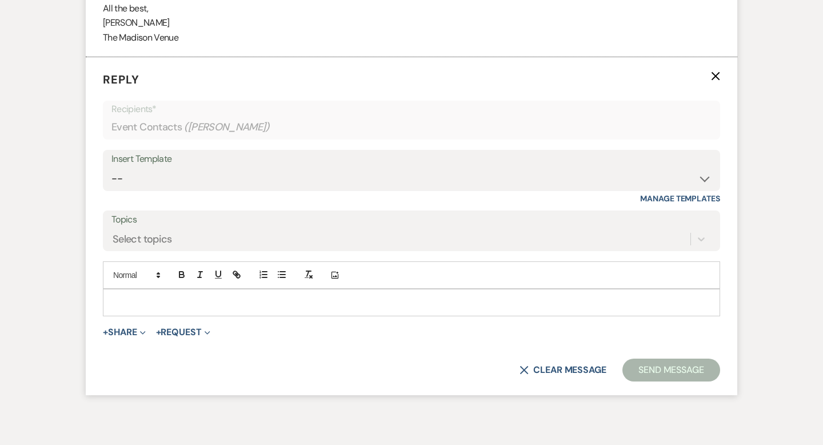
scroll to position [1913, 0]
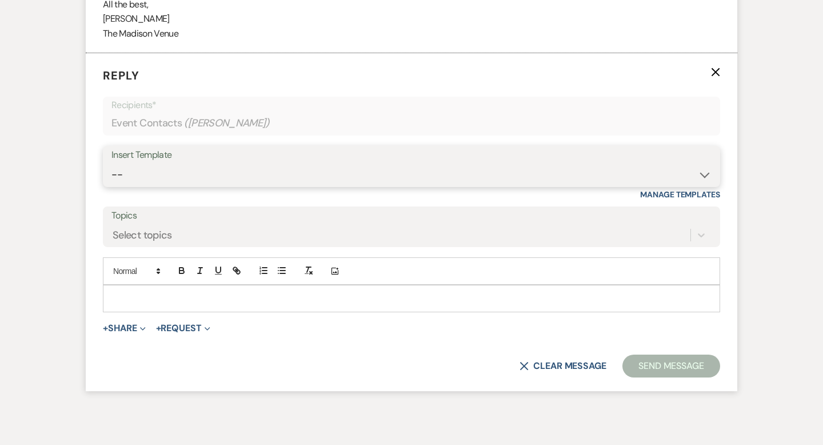
click at [166, 176] on select "-- Weven Planning Portal Introduction (Booked Events) Corporate Lead Follow Up …" at bounding box center [411, 174] width 600 height 22
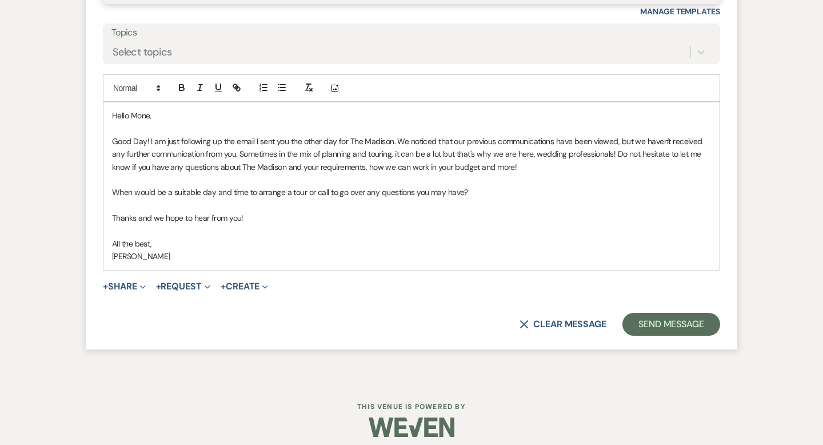
scroll to position [2104, 0]
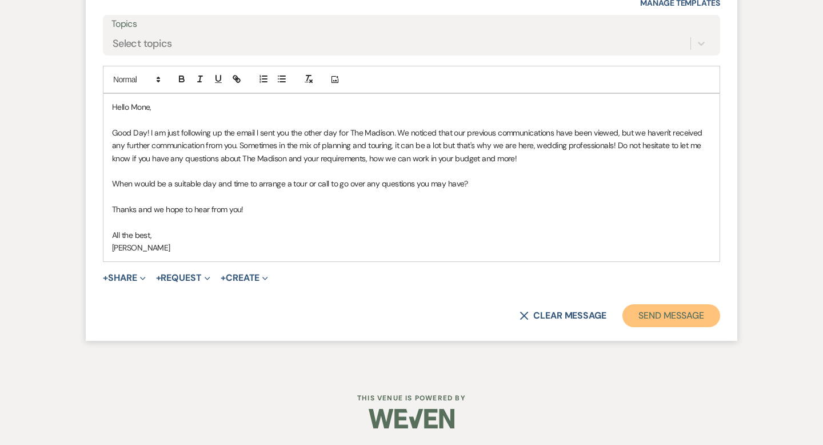
click at [651, 310] on button "Send Message" at bounding box center [671, 315] width 98 height 23
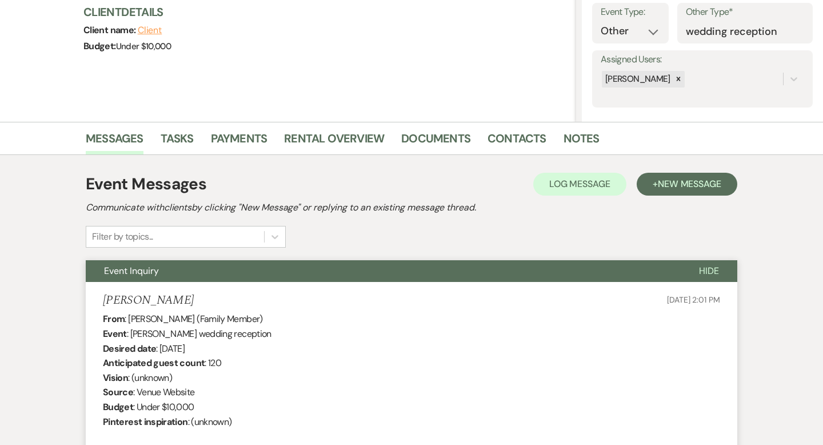
scroll to position [0, 0]
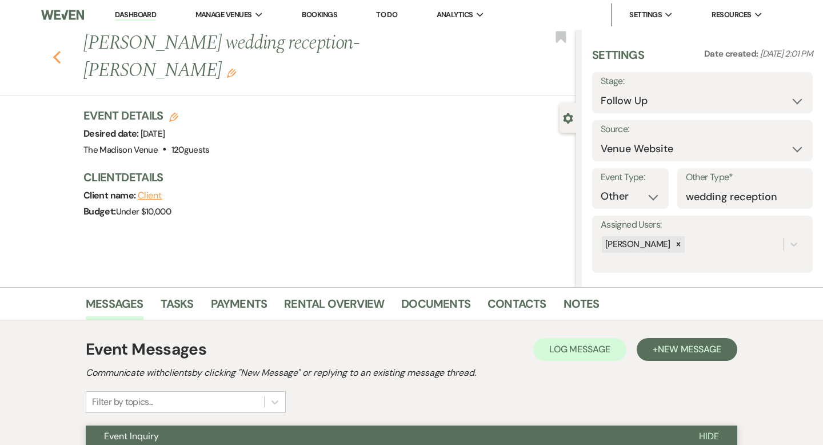
click at [57, 51] on use "button" at bounding box center [56, 57] width 7 height 13
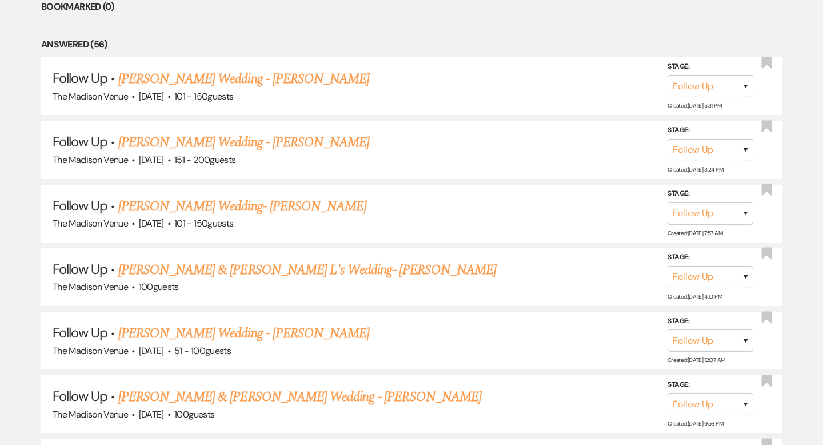
scroll to position [524, 0]
click at [217, 269] on link "[PERSON_NAME] & [PERSON_NAME] L's Wedding- [PERSON_NAME]" at bounding box center [307, 269] width 378 height 21
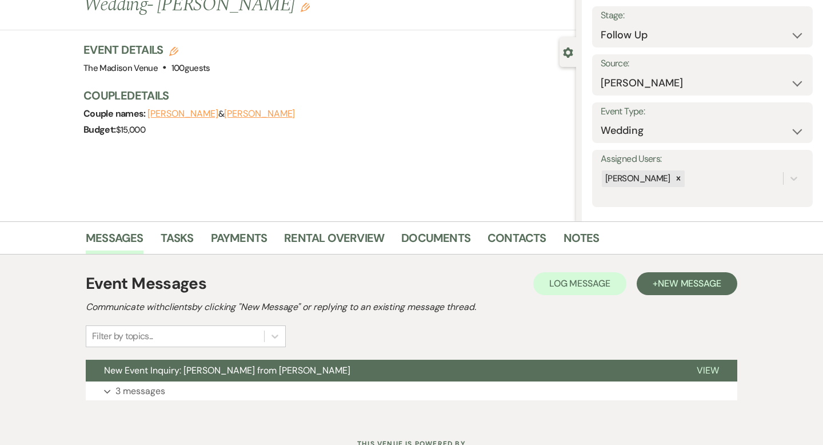
scroll to position [112, 0]
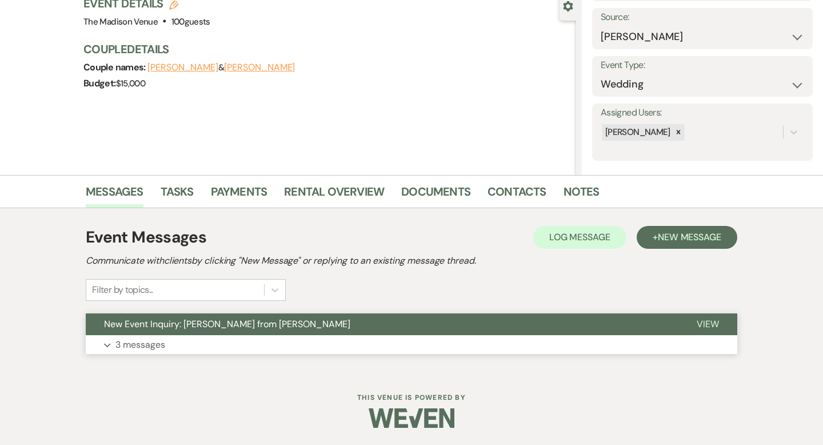
click at [712, 321] on span "View" at bounding box center [708, 324] width 22 height 12
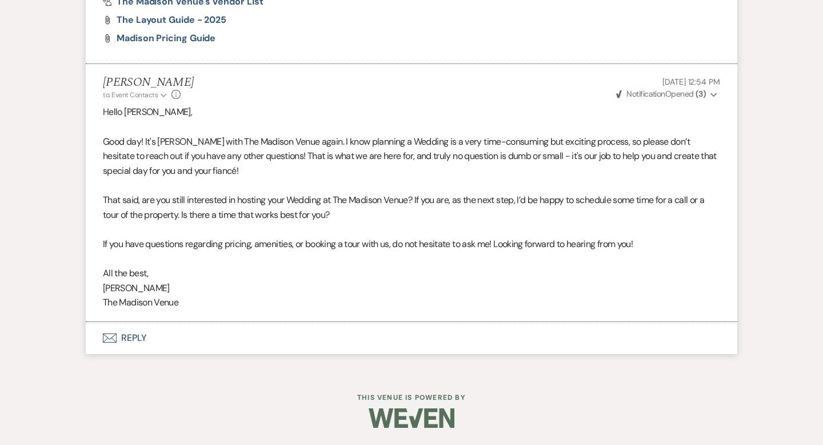
scroll to position [2942, 0]
click at [131, 338] on button "Envelope Reply" at bounding box center [412, 338] width 652 height 32
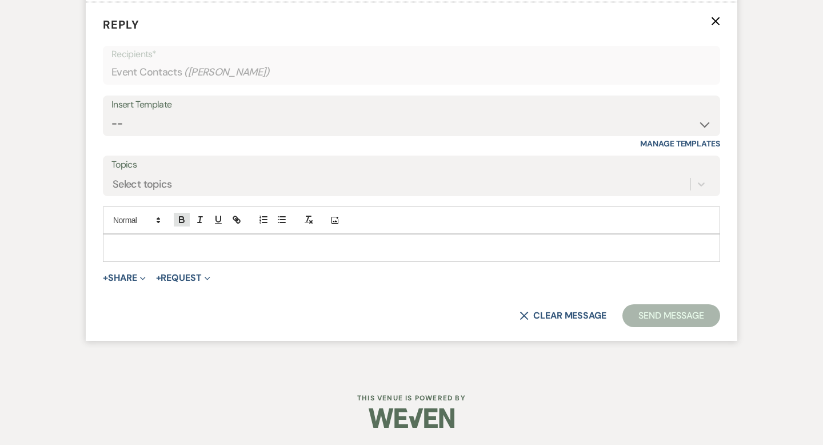
scroll to position [3214, 0]
click at [219, 135] on select "-- Weven Planning Portal Introduction (Booked Events) Corporate Lead Follow Up …" at bounding box center [411, 124] width 600 height 22
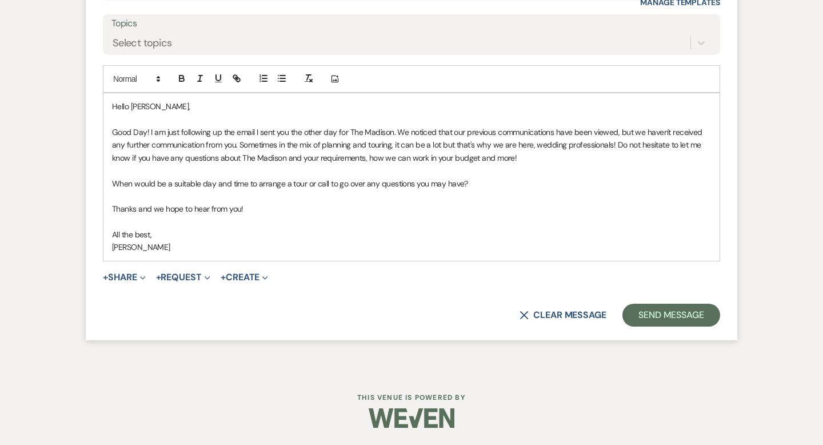
scroll to position [3406, 0]
click at [654, 324] on button "Send Message" at bounding box center [671, 314] width 98 height 23
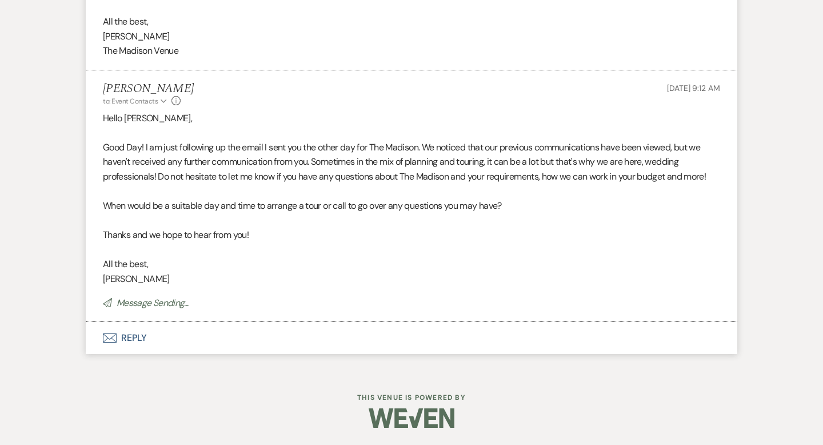
scroll to position [3174, 0]
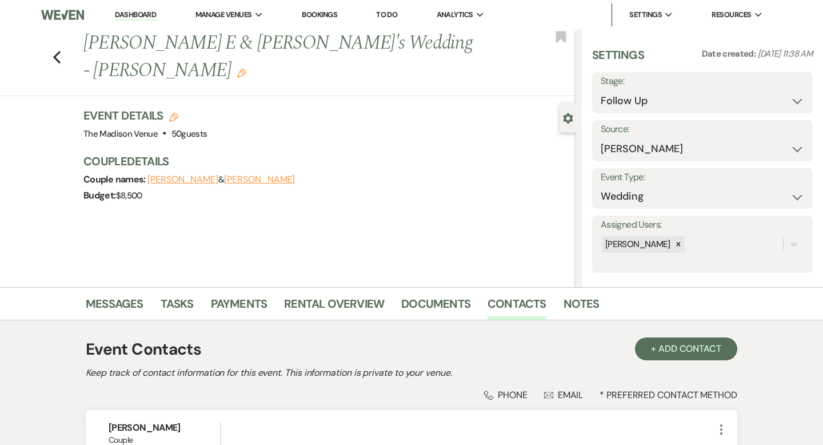
select select "9"
select select "17"
click at [241, 37] on li "The Madison Venue" at bounding box center [253, 37] width 103 height 11
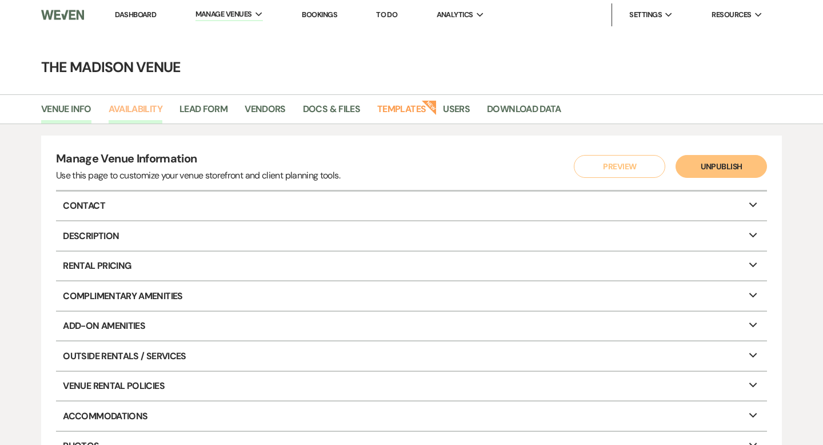
click at [135, 111] on link "Availability" at bounding box center [136, 113] width 54 height 22
select select "3"
select select "2026"
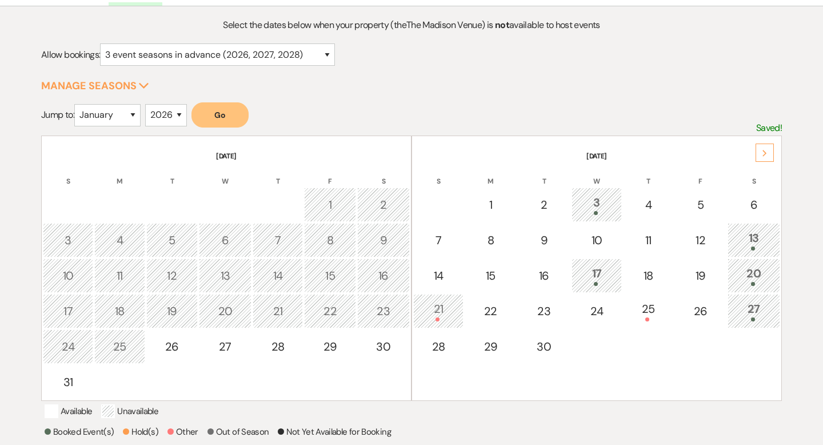
scroll to position [121, 0]
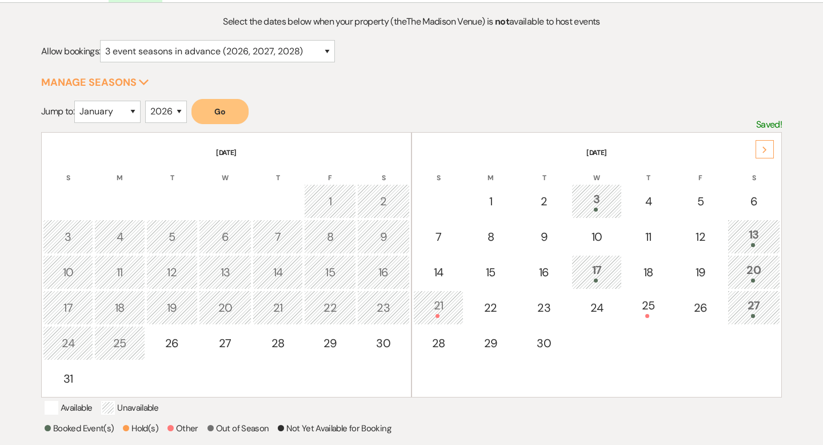
click at [763, 145] on div "Next" at bounding box center [765, 149] width 18 height 18
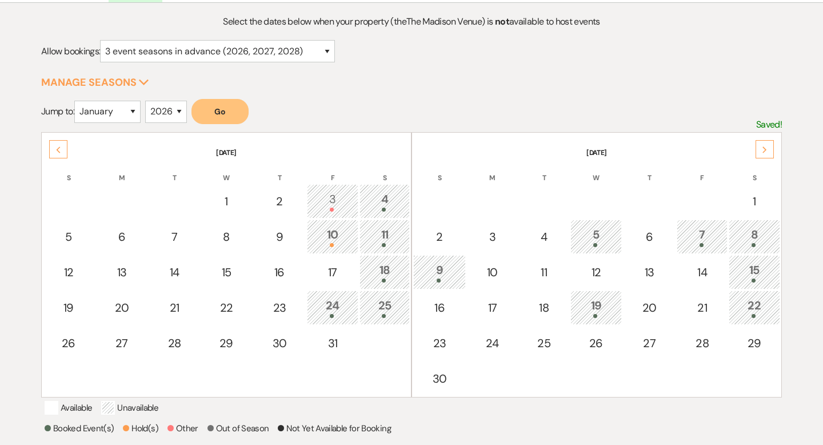
click at [763, 145] on div "Next" at bounding box center [765, 149] width 18 height 18
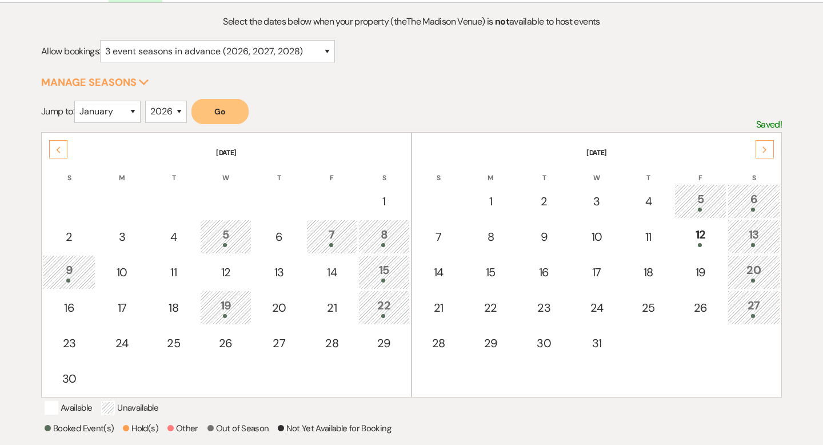
click at [763, 145] on div "Next" at bounding box center [765, 149] width 18 height 18
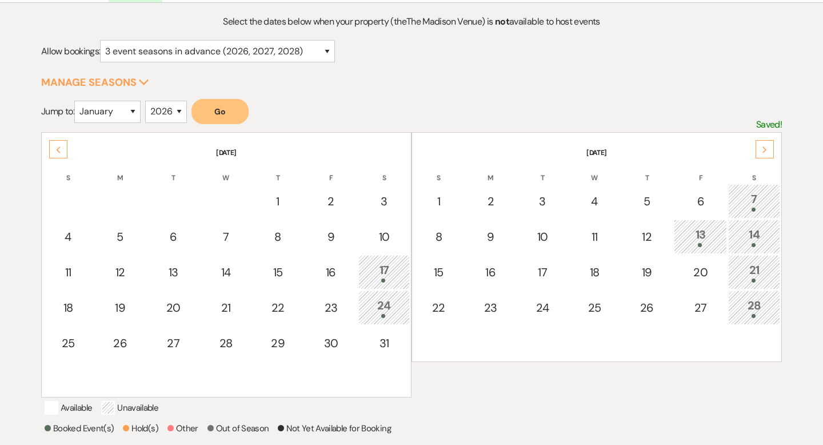
click at [763, 145] on div "Next" at bounding box center [765, 149] width 18 height 18
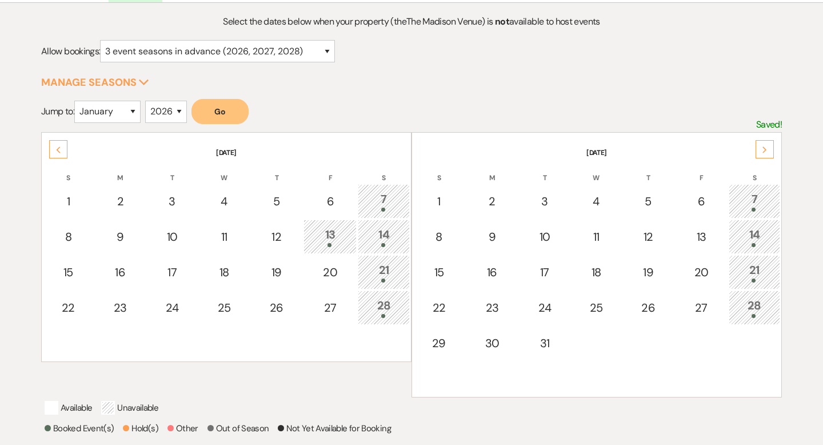
click at [763, 145] on div "Next" at bounding box center [765, 149] width 18 height 18
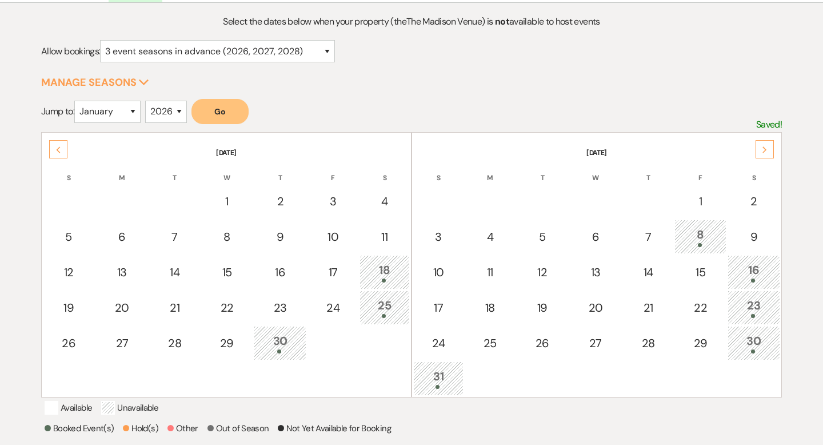
click at [763, 145] on div "Next" at bounding box center [765, 149] width 18 height 18
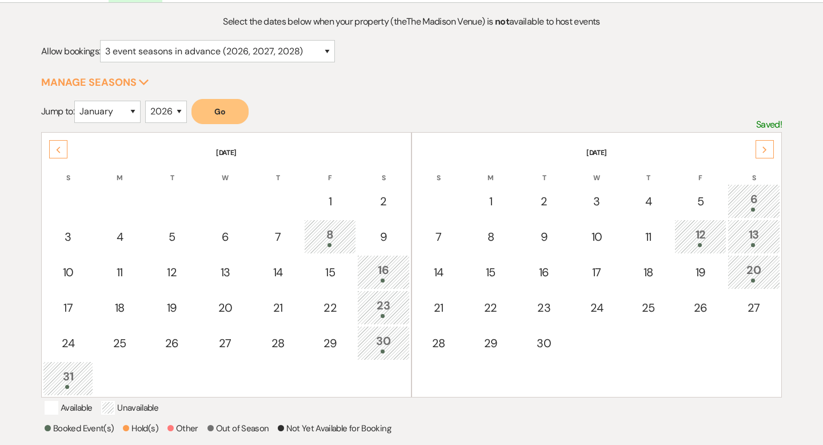
click at [763, 145] on div "Next" at bounding box center [765, 149] width 18 height 18
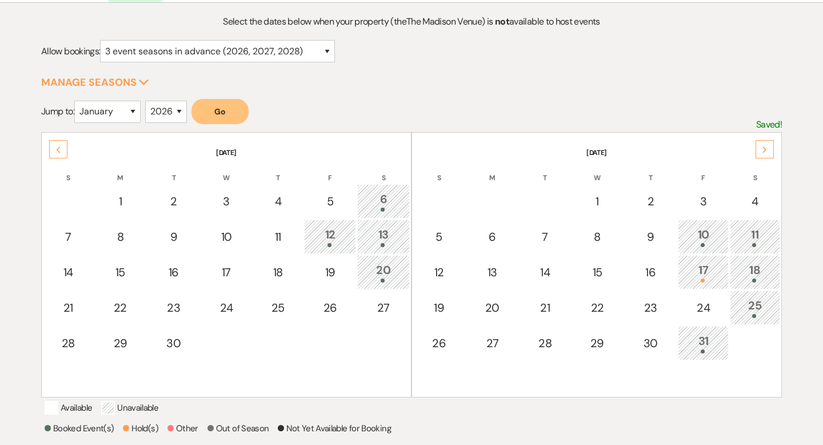
click at [763, 145] on div "Next" at bounding box center [765, 149] width 18 height 18
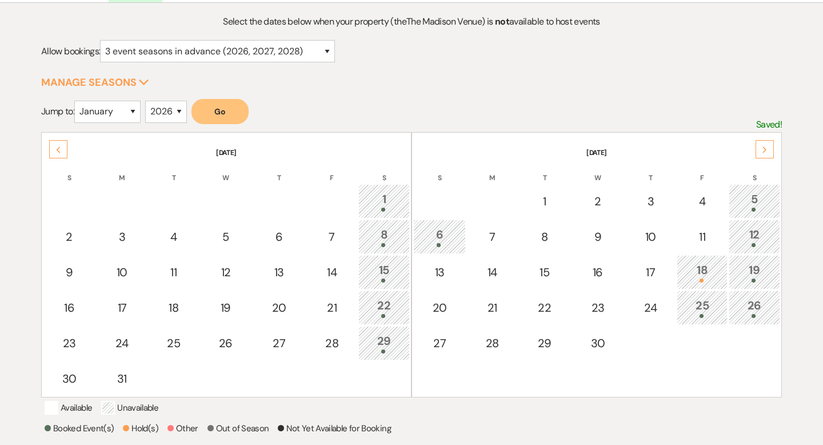
click at [763, 145] on div "Next" at bounding box center [765, 149] width 18 height 18
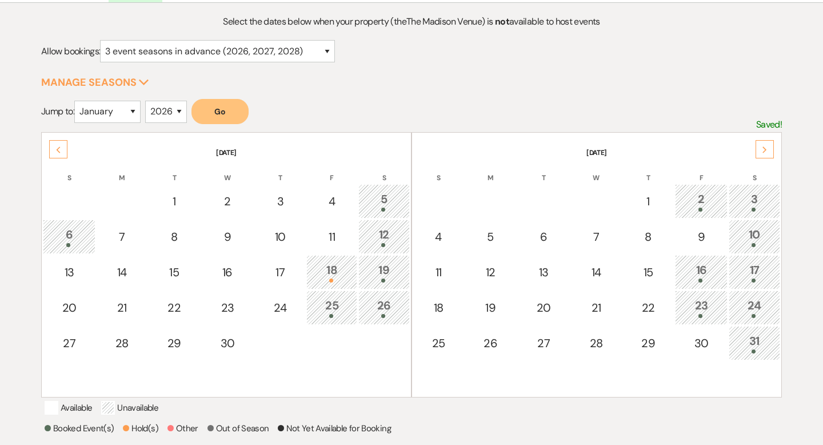
click at [63, 152] on div "Previous" at bounding box center [58, 149] width 18 height 18
